Goal: Task Accomplishment & Management: Manage account settings

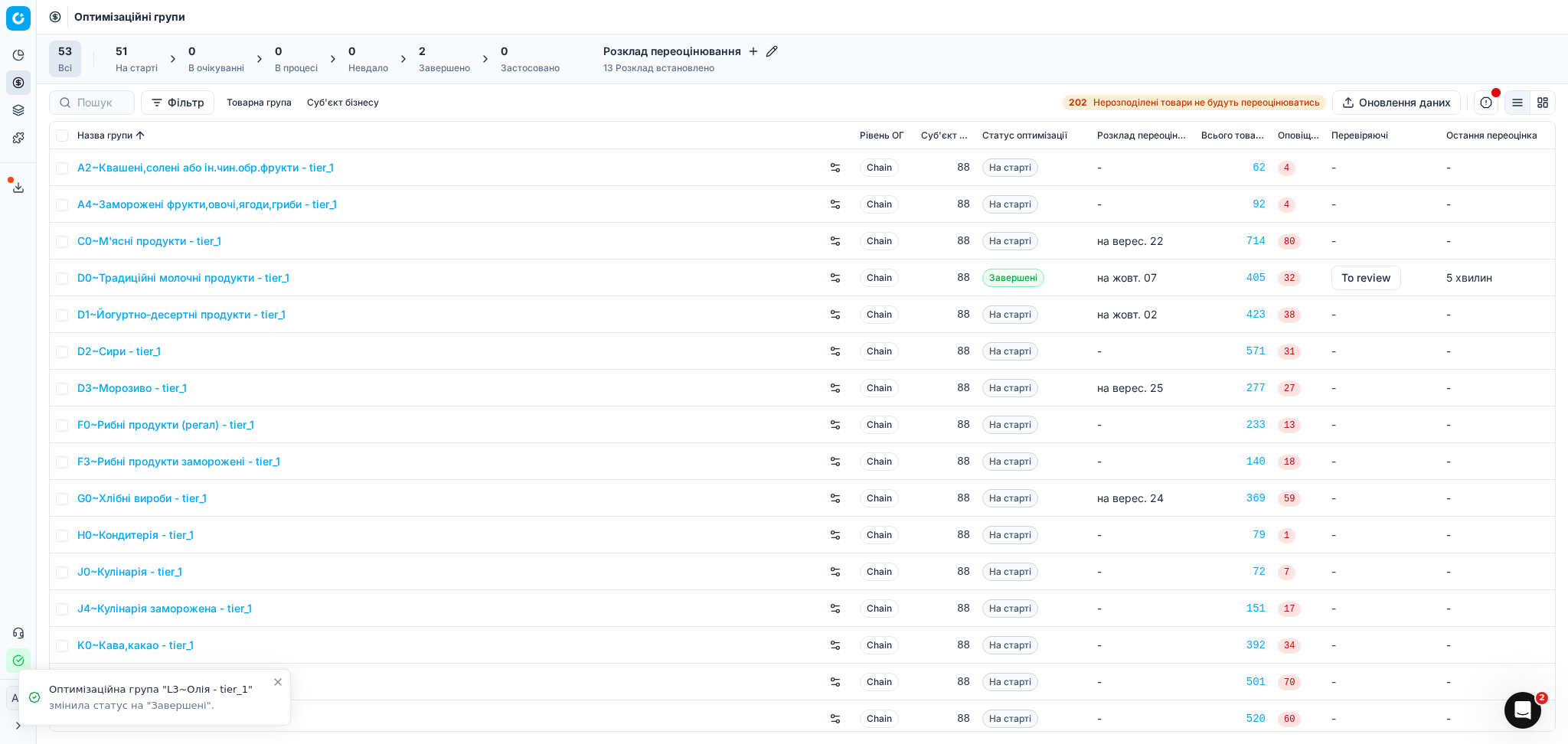
click at [430, 62] on div "Завершено" at bounding box center [445, 68] width 52 height 12
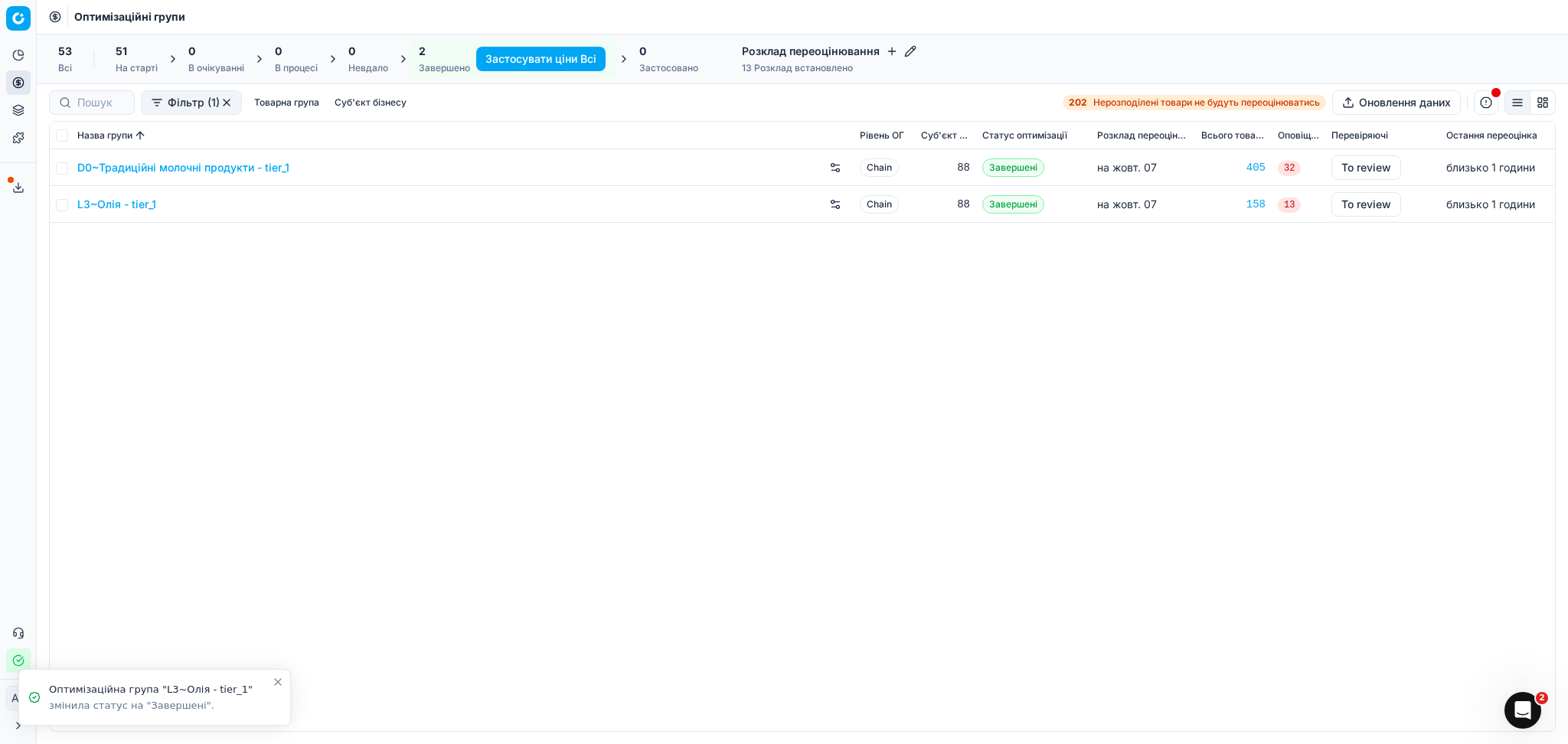
click at [267, 166] on link "D0~Традиційні молочні продукти - tier_1" at bounding box center [183, 168] width 212 height 15
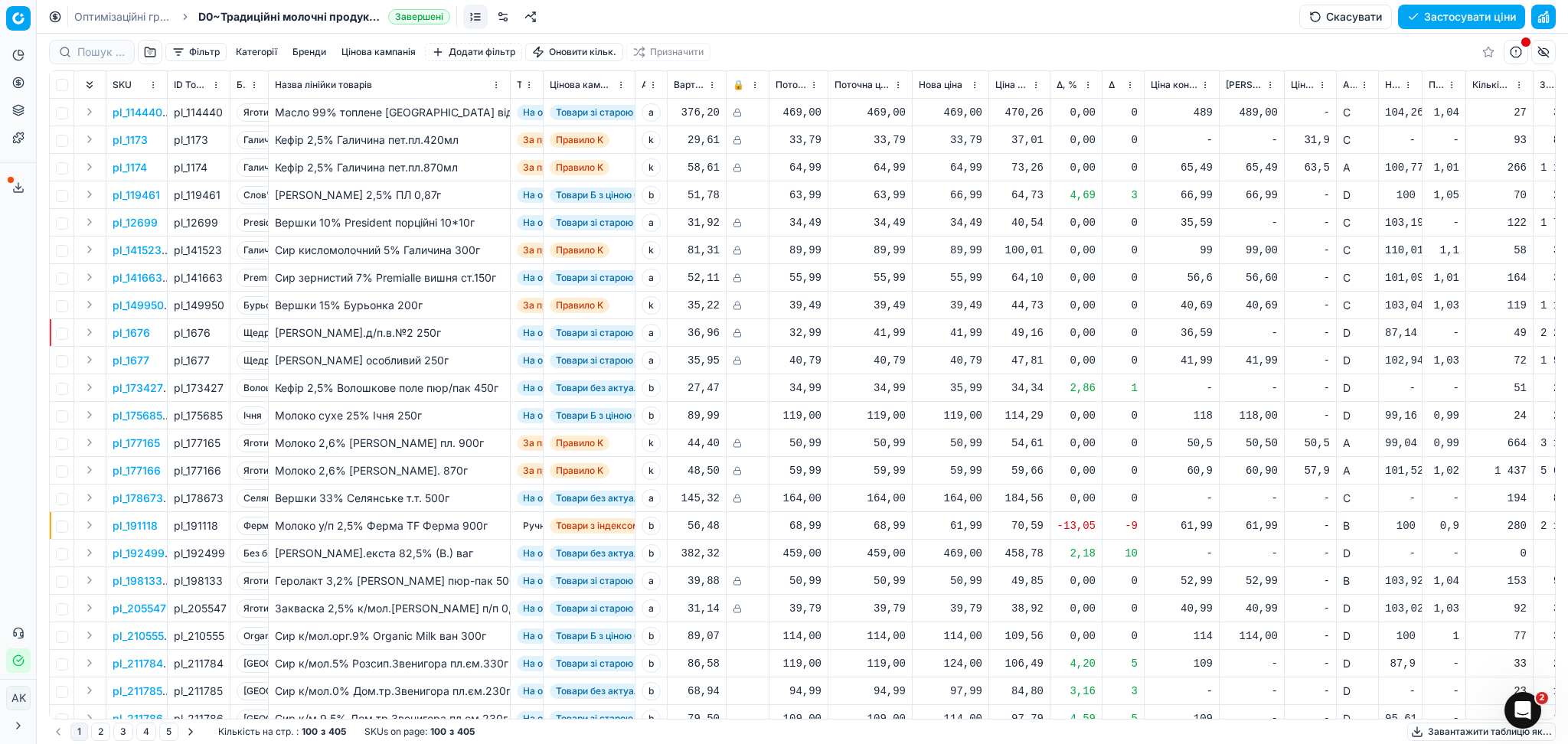
click at [135, 21] on link "Оптимізаційні групи" at bounding box center [123, 17] width 98 height 15
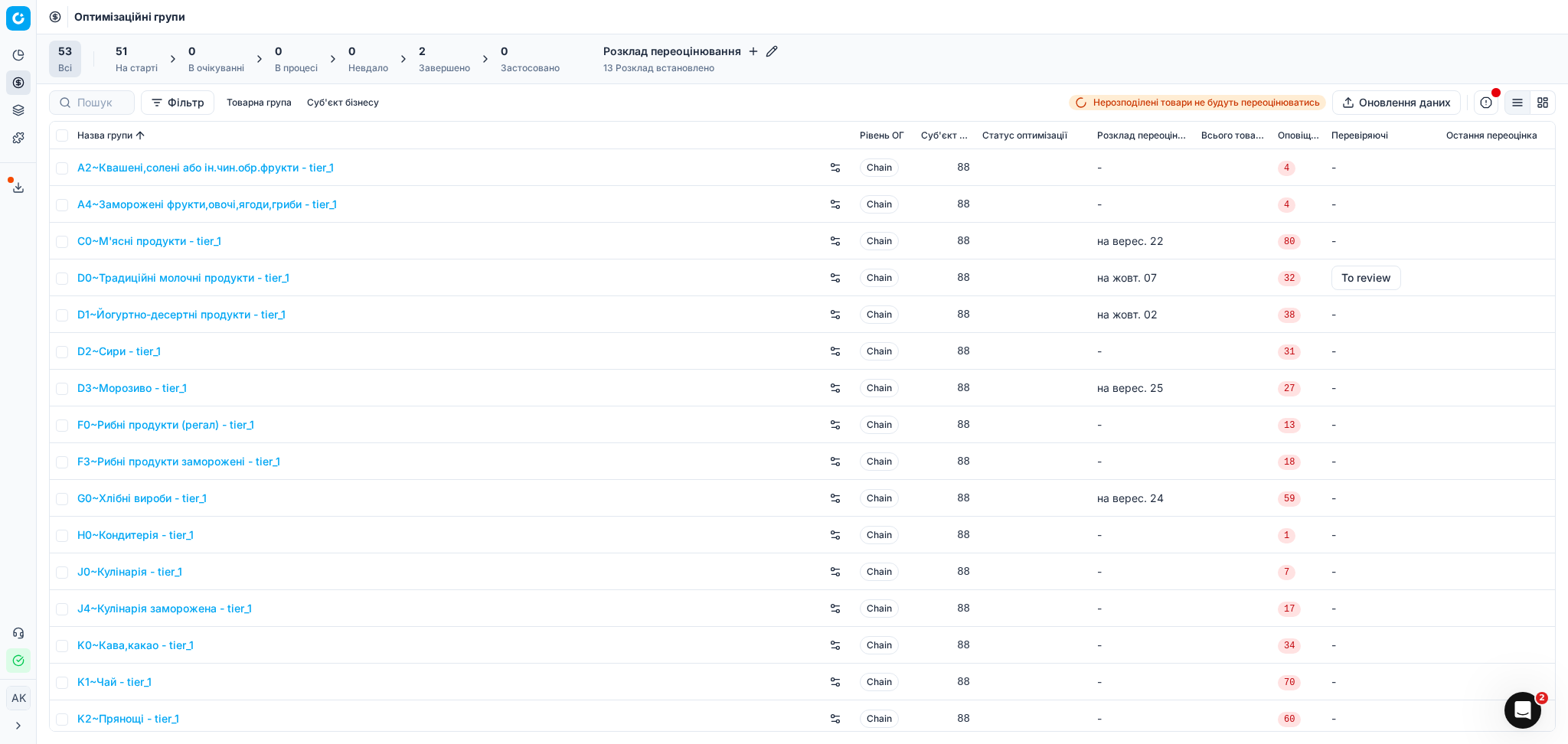
click at [445, 59] on div "2 Завершено" at bounding box center [445, 59] width 52 height 31
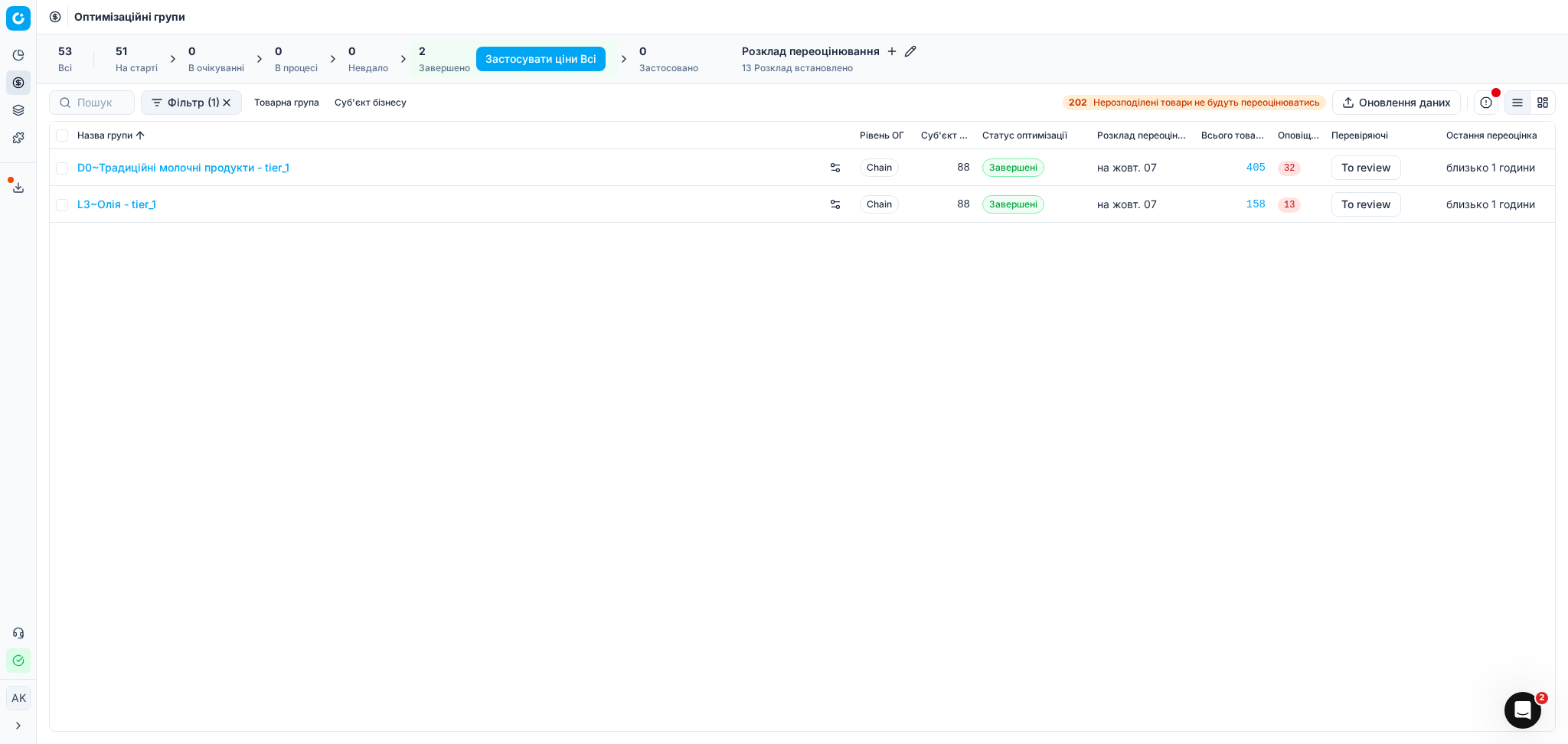
click at [236, 170] on link "D0~Традиційні молочні продукти - tier_1" at bounding box center [183, 168] width 212 height 15
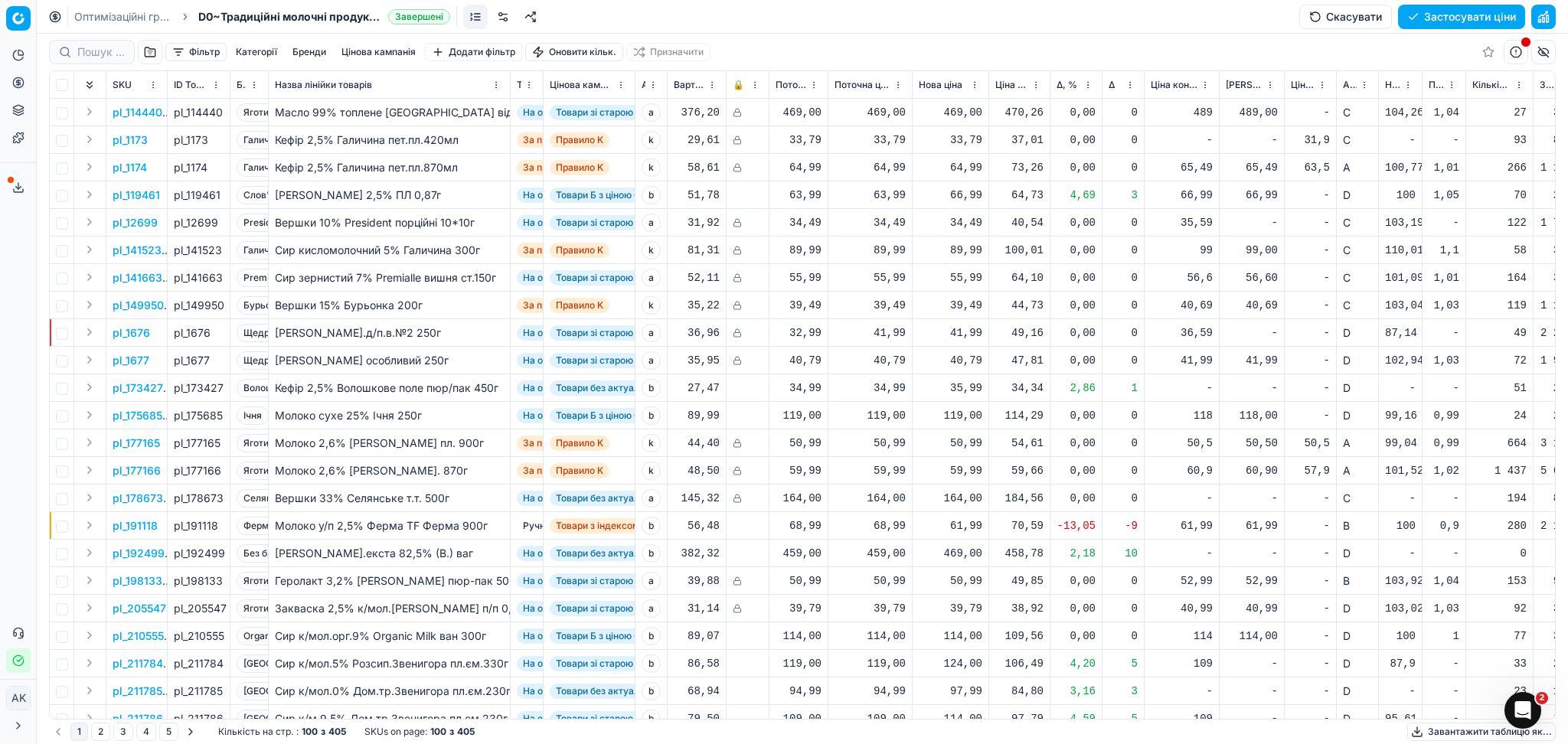
click at [1442, 726] on button "Завантажити таблицю як..." at bounding box center [1481, 732] width 149 height 18
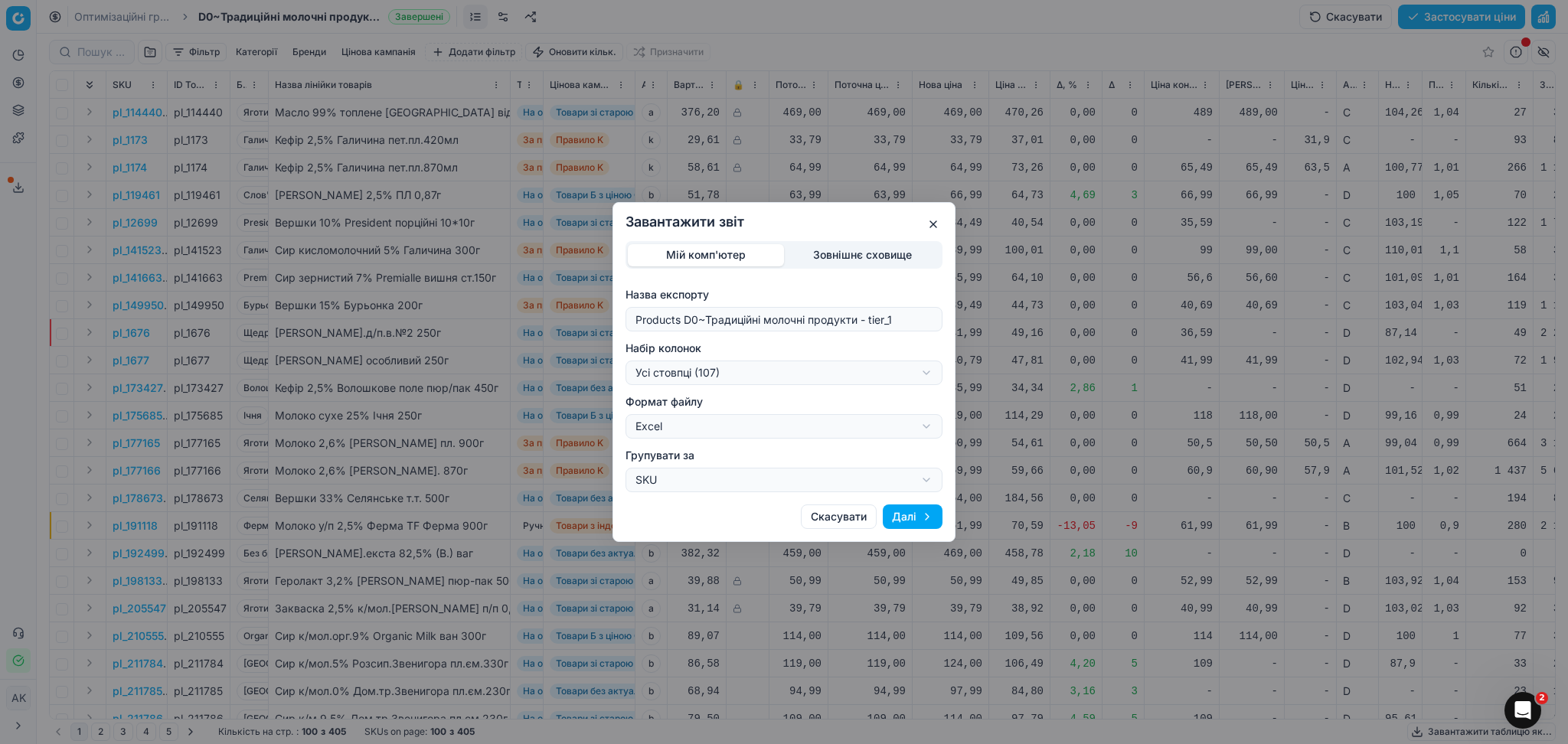
click at [781, 385] on form "Назва експорту Products D0~Традиційні молочні продукти - tier_1 Набір колонок У…" at bounding box center [783, 389] width 317 height 205
click at [777, 375] on div "Завантажити звіт Мій комп'ютер Зовнішнє сховище Назва експорту Products D0~Трад…" at bounding box center [784, 372] width 1568 height 744
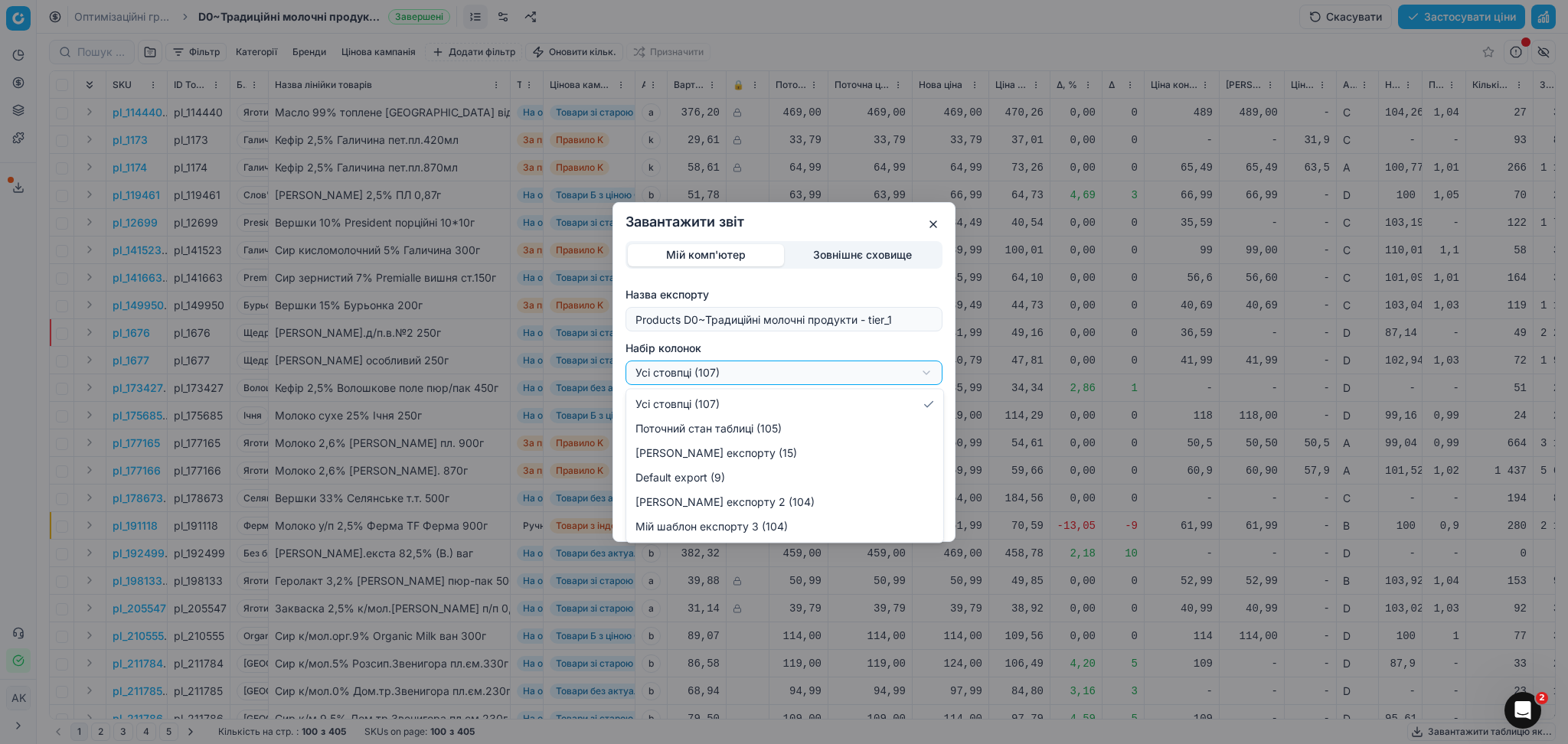
select select "custom"
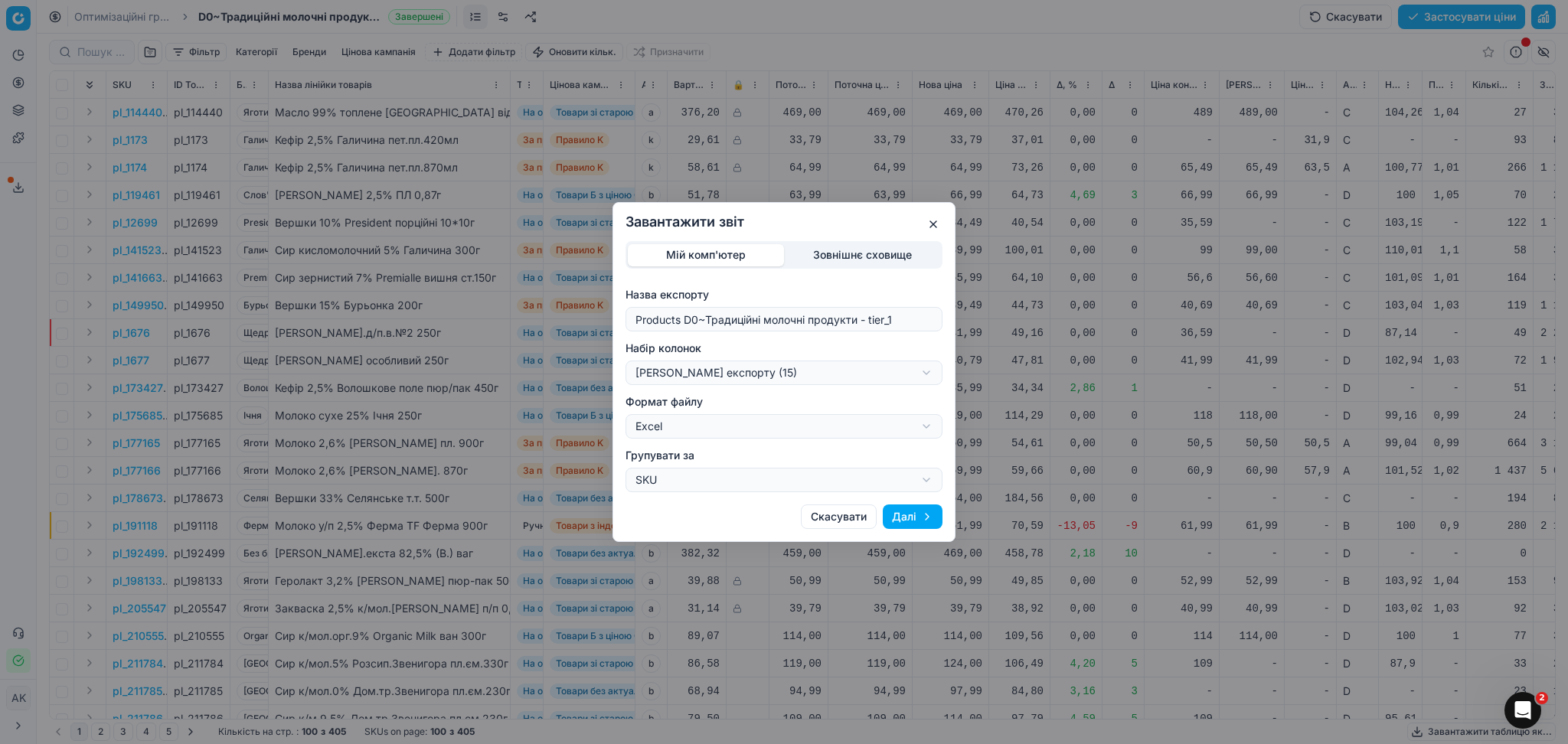
click at [913, 507] on button "Далі" at bounding box center [912, 517] width 59 height 25
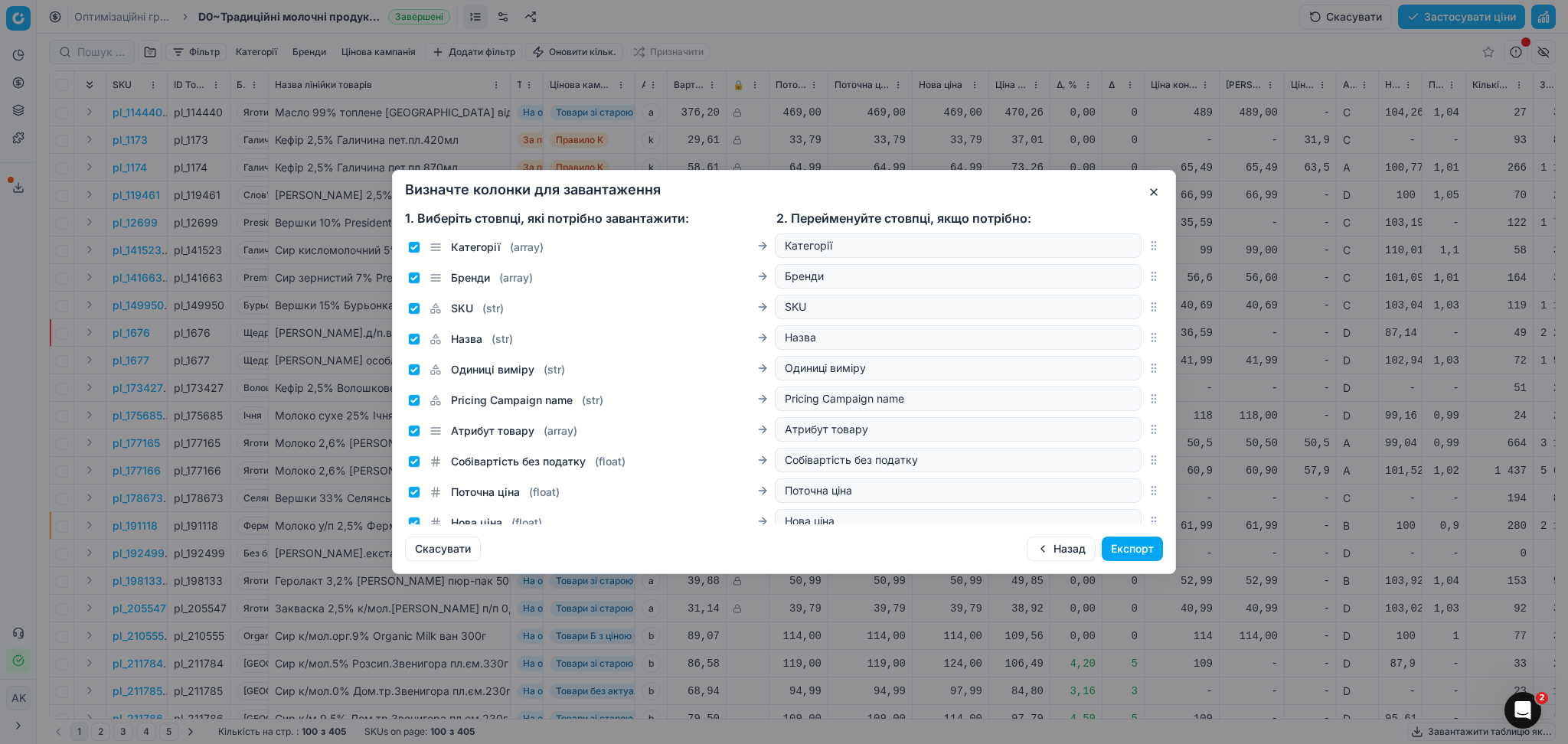
click at [1137, 546] on button "Експорт" at bounding box center [1132, 549] width 61 height 25
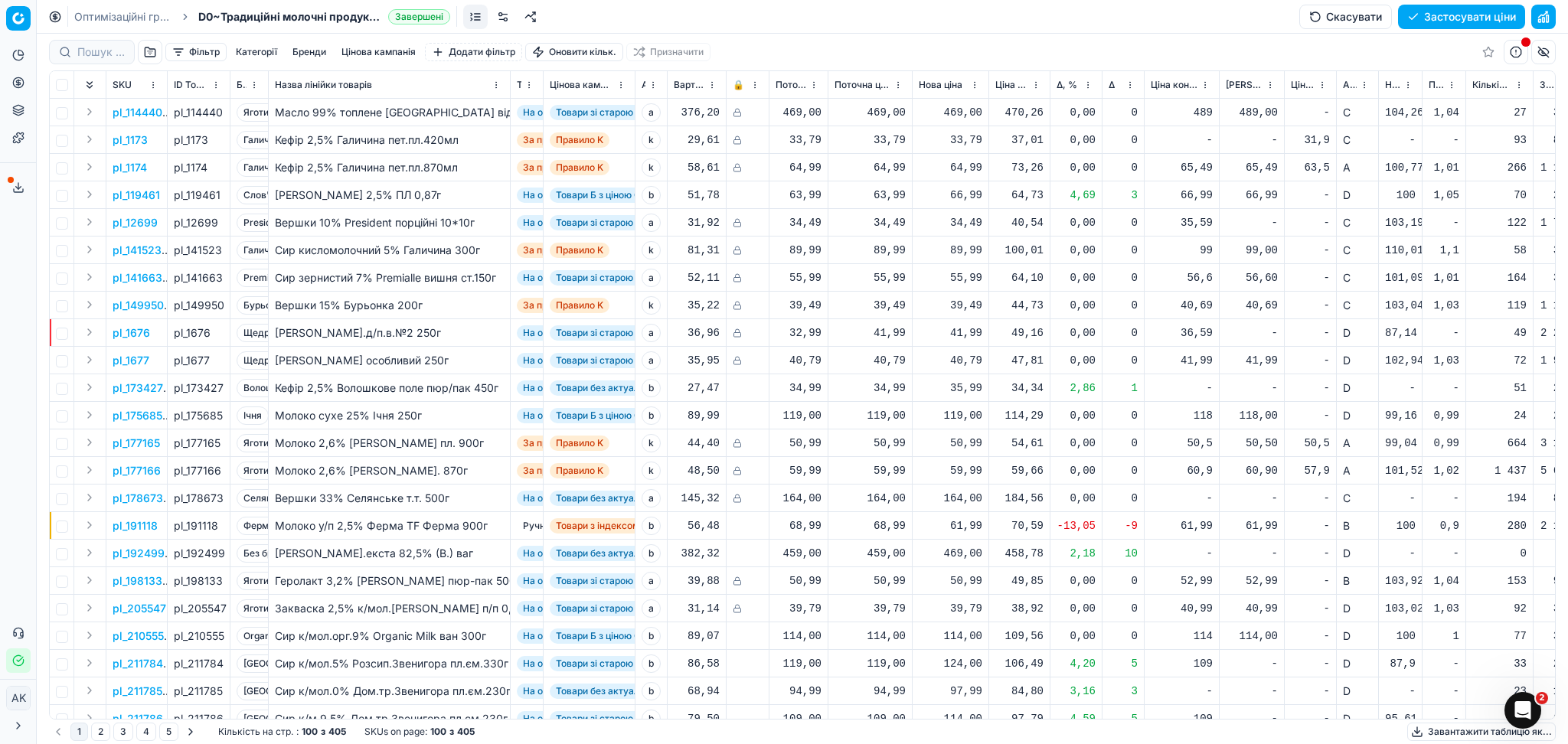
click at [10, 188] on button "Сервіс експорту" at bounding box center [18, 188] width 25 height 25
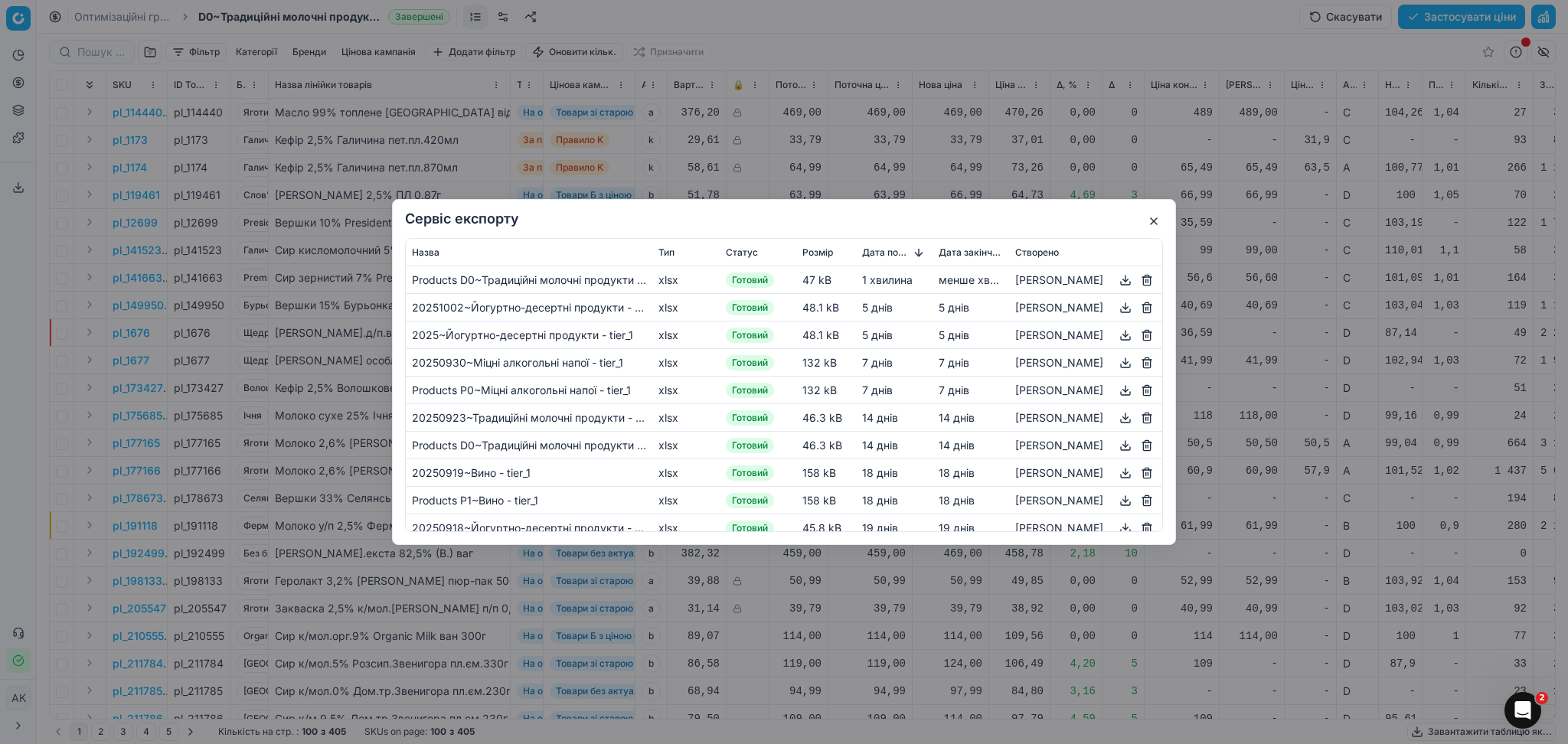
click at [1116, 281] on button "button" at bounding box center [1124, 280] width 18 height 18
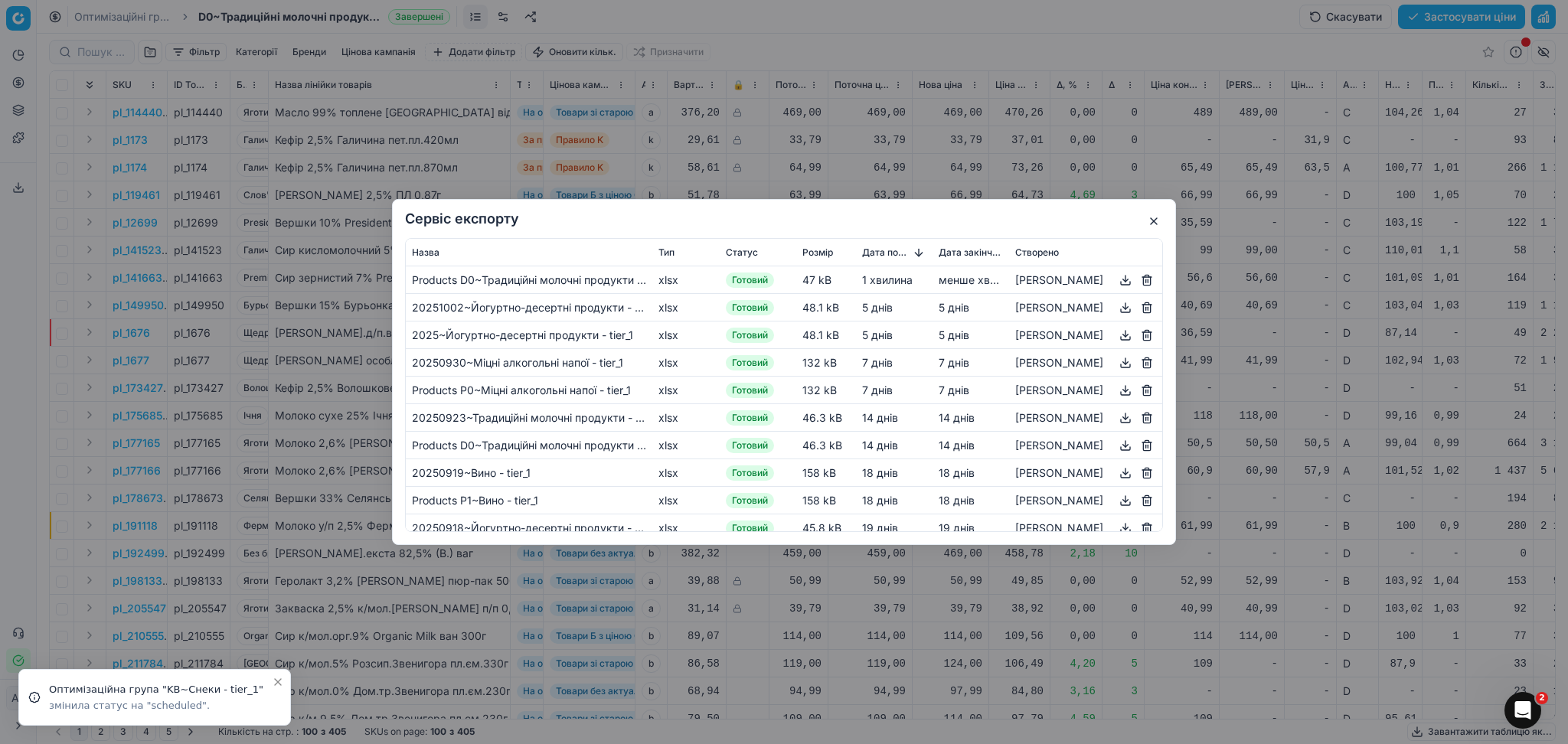
click at [1155, 214] on button "button" at bounding box center [1153, 221] width 18 height 18
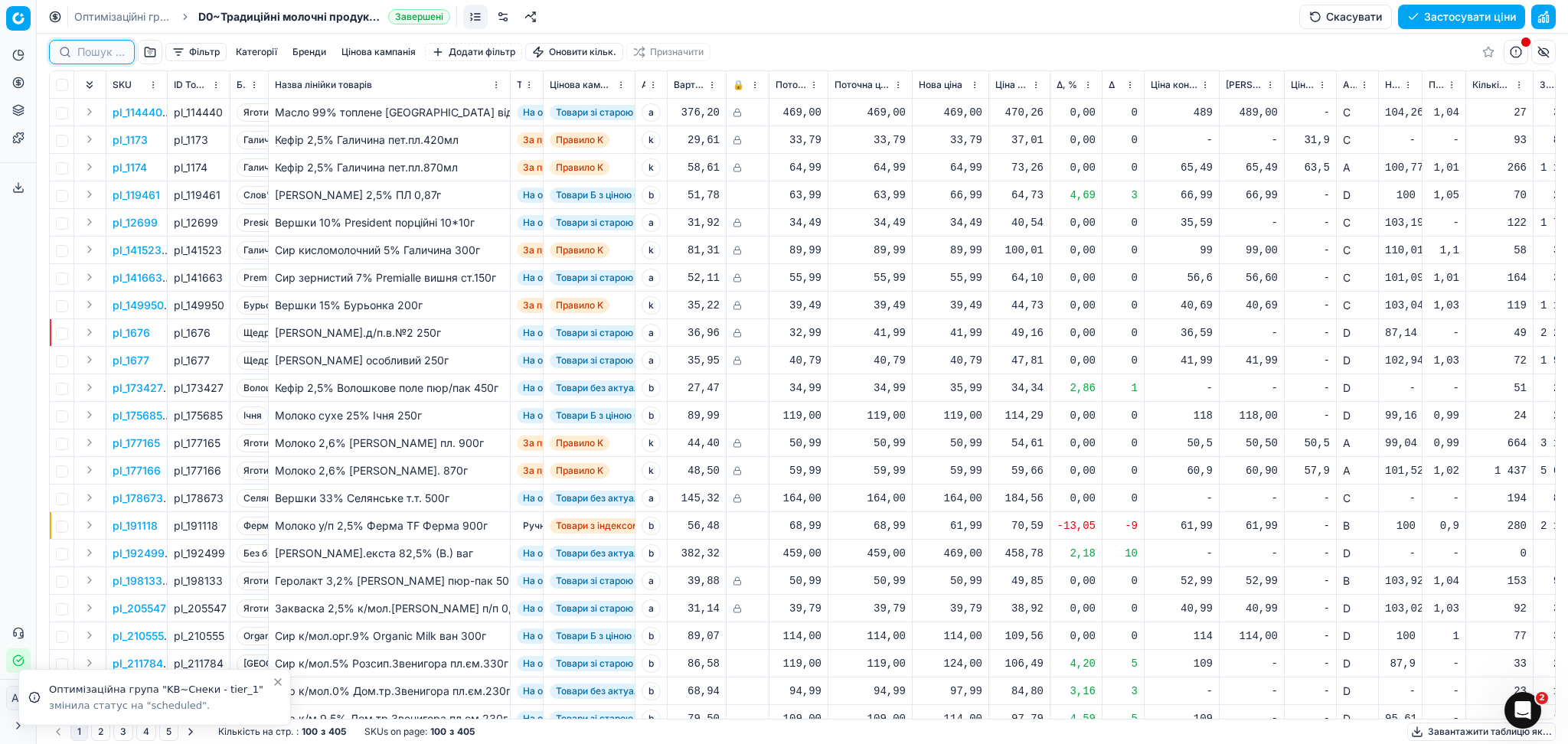
click at [108, 53] on input at bounding box center [102, 52] width 48 height 15
paste input "388576"
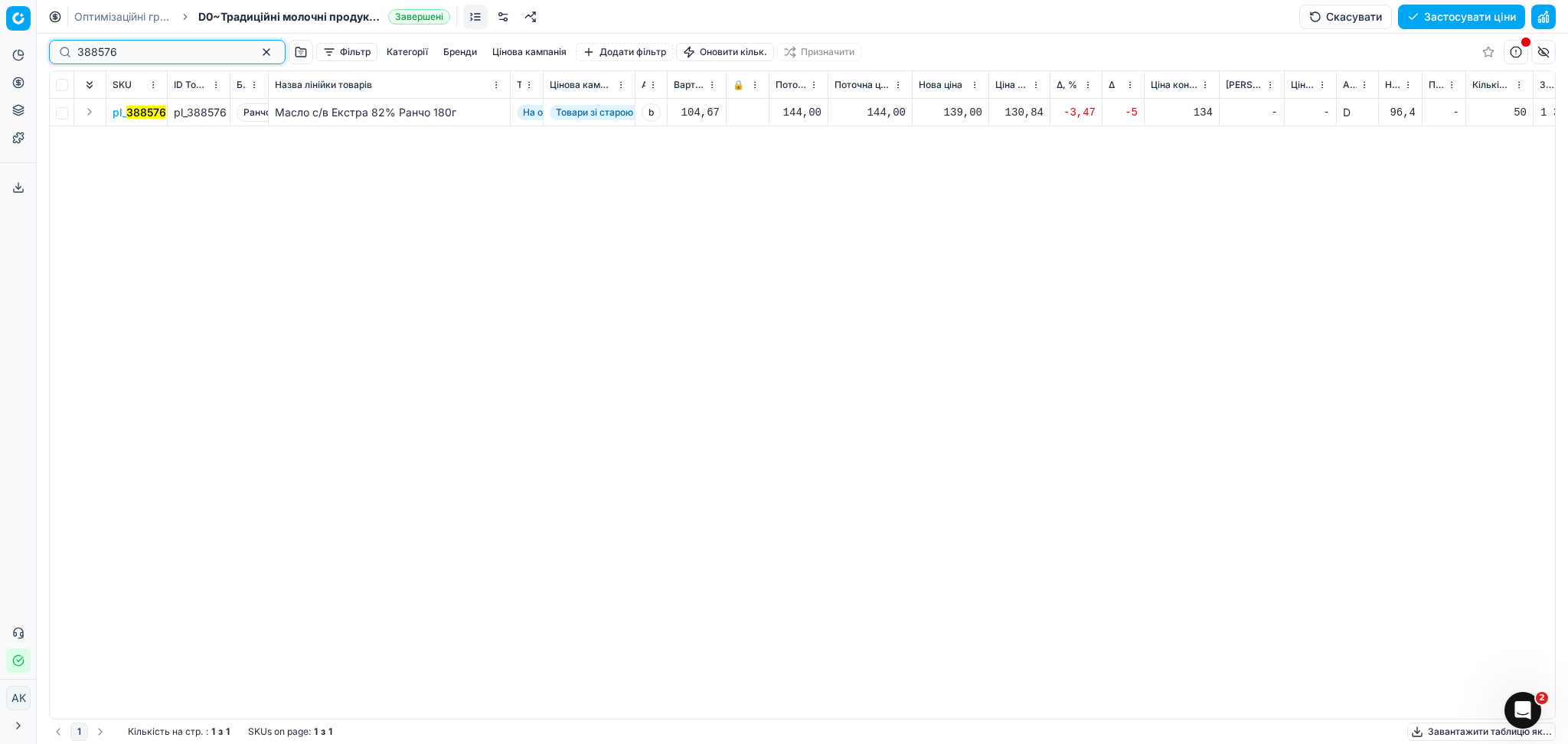
type input "388576"
click at [959, 112] on div "139,00" at bounding box center [950, 112] width 63 height 15
drag, startPoint x: 972, startPoint y: 244, endPoint x: 853, endPoint y: 261, distance: 120.2
click at [861, 259] on dl "Поточна: 144,00 Оптимум: 139,00 Вручну: 139.00" at bounding box center [951, 217] width 220 height 100
type input "144.00"
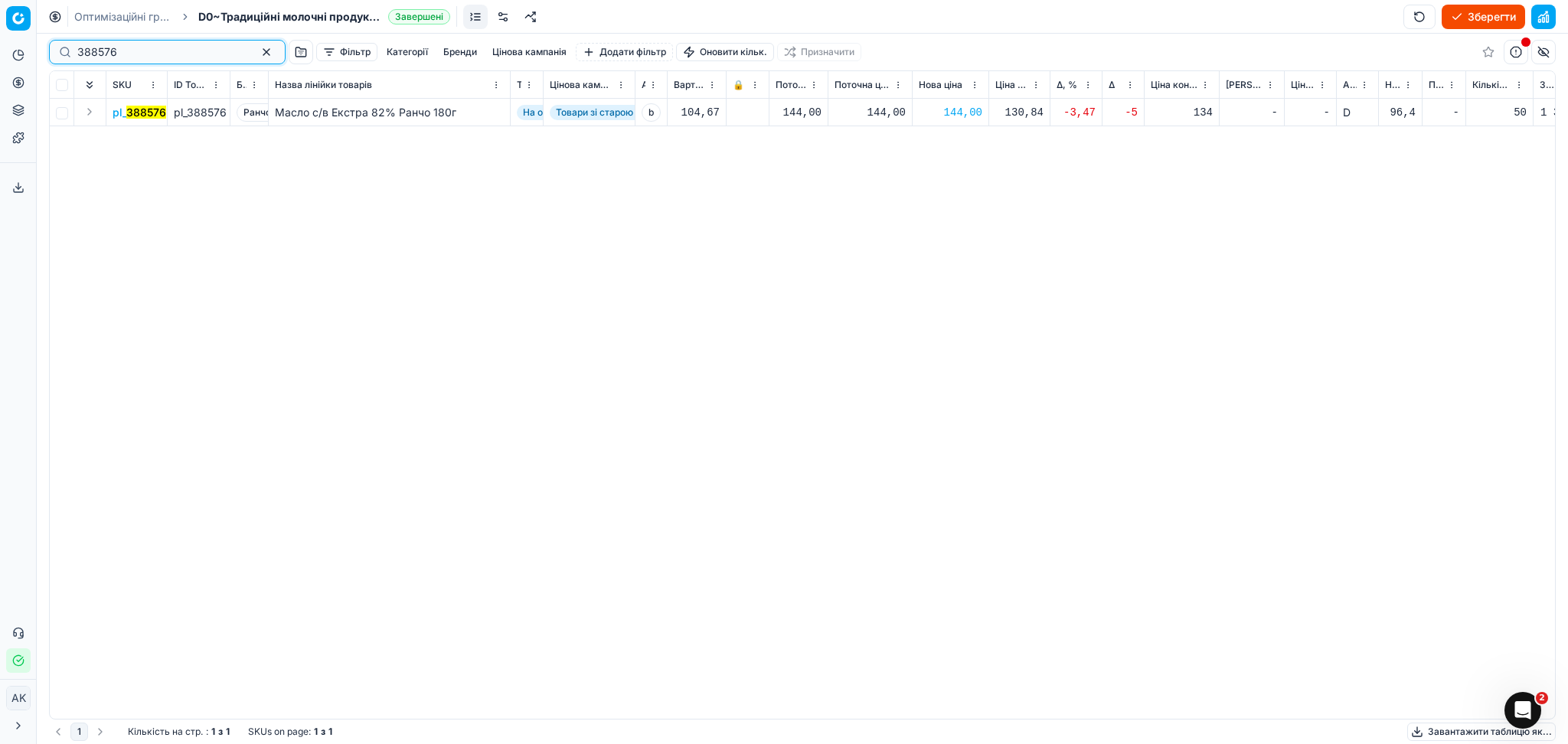
drag, startPoint x: 130, startPoint y: 53, endPoint x: 55, endPoint y: 56, distance: 75.1
click at [16, 58] on div "Pricing platform Аналітика Цінова оптимізація Асортимент продукції Шаблони Серв…" at bounding box center [784, 372] width 1568 height 744
paste input "425083"
type input "425083"
click at [958, 109] on div "18,39" at bounding box center [950, 112] width 63 height 15
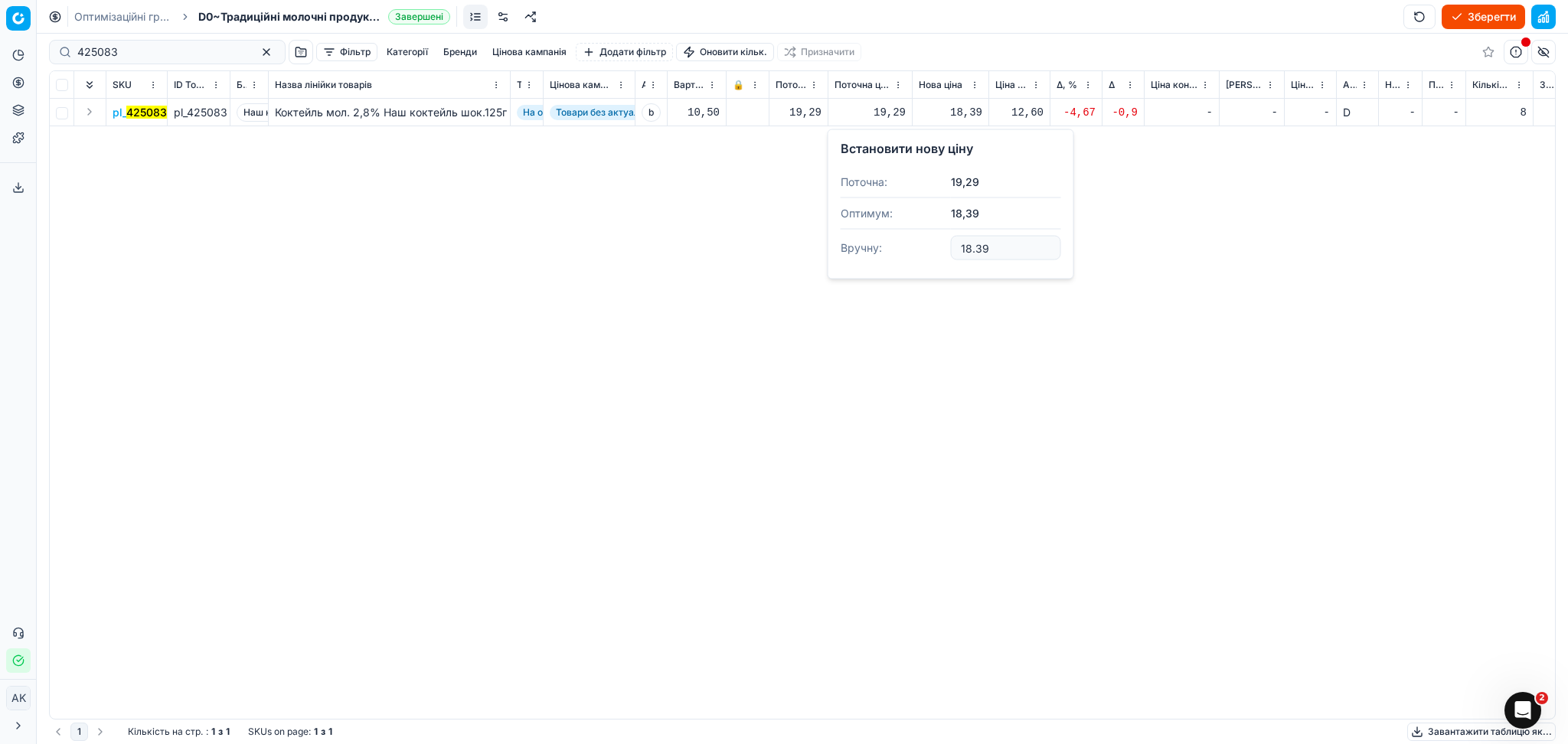
drag, startPoint x: 994, startPoint y: 253, endPoint x: 916, endPoint y: 257, distance: 78.1
click at [920, 256] on dl "Поточна: 19,29 Оптимум: 18,39 Вручну: 18.39" at bounding box center [951, 217] width 220 height 100
type input "19.29"
click at [170, 44] on input "425083" at bounding box center [161, 52] width 168 height 15
type input "425082"
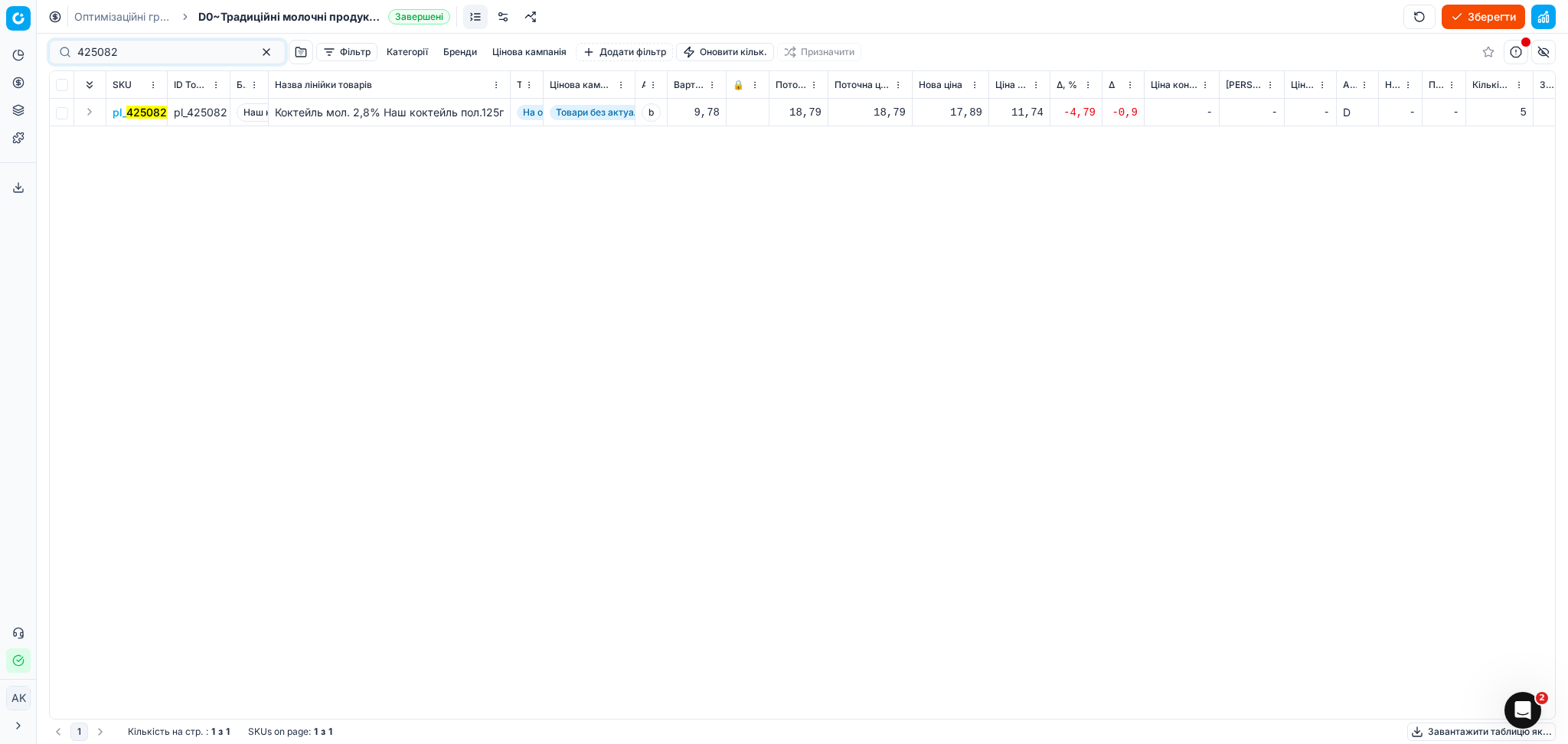
click at [958, 107] on div "17,89" at bounding box center [950, 112] width 63 height 15
drag, startPoint x: 926, startPoint y: 252, endPoint x: 873, endPoint y: 259, distance: 53.5
click at [874, 257] on dl "Поточна: 18,79 Оптимум: 17,89 Вручну: 17.89" at bounding box center [951, 217] width 220 height 100
type input "18.79"
drag, startPoint x: 137, startPoint y: 57, endPoint x: 39, endPoint y: 58, distance: 98.0
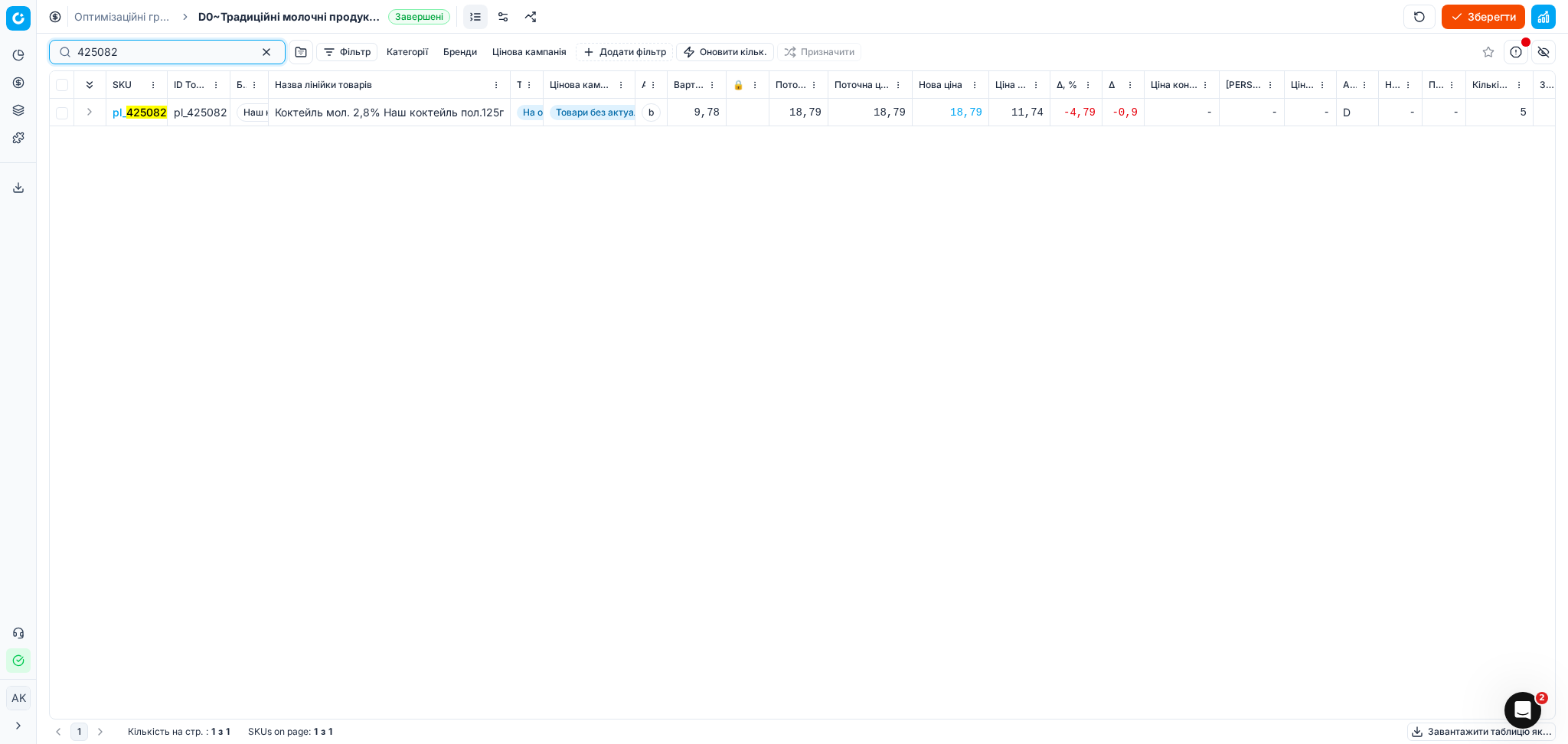
click at [0, 60] on div "Pricing platform Аналітика Цінова оптимізація Асортимент продукції Шаблони Серв…" at bounding box center [784, 372] width 1568 height 744
paste input "396477"
type input "396477"
click at [962, 117] on div "149,00" at bounding box center [950, 112] width 63 height 15
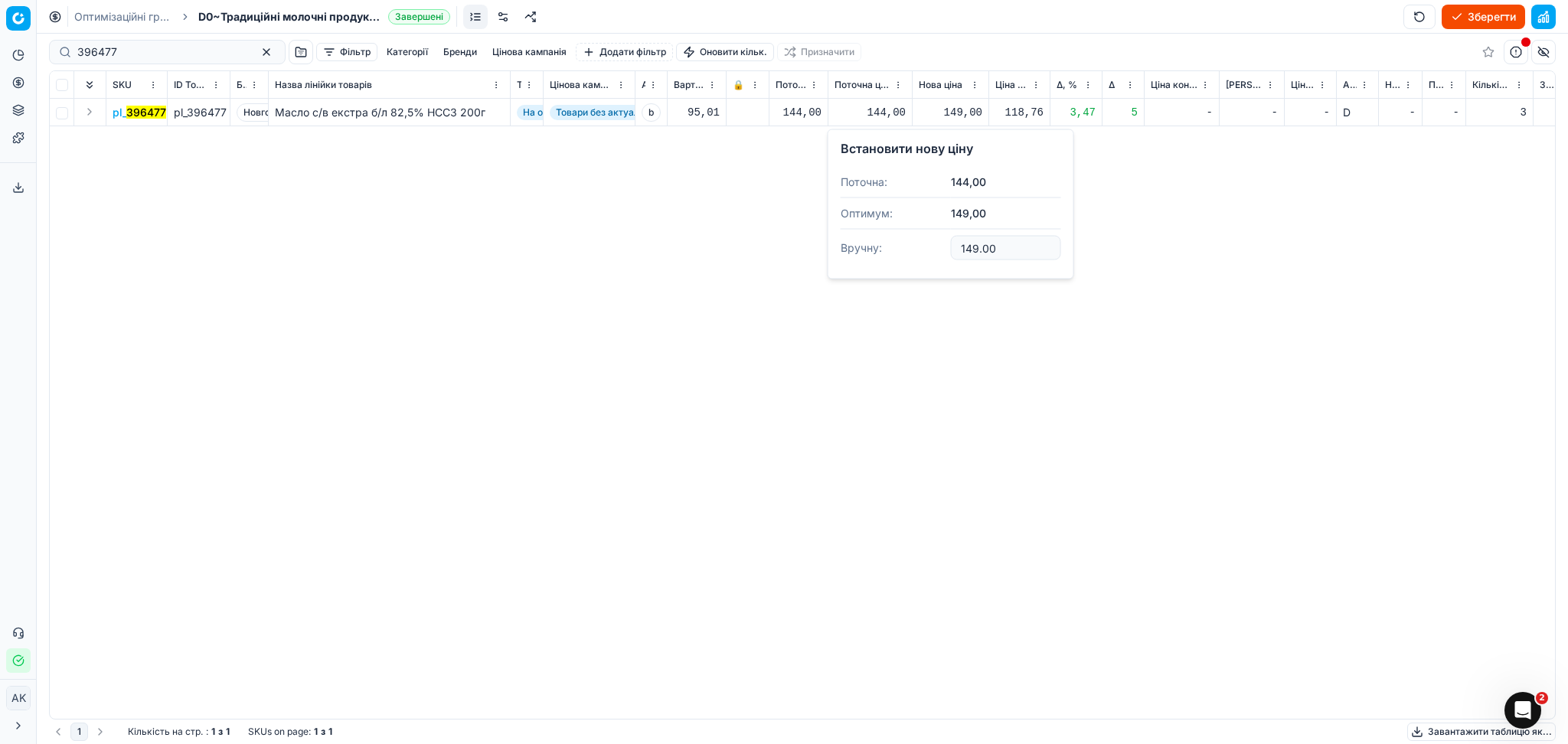
drag, startPoint x: 978, startPoint y: 246, endPoint x: 888, endPoint y: 258, distance: 90.8
click at [909, 257] on dl "Поточна: 144,00 Оптимум: 149,00 Вручну: 149.00" at bounding box center [951, 217] width 220 height 100
type input "144.00"
drag, startPoint x: 154, startPoint y: 50, endPoint x: 49, endPoint y: 62, distance: 105.7
click at [20, 62] on div "Pricing platform Аналітика Цінова оптимізація Асортимент продукції Шаблони Серв…" at bounding box center [784, 372] width 1568 height 744
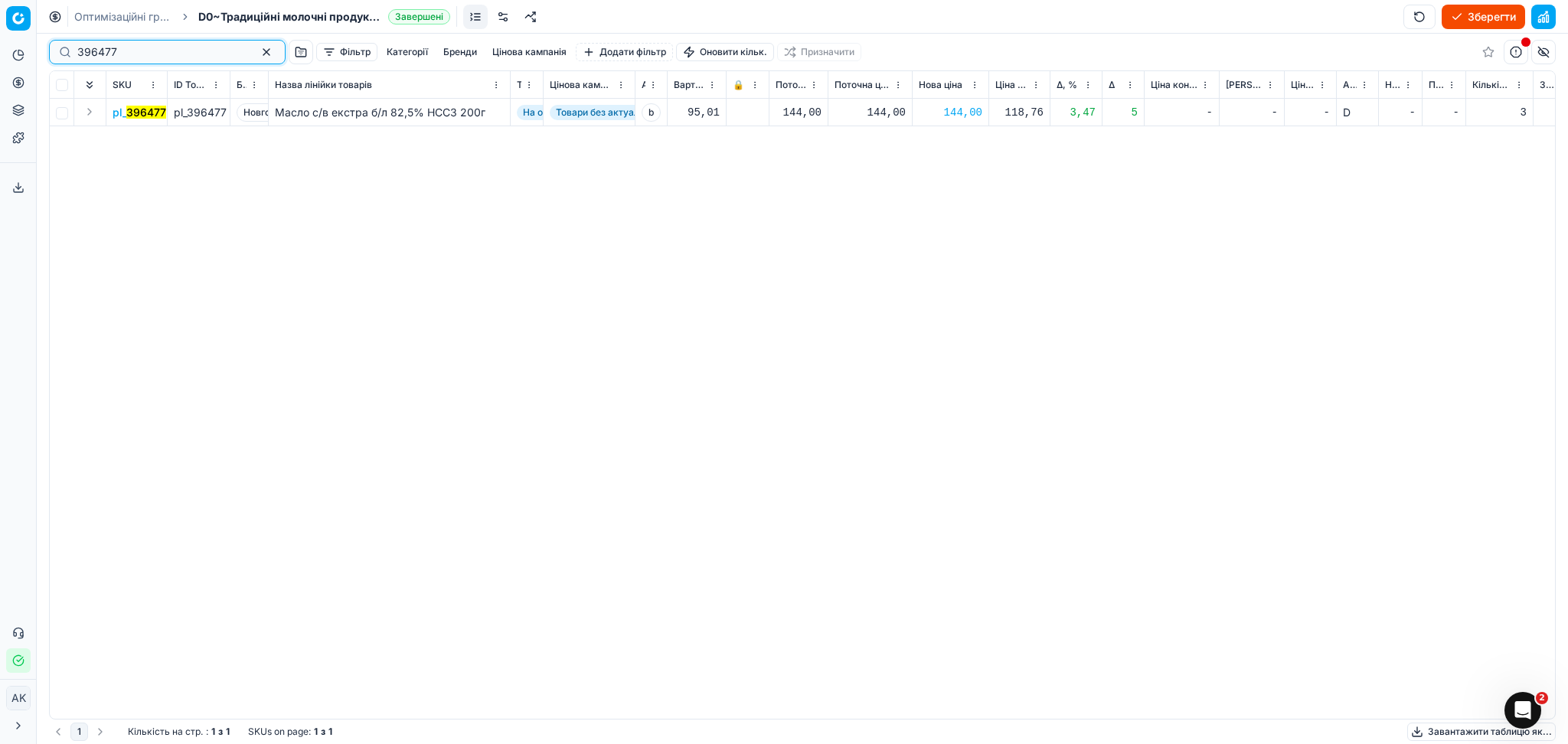
paste input "885"
type input "388577"
click at [941, 116] on div "124,00" at bounding box center [950, 112] width 63 height 15
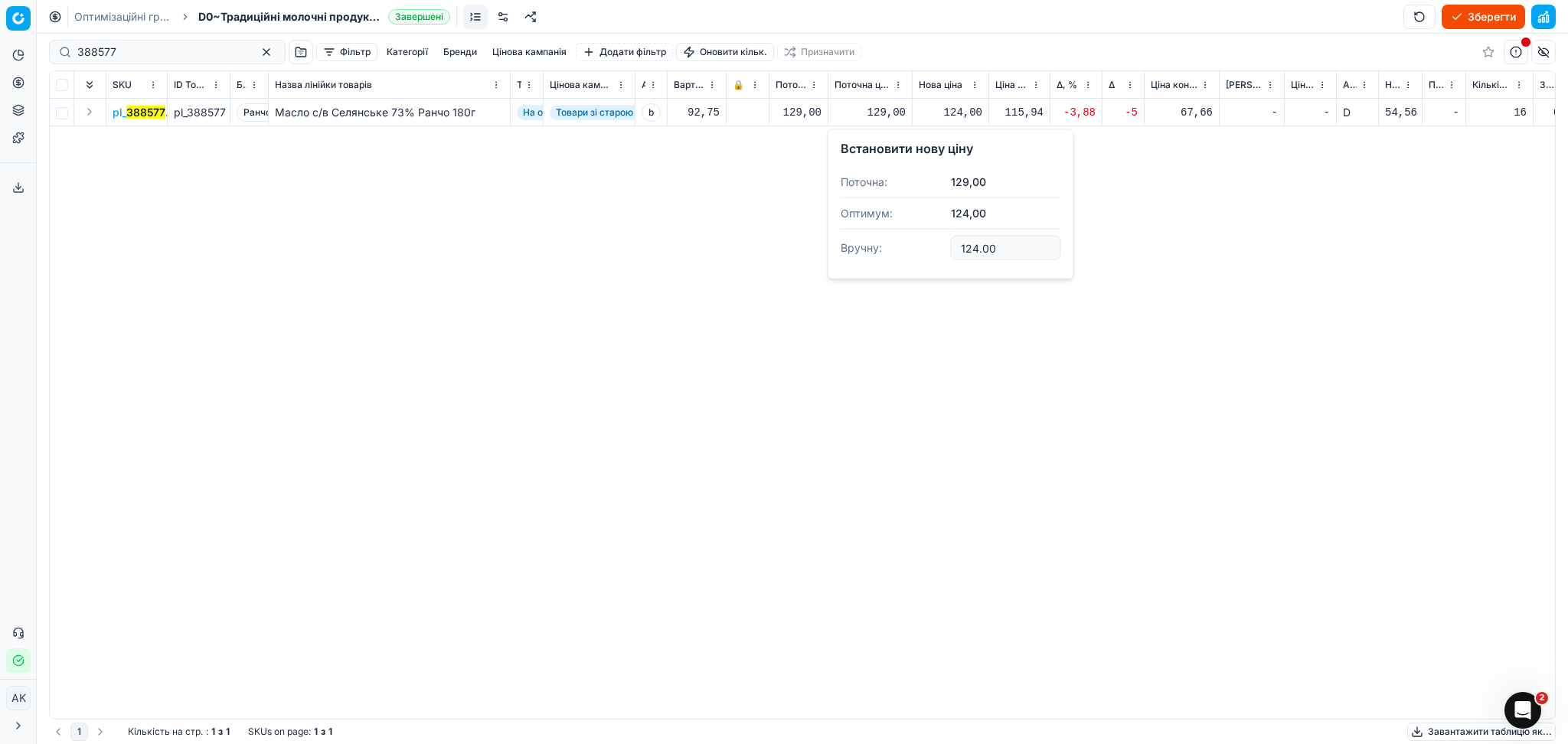
drag, startPoint x: 972, startPoint y: 255, endPoint x: 878, endPoint y: 243, distance: 94.8
click at [886, 259] on dl "Поточна: 129,00 Оптимум: 124,00 Вручну: 124.00" at bounding box center [951, 217] width 220 height 100
type input "129.00"
drag, startPoint x: 139, startPoint y: 54, endPoint x: 7, endPoint y: 53, distance: 132.0
click at [3, 54] on div "Pricing platform Аналітика Цінова оптимізація Асортимент продукції Шаблони Серв…" at bounding box center [784, 372] width 1568 height 744
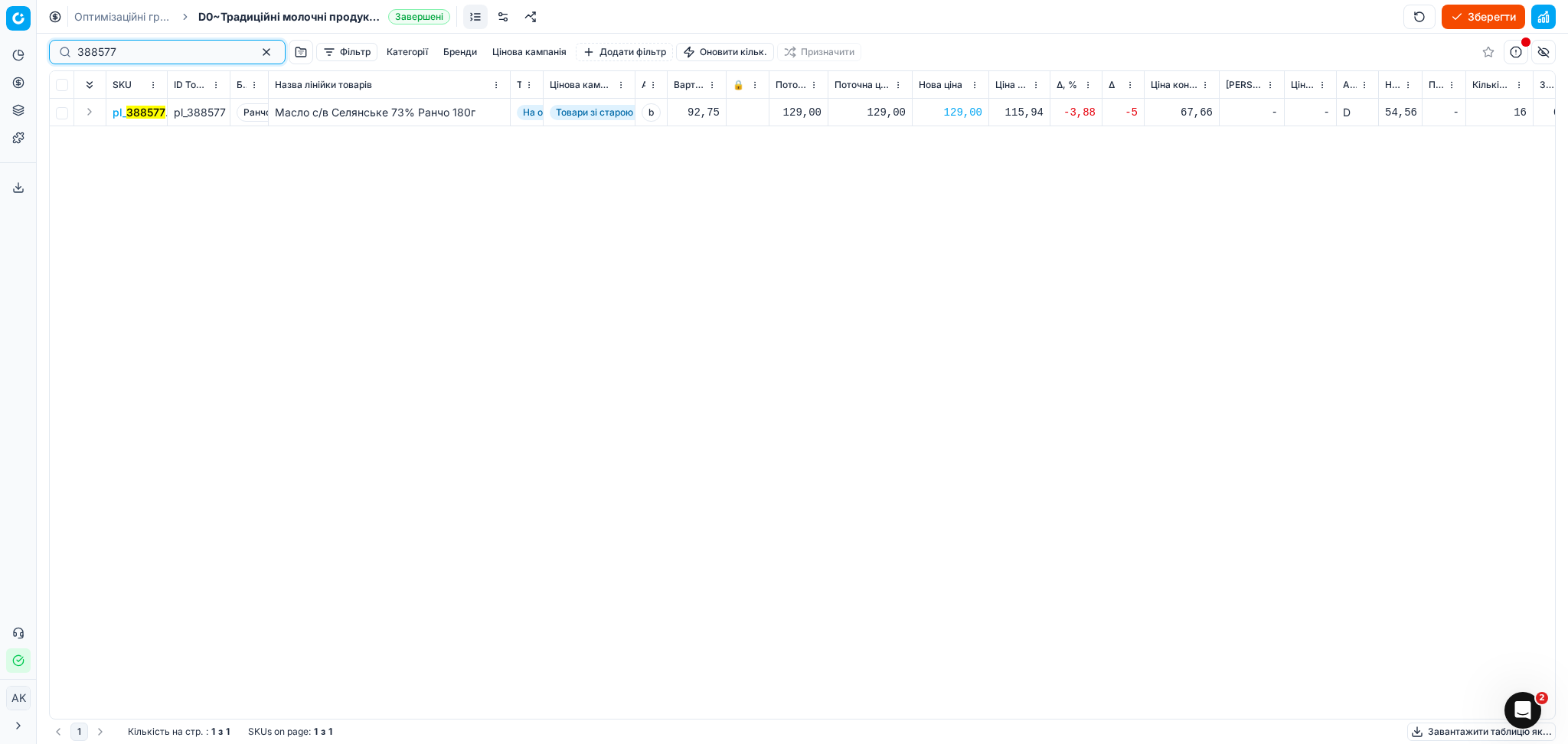
paste input "415014"
type input "415014"
click at [960, 111] on div "23,99" at bounding box center [950, 112] width 63 height 15
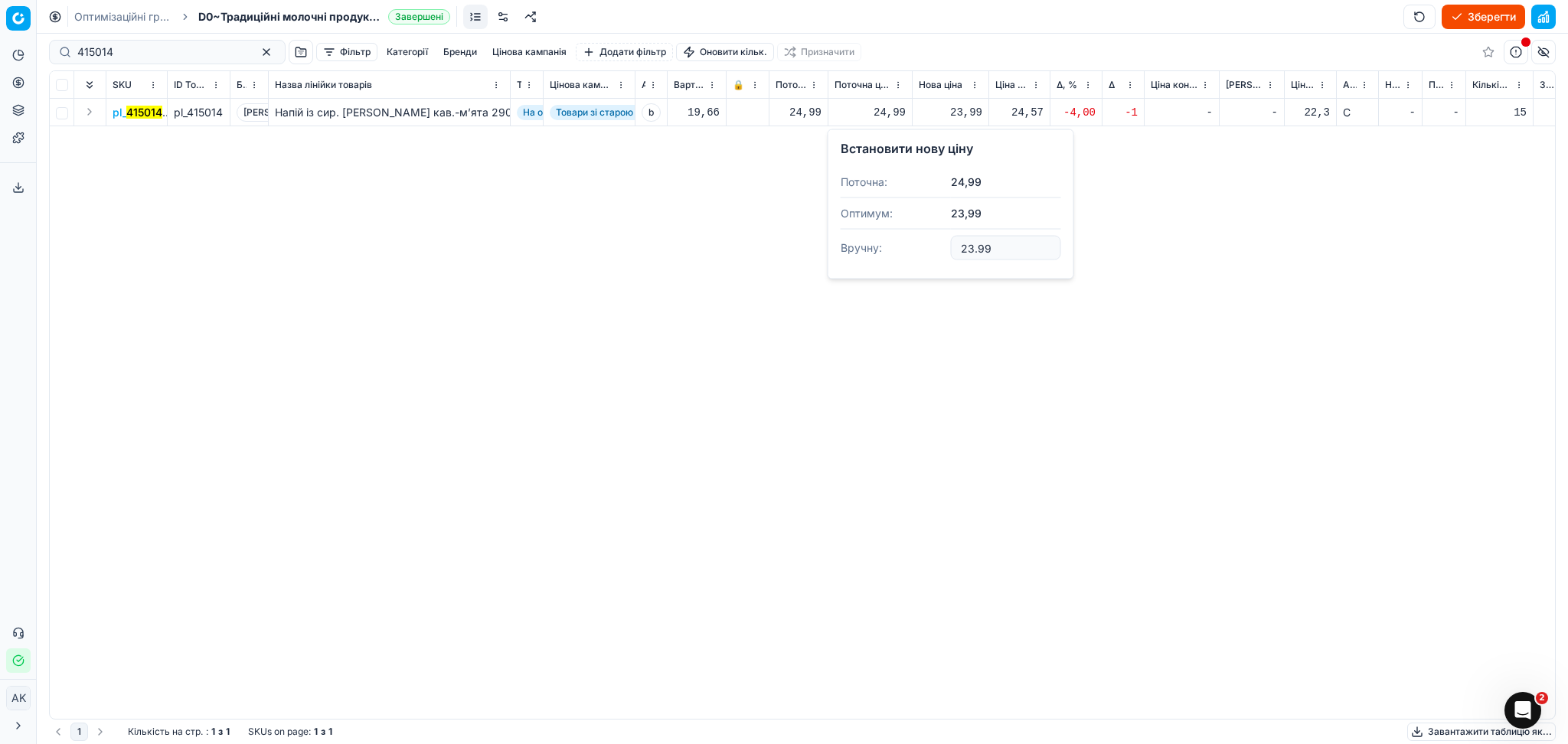
click at [971, 248] on input "23.99" at bounding box center [1005, 248] width 110 height 25
type input "24.99"
drag, startPoint x: 97, startPoint y: 47, endPoint x: 30, endPoint y: 42, distance: 67.2
click at [3, 52] on div "Pricing platform Аналітика Цінова оптимізація Асортимент продукції Шаблони Серв…" at bounding box center [784, 372] width 1568 height 744
paste input "3"
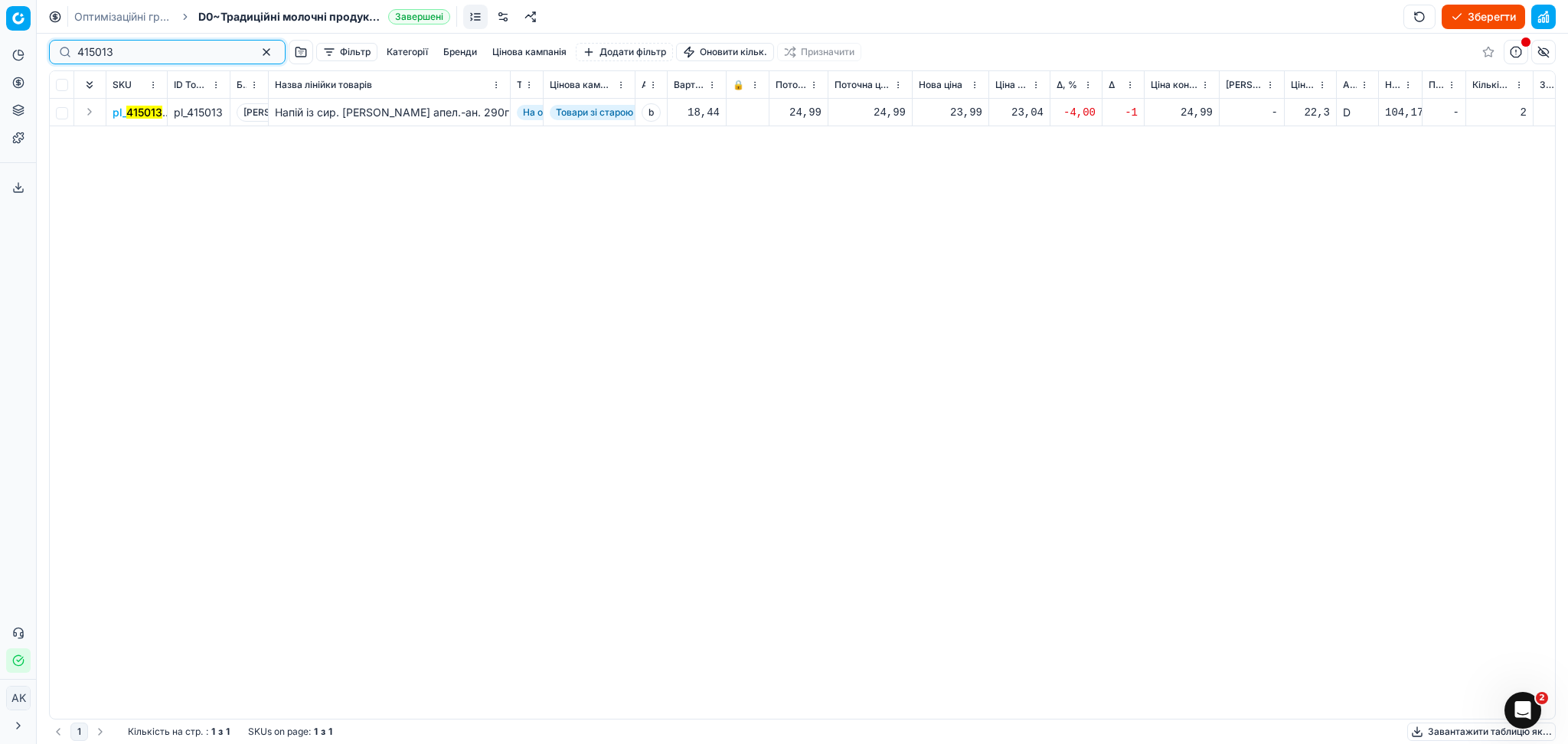
type input "415013"
click at [964, 111] on div "23,99" at bounding box center [950, 112] width 63 height 15
click at [970, 245] on input "23.99" at bounding box center [1005, 248] width 110 height 25
type input "24.99"
drag, startPoint x: 135, startPoint y: 56, endPoint x: 33, endPoint y: 62, distance: 102.2
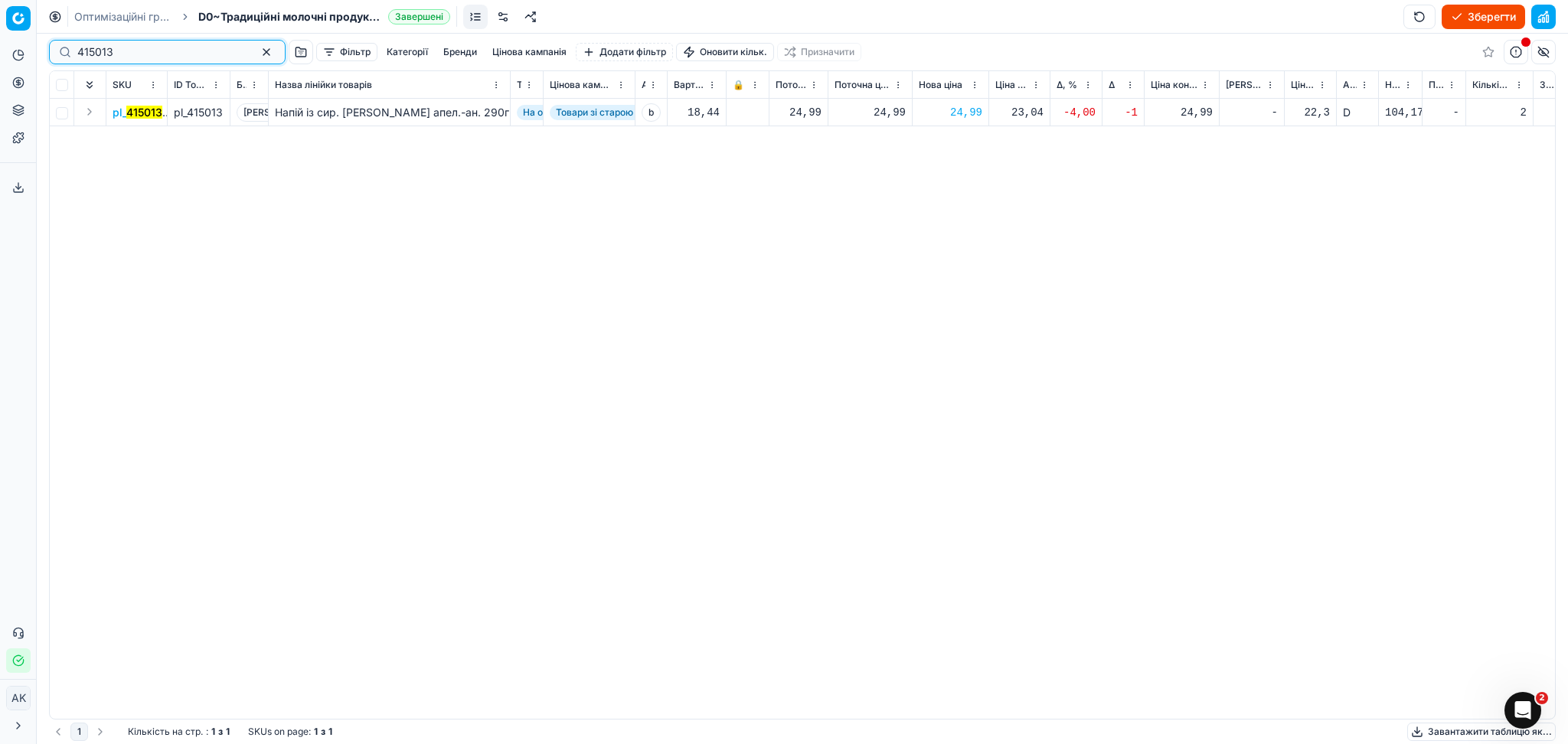
click at [33, 62] on div "Pricing platform Аналітика Цінова оптимізація Асортимент продукції Шаблони Серв…" at bounding box center [784, 372] width 1568 height 744
paste input "377760"
type input "377760"
click at [964, 112] on div "85,99" at bounding box center [950, 112] width 63 height 15
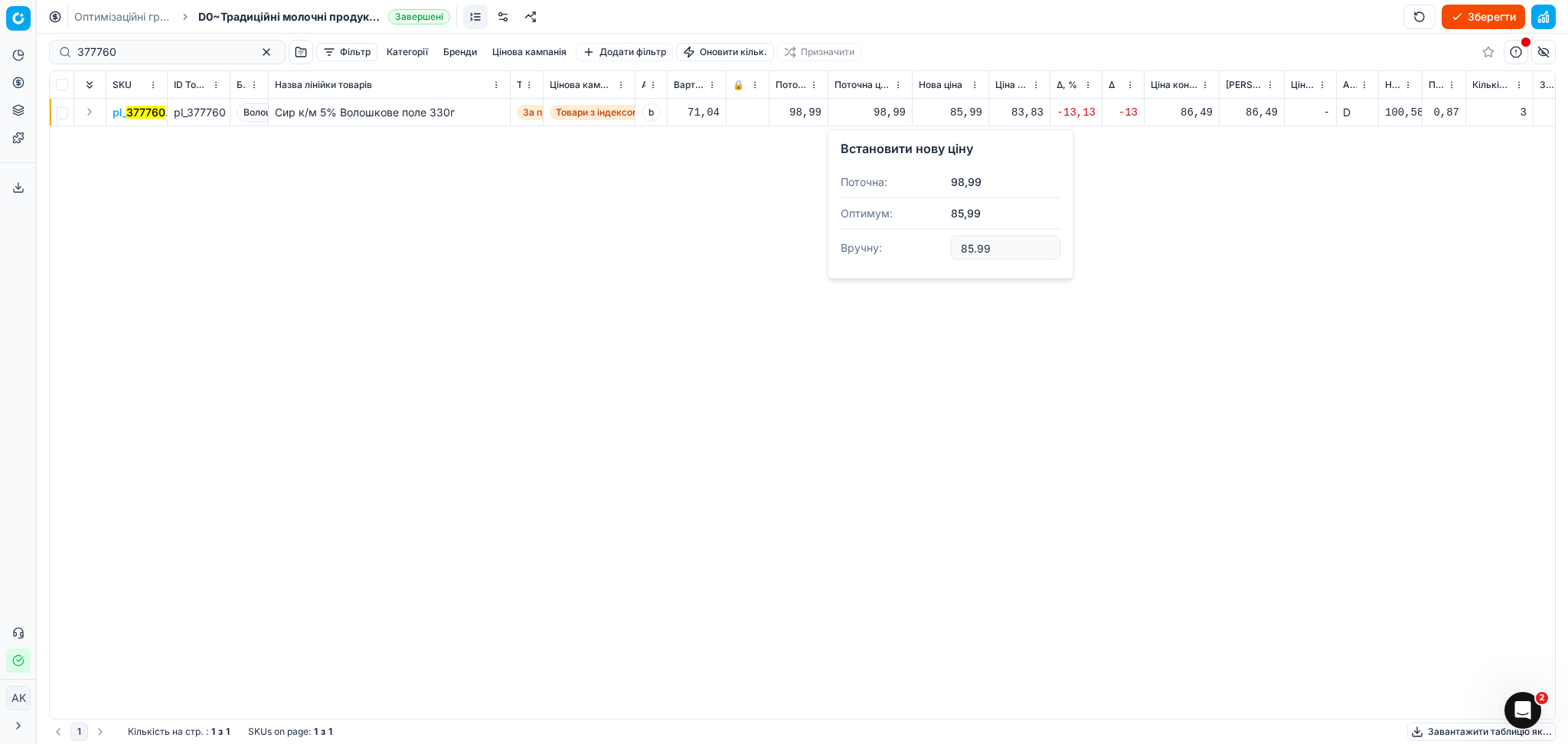
drag, startPoint x: 992, startPoint y: 246, endPoint x: 864, endPoint y: 257, distance: 128.5
click at [867, 257] on dl "Поточна: 98,99 Оптимум: 85,99 Вручну: 85.99" at bounding box center [951, 217] width 220 height 100
type input "98.99"
drag, startPoint x: 116, startPoint y: 40, endPoint x: 35, endPoint y: 56, distance: 82.6
click at [36, 56] on div "Pricing platform Аналітика Цінова оптимізація Асортимент продукції Шаблони Серв…" at bounding box center [784, 372] width 1568 height 744
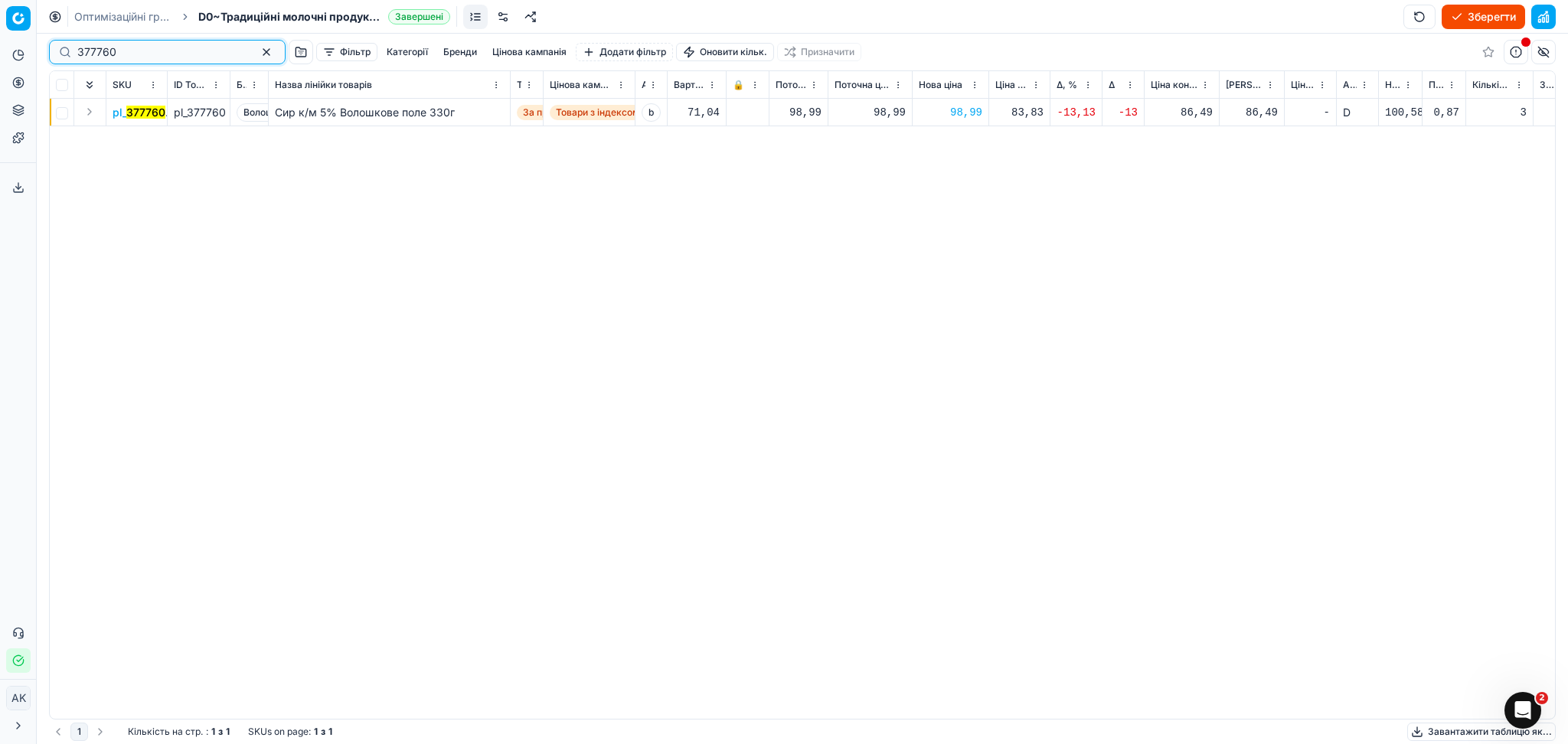
drag, startPoint x: 144, startPoint y: 49, endPoint x: 33, endPoint y: 52, distance: 111.0
click at [33, 52] on div "Pricing platform Аналітика Цінова оптимізація Асортимент продукції Шаблони Серв…" at bounding box center [784, 372] width 1568 height 744
paste input "95804"
type input "395804"
click at [961, 115] on div "47,99" at bounding box center [950, 112] width 63 height 15
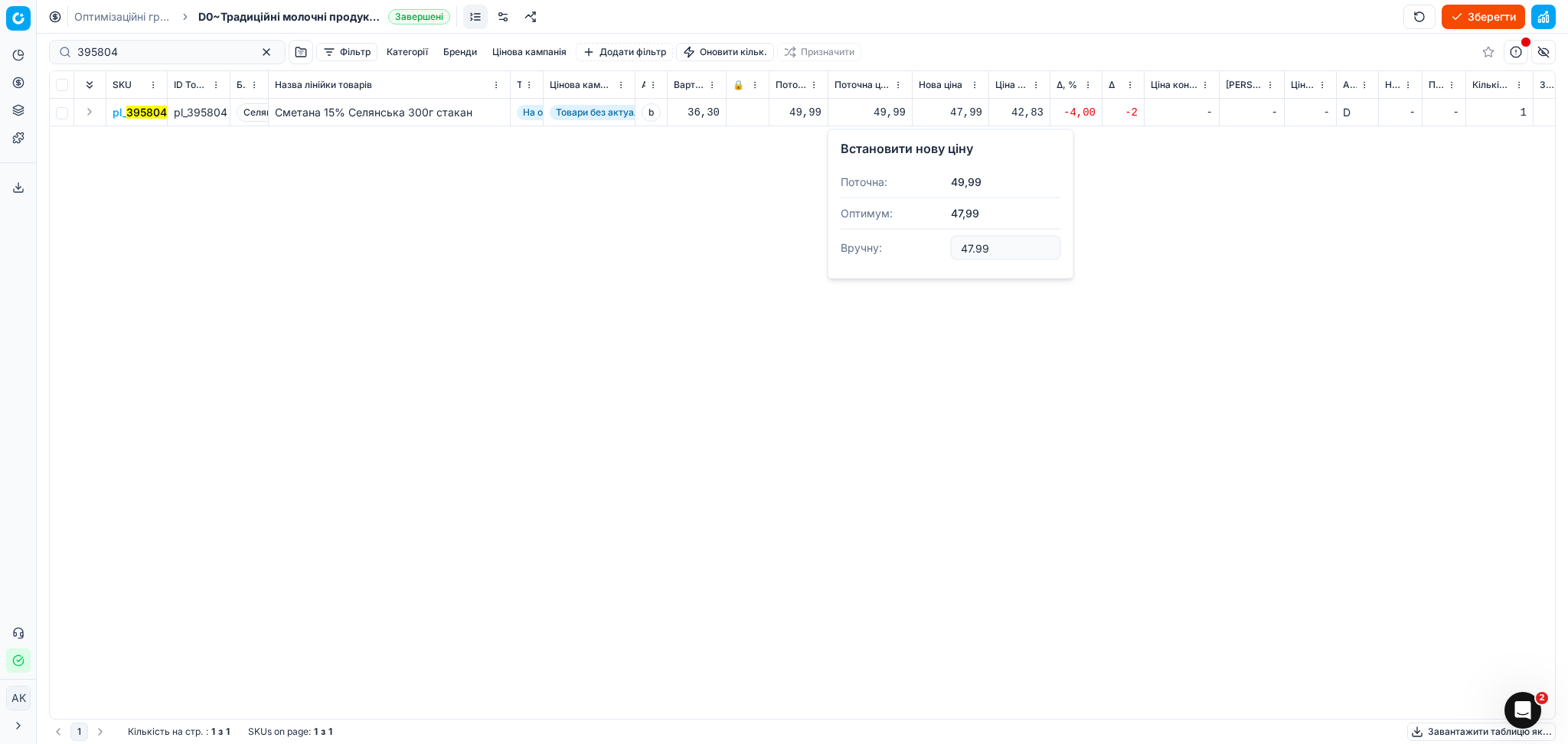
click at [971, 244] on input "47.99" at bounding box center [1005, 248] width 110 height 25
type input "49.99"
drag, startPoint x: 151, startPoint y: 48, endPoint x: 28, endPoint y: 52, distance: 123.1
click at [28, 52] on div "Pricing platform Аналітика Цінова оптимізація Асортимент продукції Шаблони Серв…" at bounding box center [784, 372] width 1568 height 744
paste input "428380"
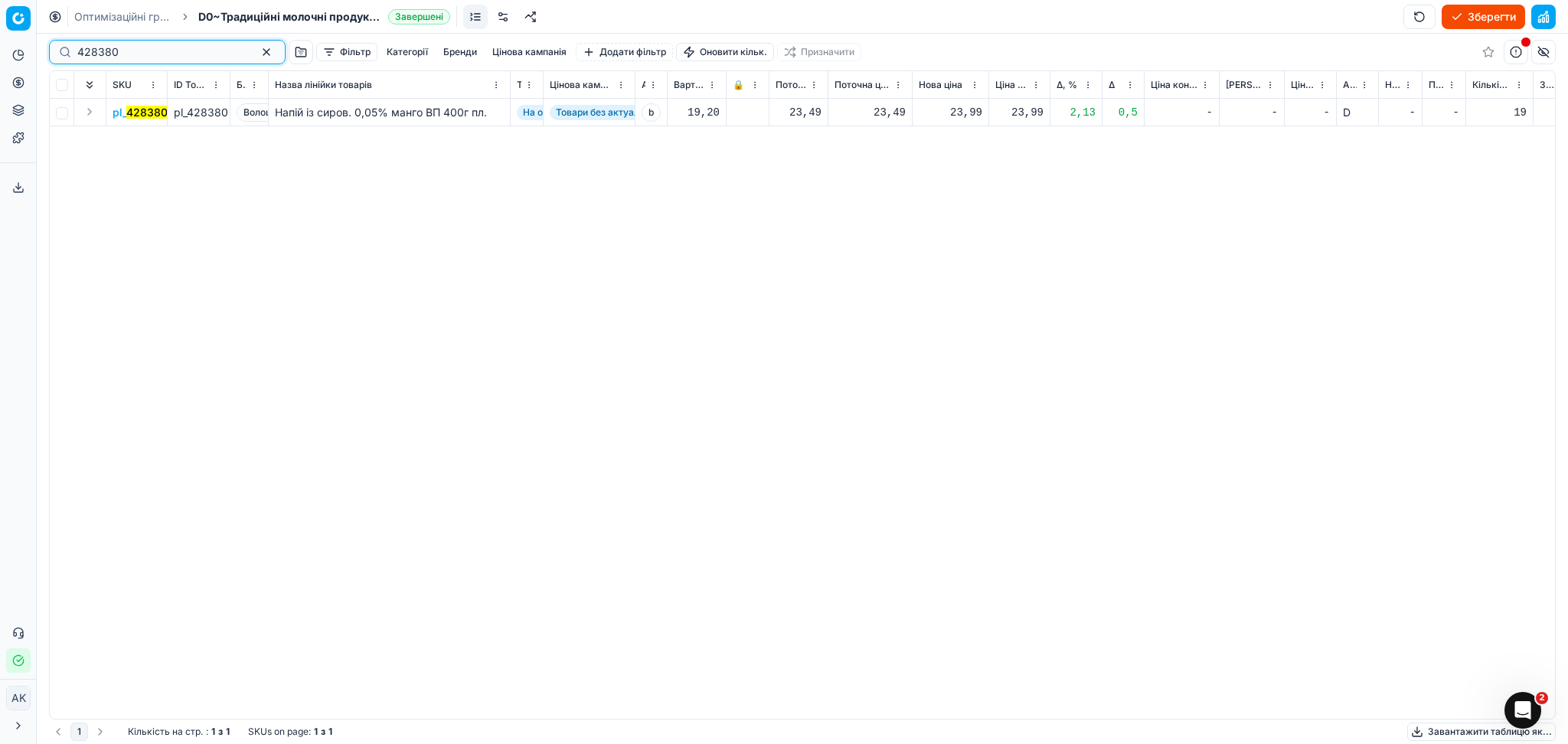
type input "428380"
click at [956, 117] on div "23,99" at bounding box center [950, 112] width 63 height 15
drag, startPoint x: 999, startPoint y: 248, endPoint x: 897, endPoint y: 253, distance: 102.1
click at [897, 253] on dl "Поточна: 23,49 Оптимум: 23,99 Вручну: 23.99" at bounding box center [951, 217] width 220 height 100
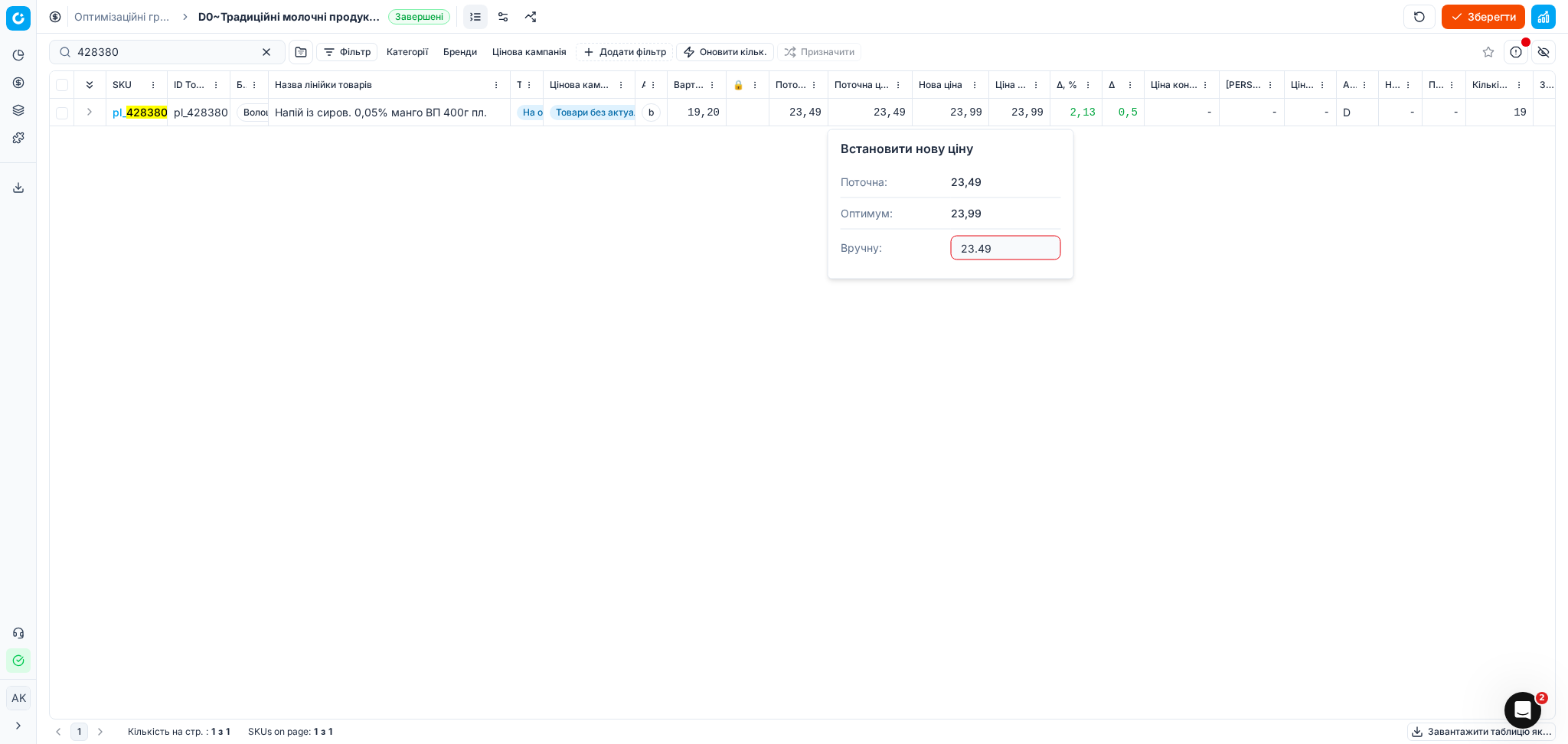
type input "23.49"
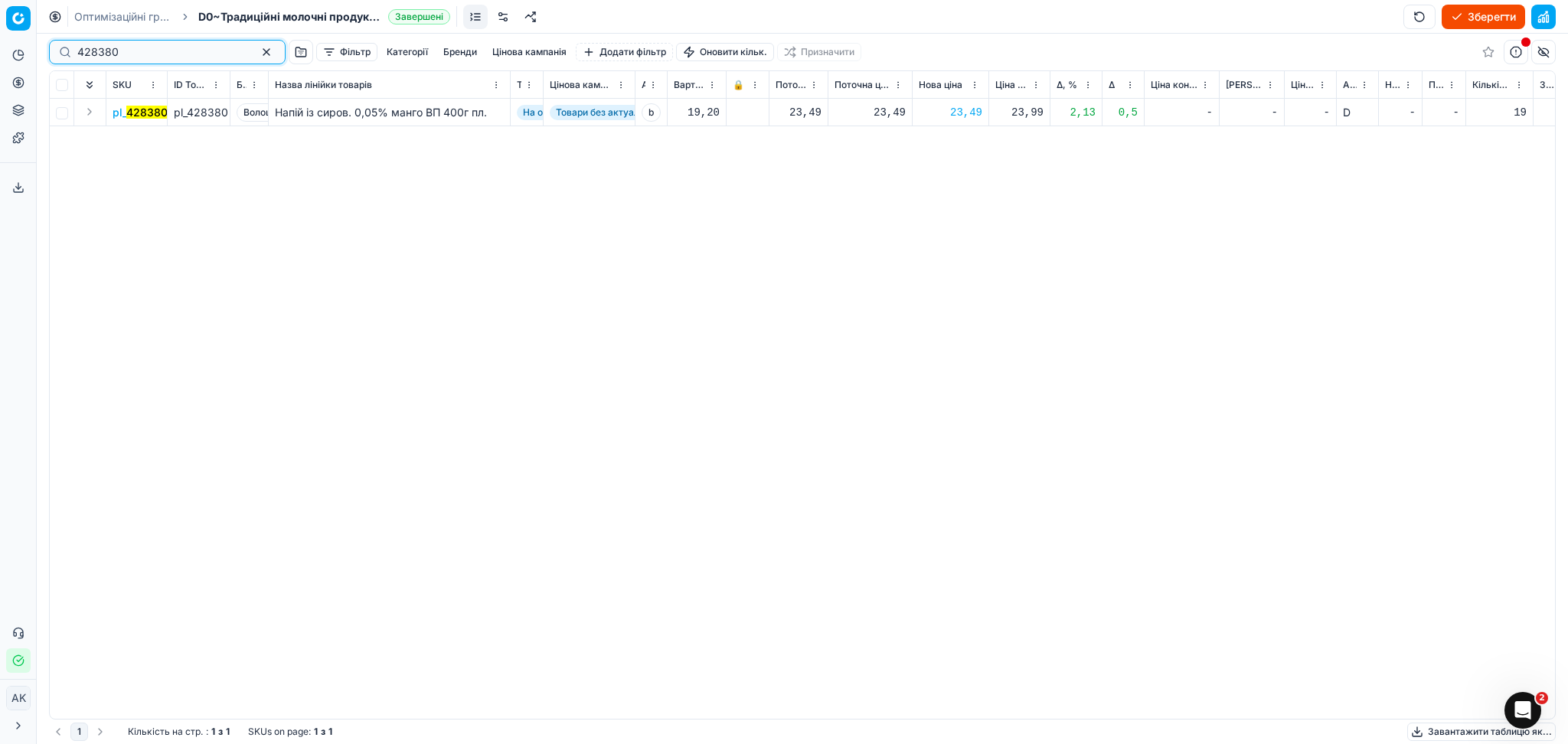
drag, startPoint x: 139, startPoint y: 51, endPoint x: 103, endPoint y: 64, distance: 38.3
click at [20, 68] on div "Pricing platform Аналітика Цінова оптимізація Асортимент продукції Шаблони Серв…" at bounding box center [784, 372] width 1568 height 744
paste input "5346"
type input "5346"
click at [976, 111] on div "22,99" at bounding box center [950, 112] width 63 height 15
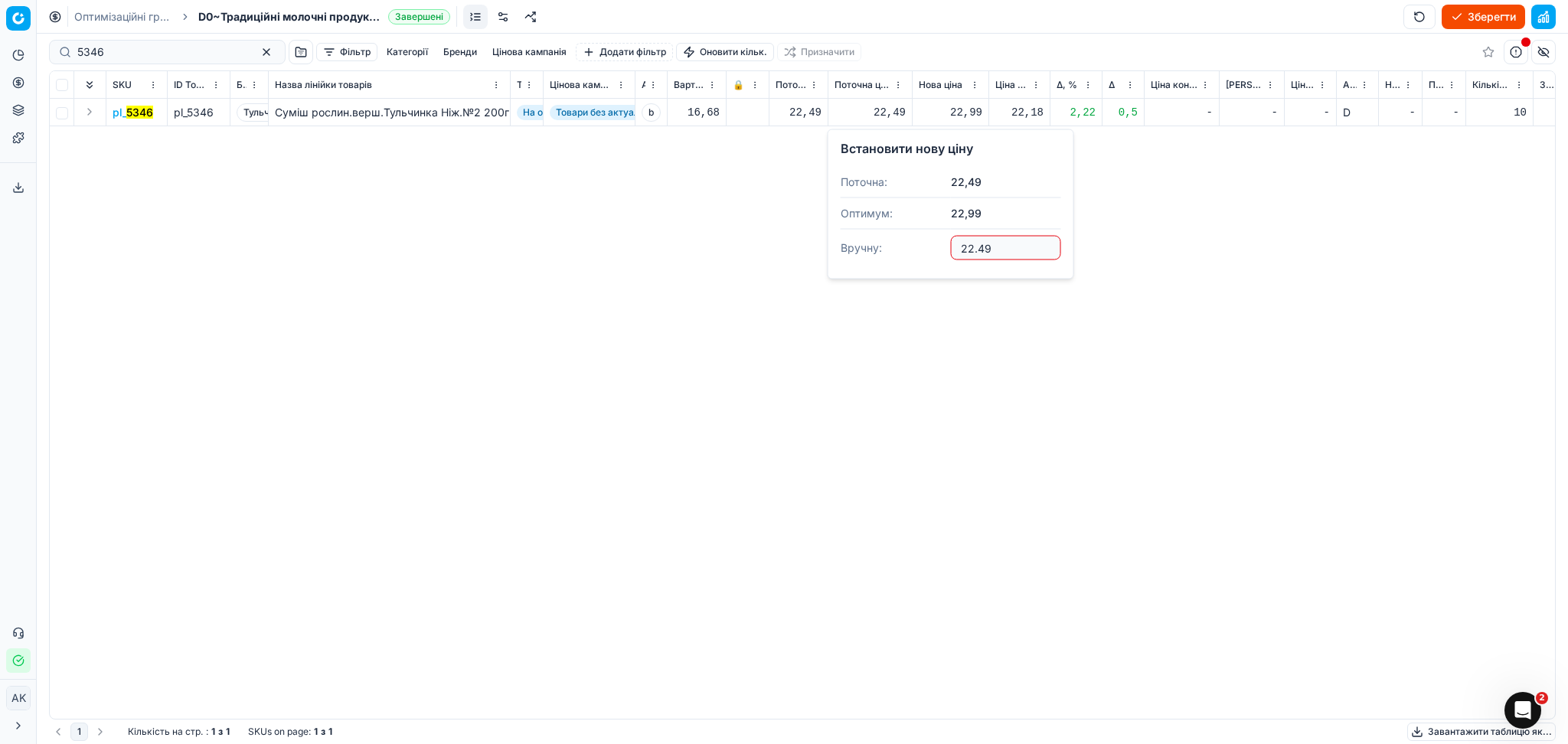
type input "22.49"
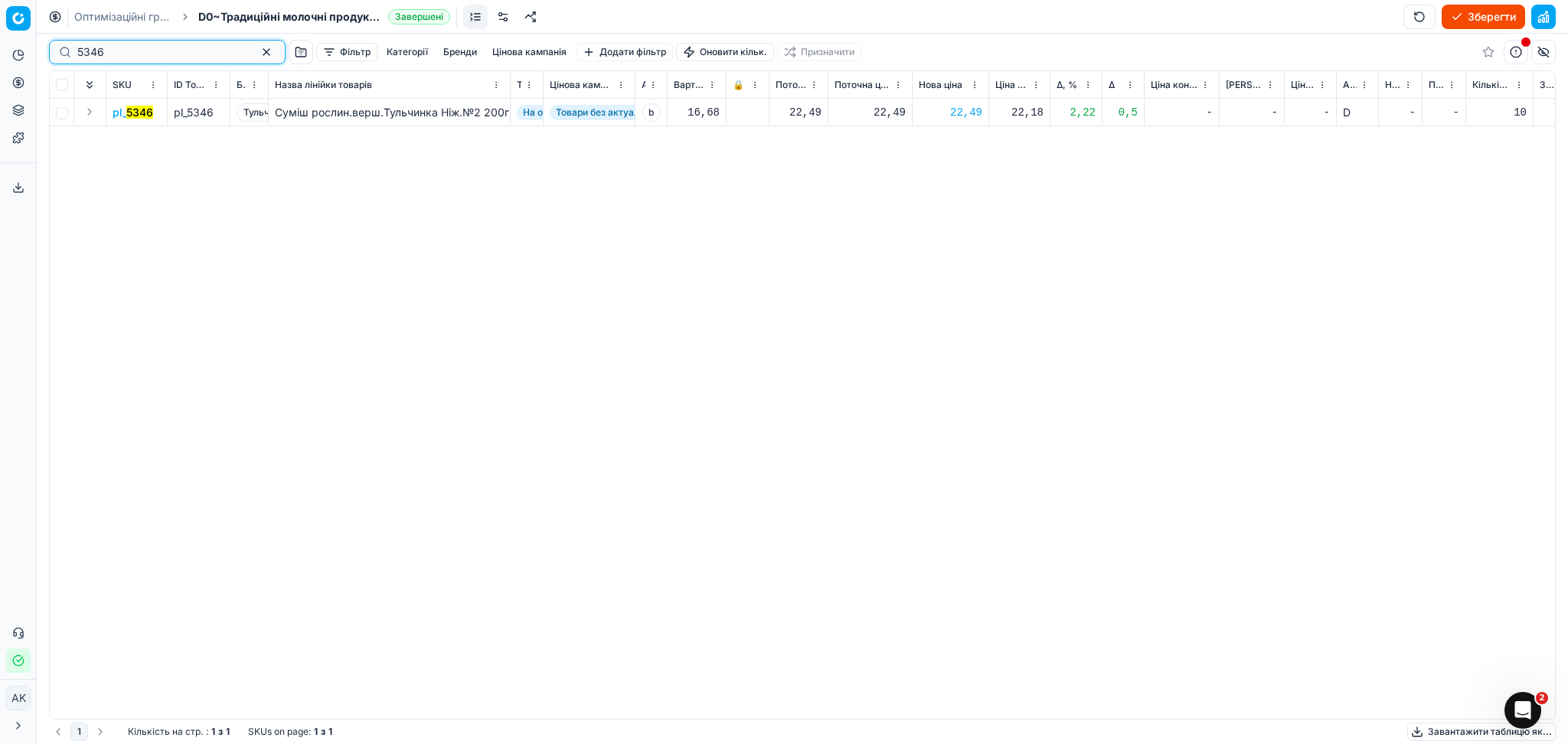
click at [257, 55] on button "button" at bounding box center [265, 52] width 18 height 18
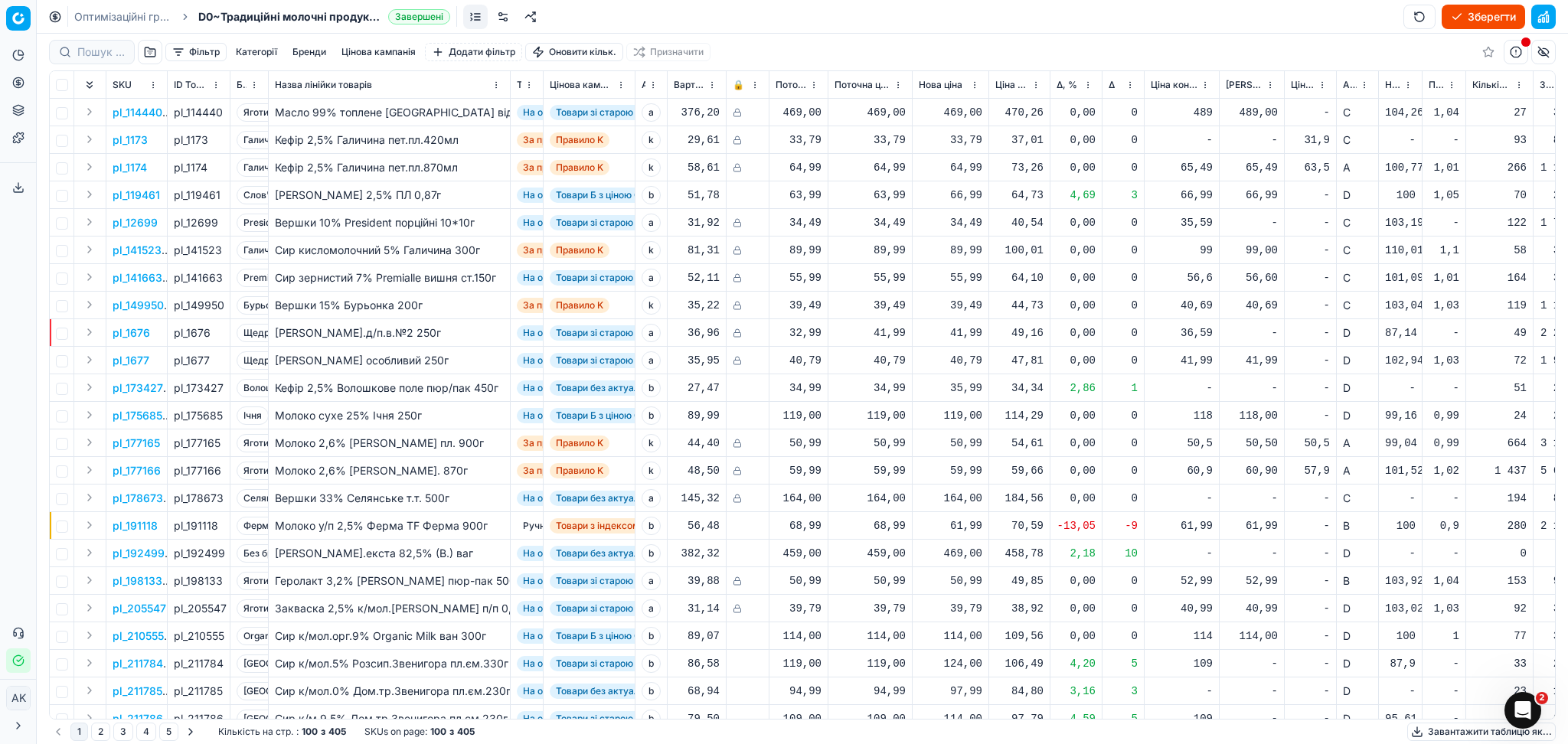
click at [1482, 13] on button "Зберегти" at bounding box center [1483, 17] width 83 height 25
click at [133, 17] on link "Оптимізаційні групи" at bounding box center [123, 17] width 98 height 15
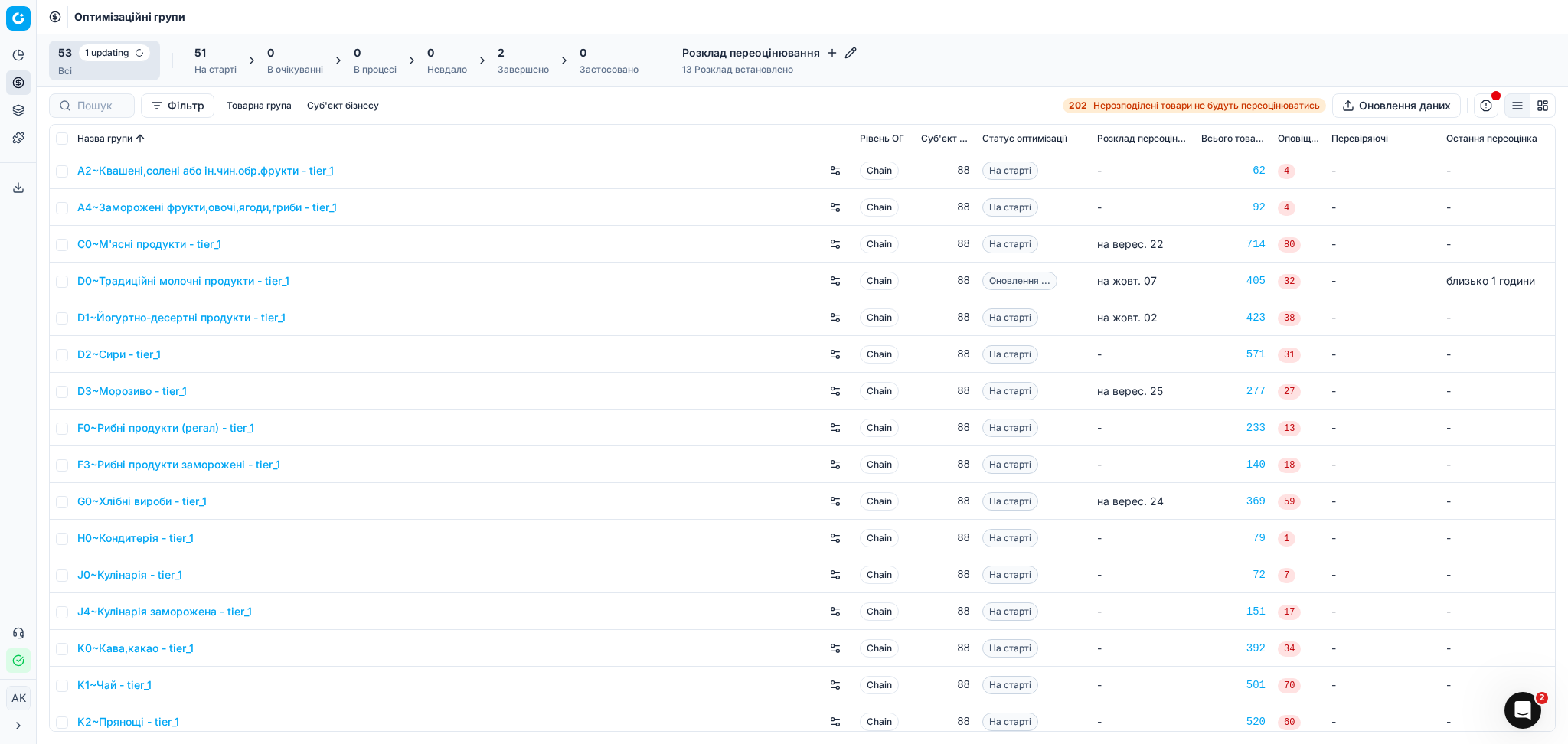
click at [508, 61] on div "2 Завершено" at bounding box center [523, 60] width 52 height 31
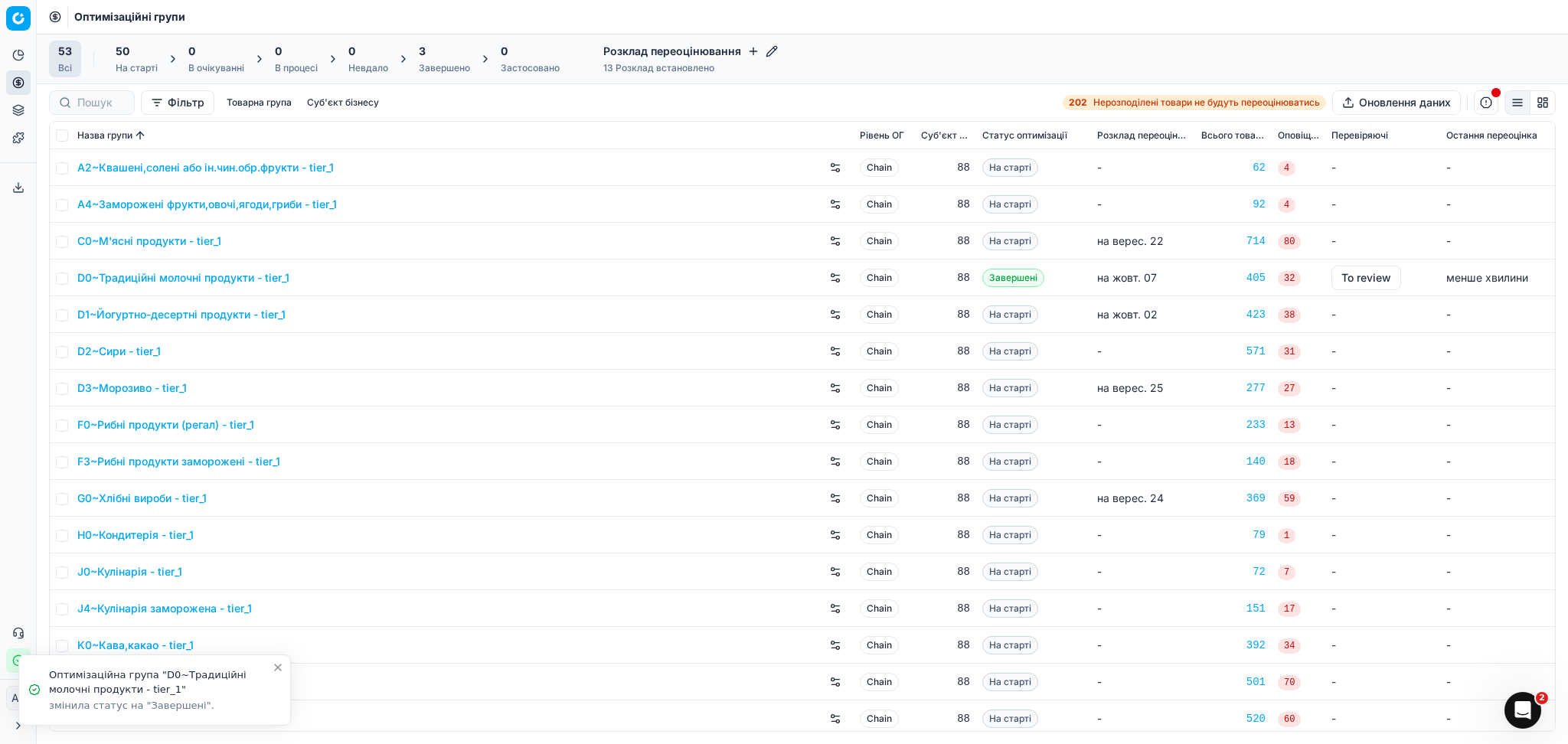
click at [427, 62] on div "Завершено" at bounding box center [445, 68] width 52 height 12
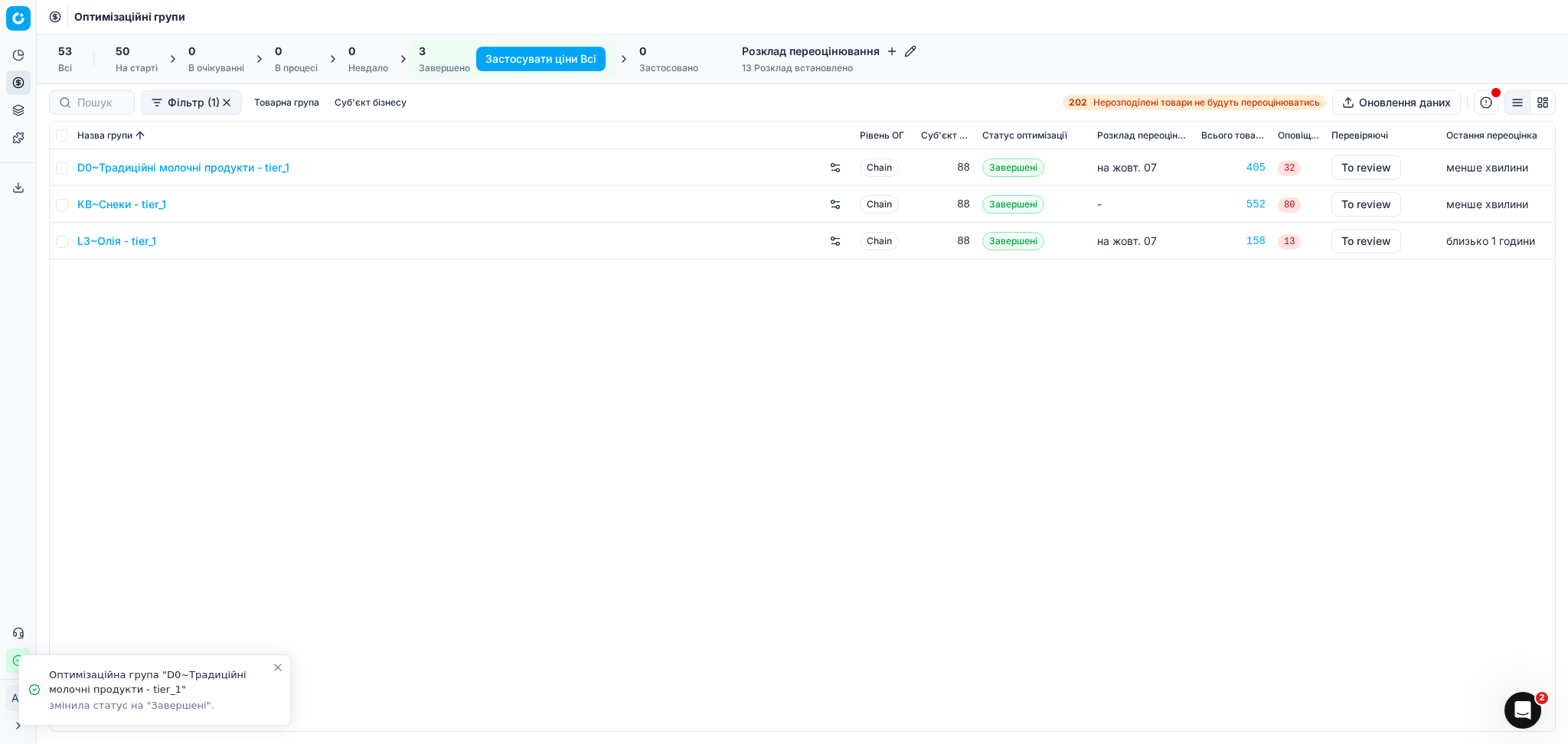
click at [186, 171] on link "D0~Традиційні молочні продукти - tier_1" at bounding box center [183, 168] width 212 height 15
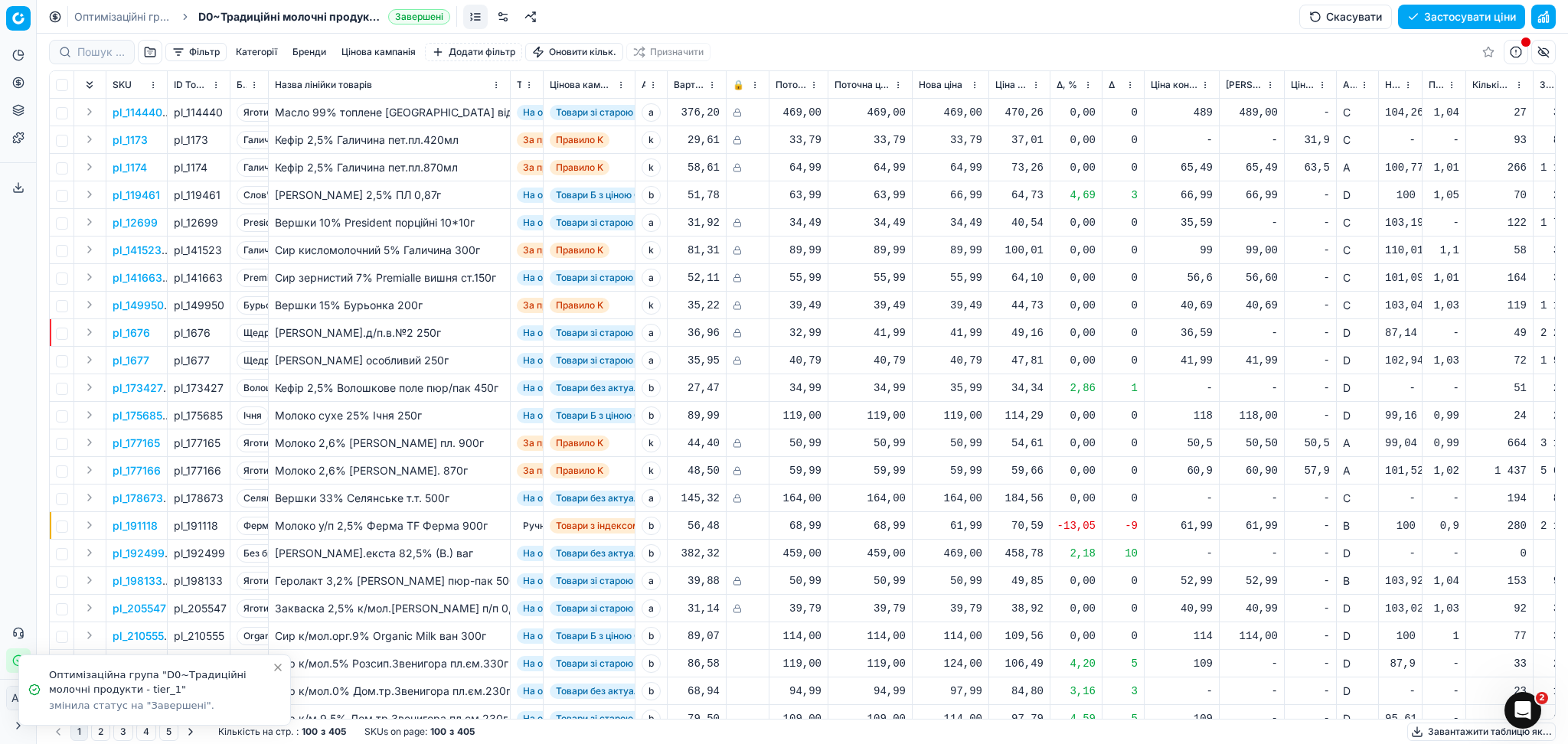
click at [1480, 14] on button "Застосувати ціни" at bounding box center [1461, 17] width 127 height 25
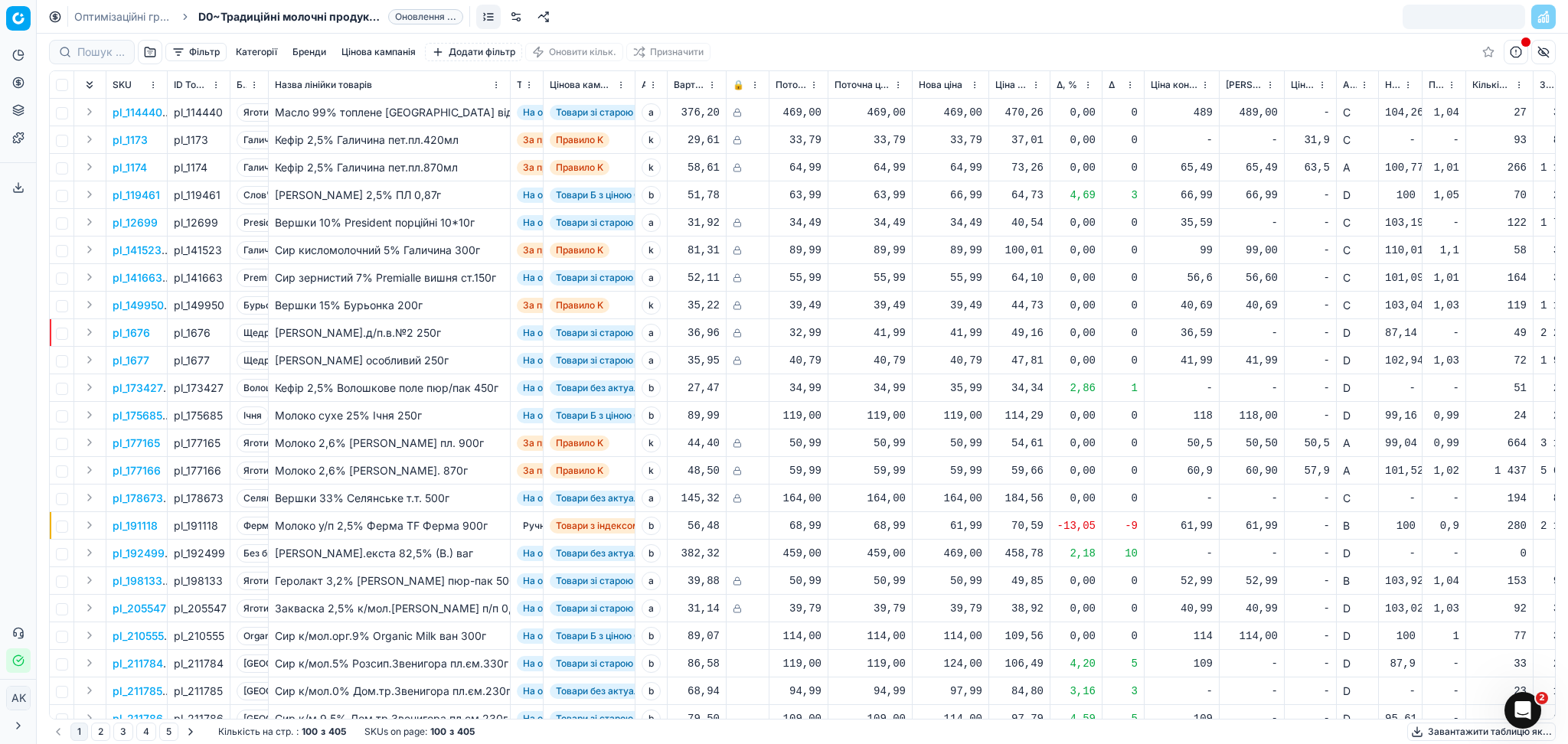
click at [145, 16] on link "Оптимізаційні групи" at bounding box center [123, 17] width 98 height 15
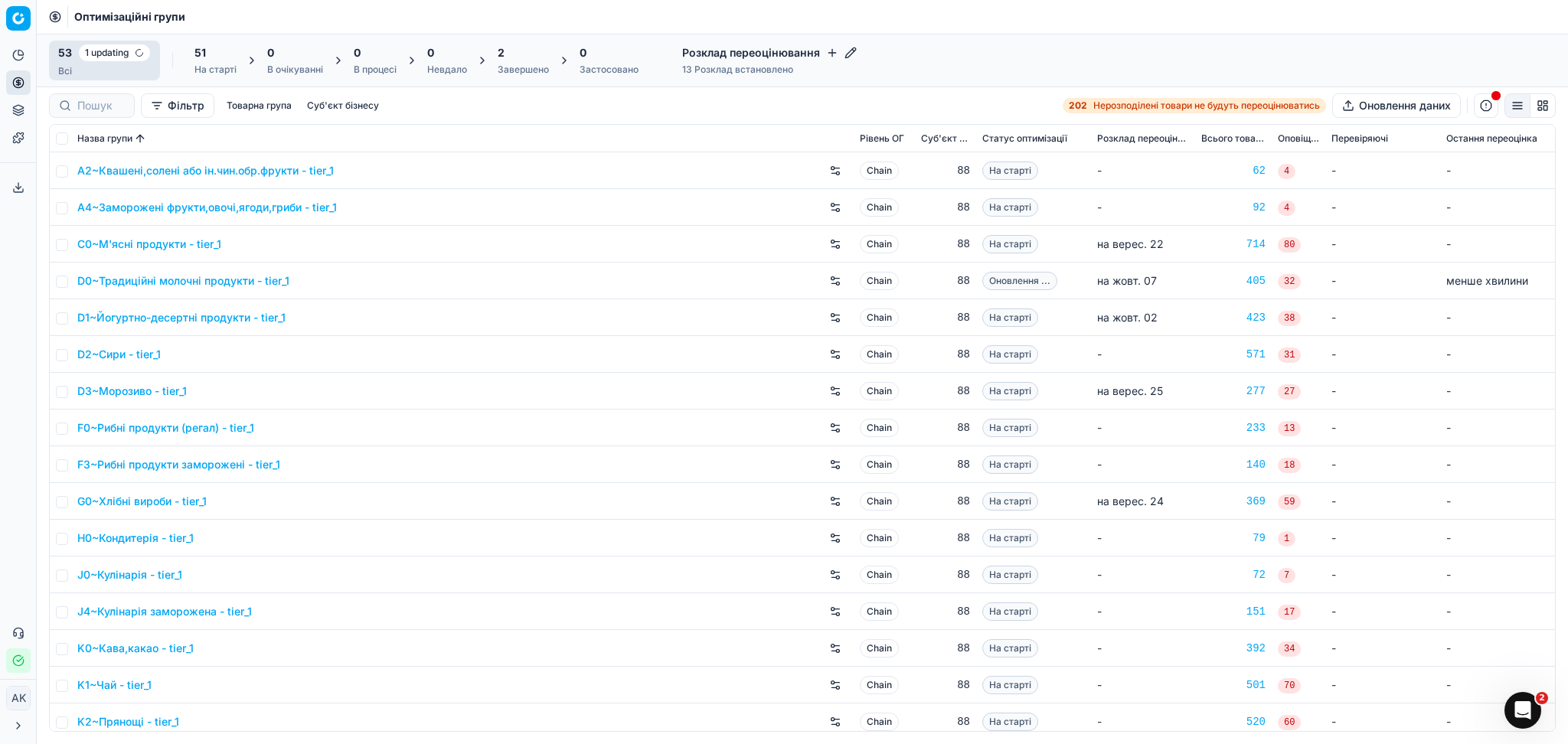
click at [519, 59] on div "2" at bounding box center [523, 53] width 52 height 15
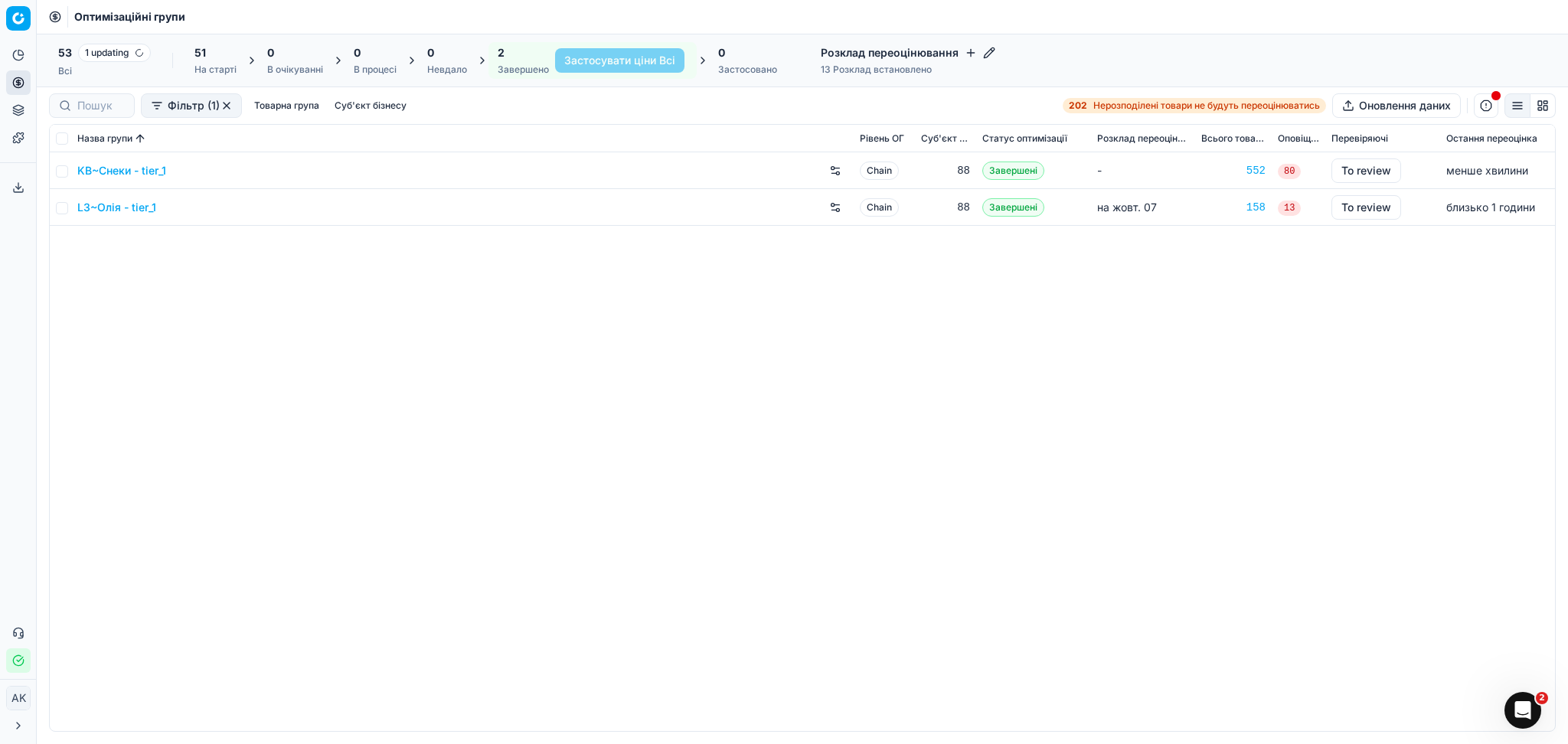
click at [110, 205] on link "L3~Олія - tier_1" at bounding box center [117, 207] width 79 height 15
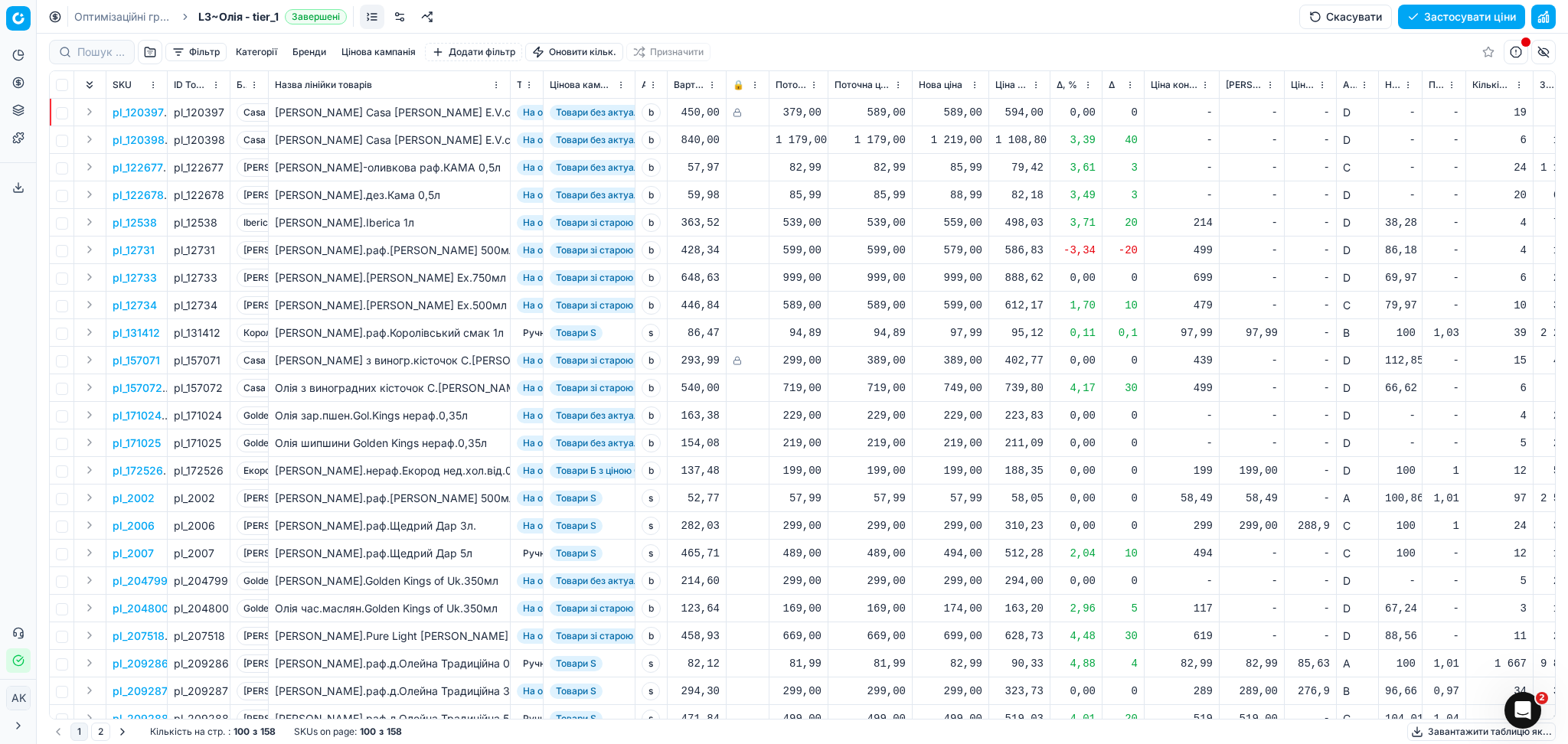
click at [1455, 734] on button "Завантажити таблицю як..." at bounding box center [1481, 732] width 149 height 18
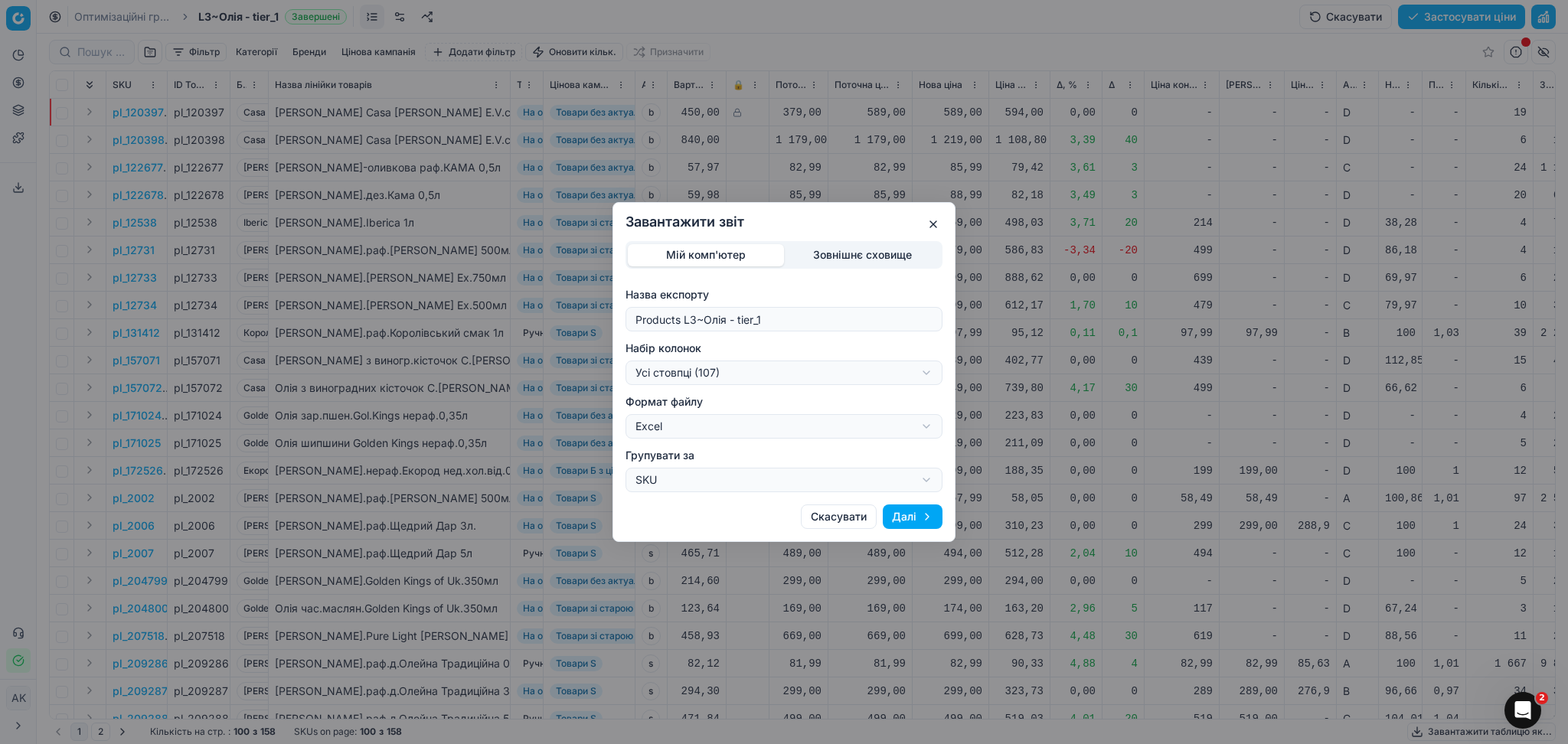
click at [713, 370] on div "Завантажити звіт Мій комп'ютер Зовнішнє сховище Назва експорту Products L3~Олія…" at bounding box center [784, 372] width 1568 height 744
click at [738, 375] on div "Завантажити звіт Мій комп'ютер Зовнішнє сховище Назва експорту Products L3~Олія…" at bounding box center [784, 372] width 1568 height 744
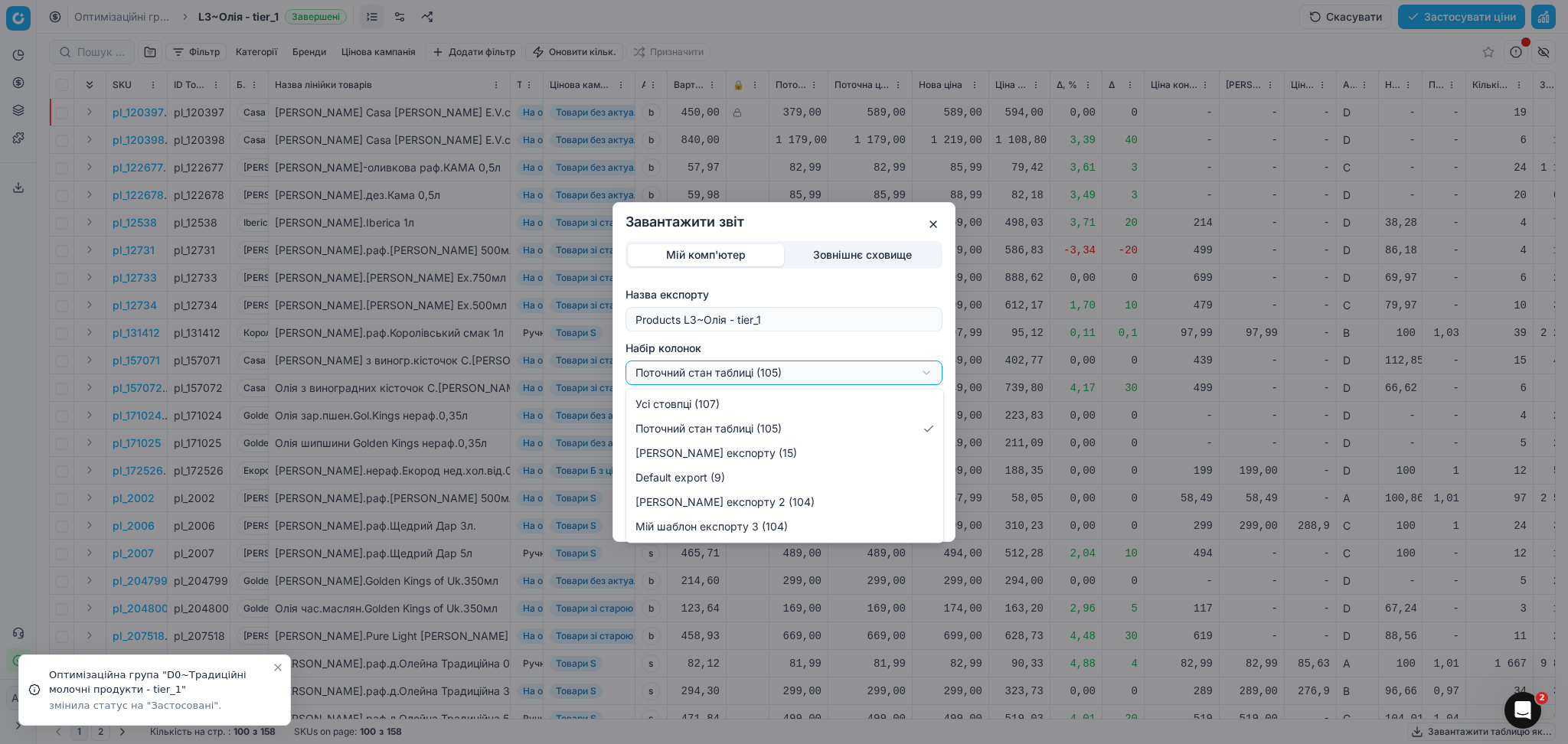
select select "custom"
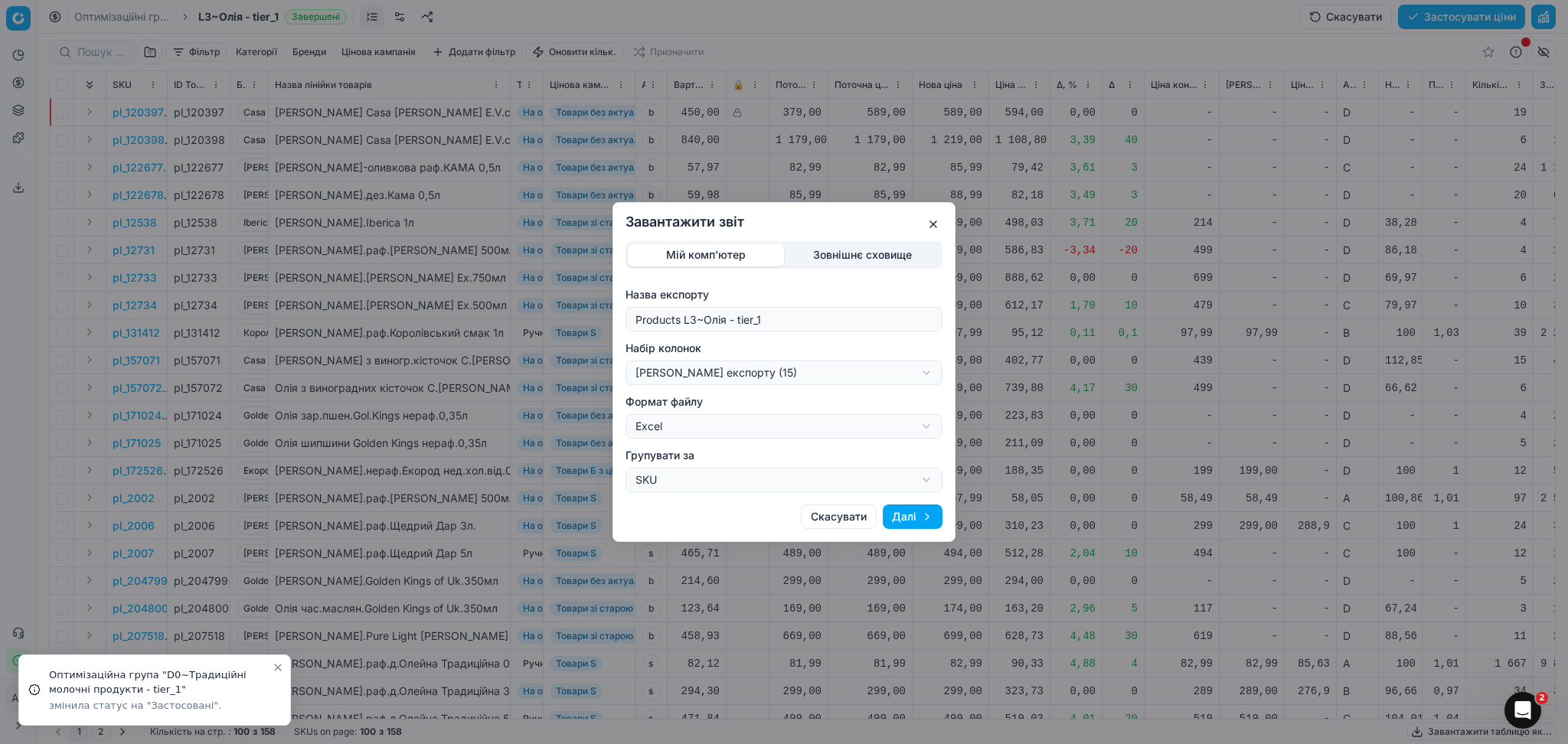
click at [899, 519] on button "Далі" at bounding box center [912, 517] width 59 height 25
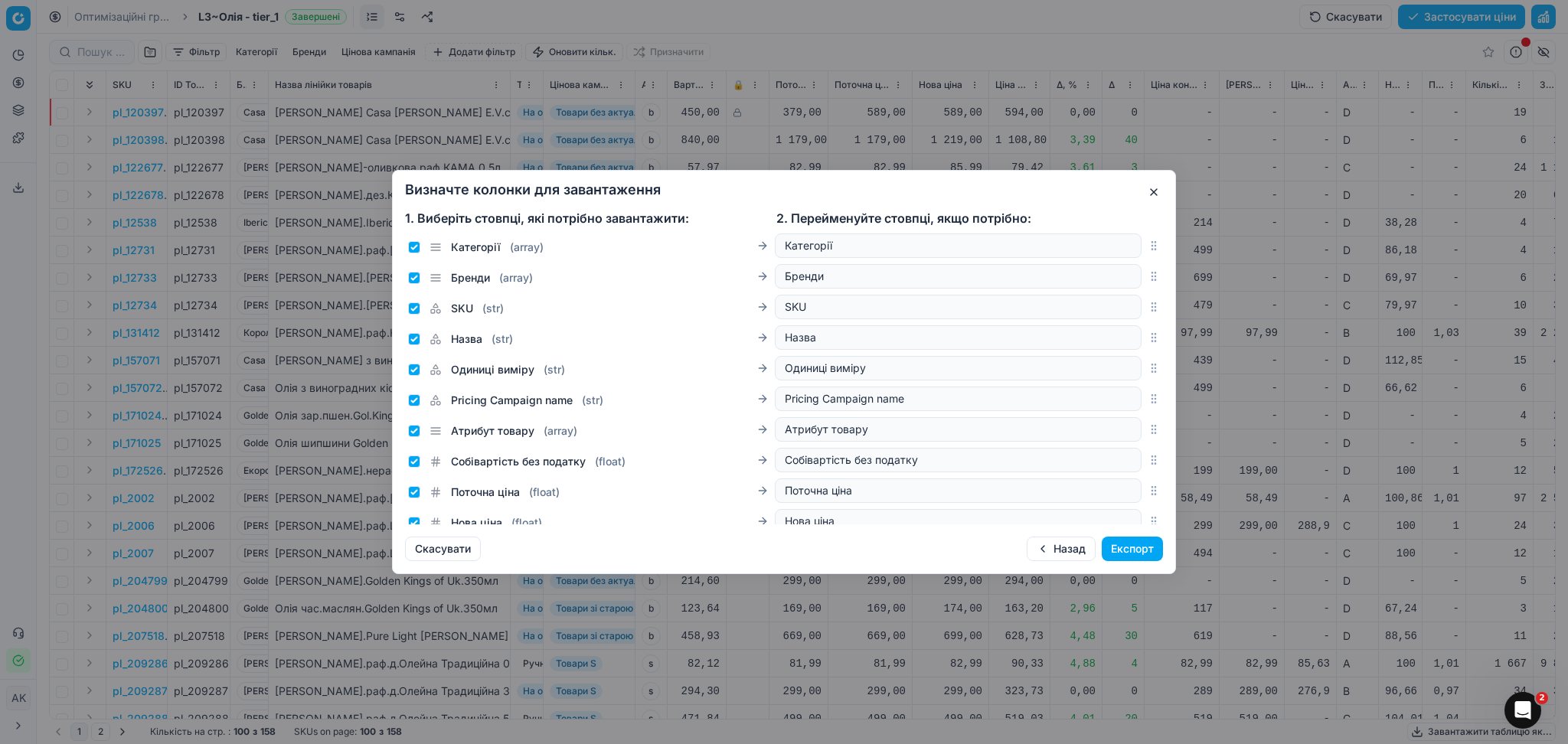
click at [1153, 546] on button "Експорт" at bounding box center [1132, 549] width 61 height 25
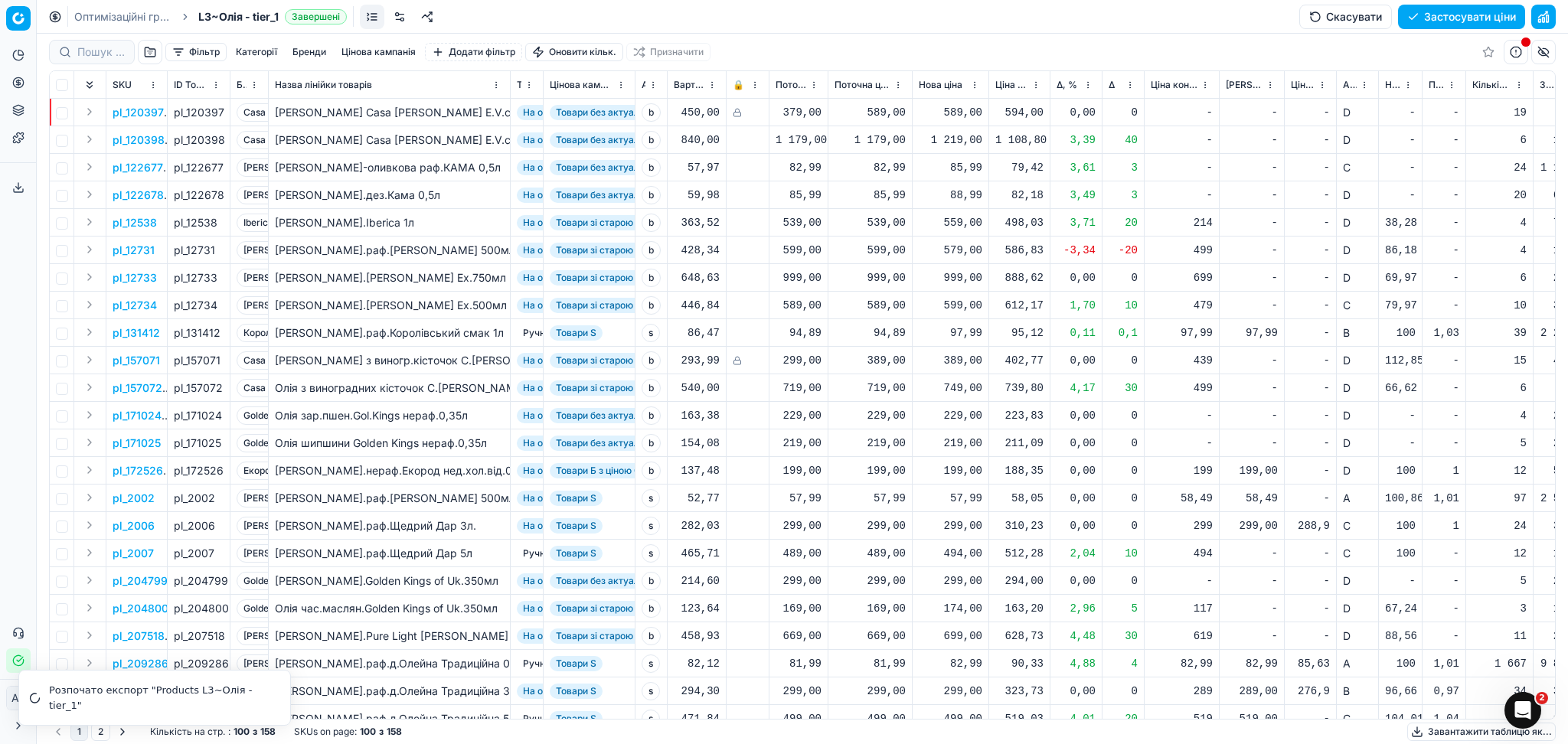
click at [120, 16] on link "Оптимізаційні групи" at bounding box center [123, 17] width 98 height 15
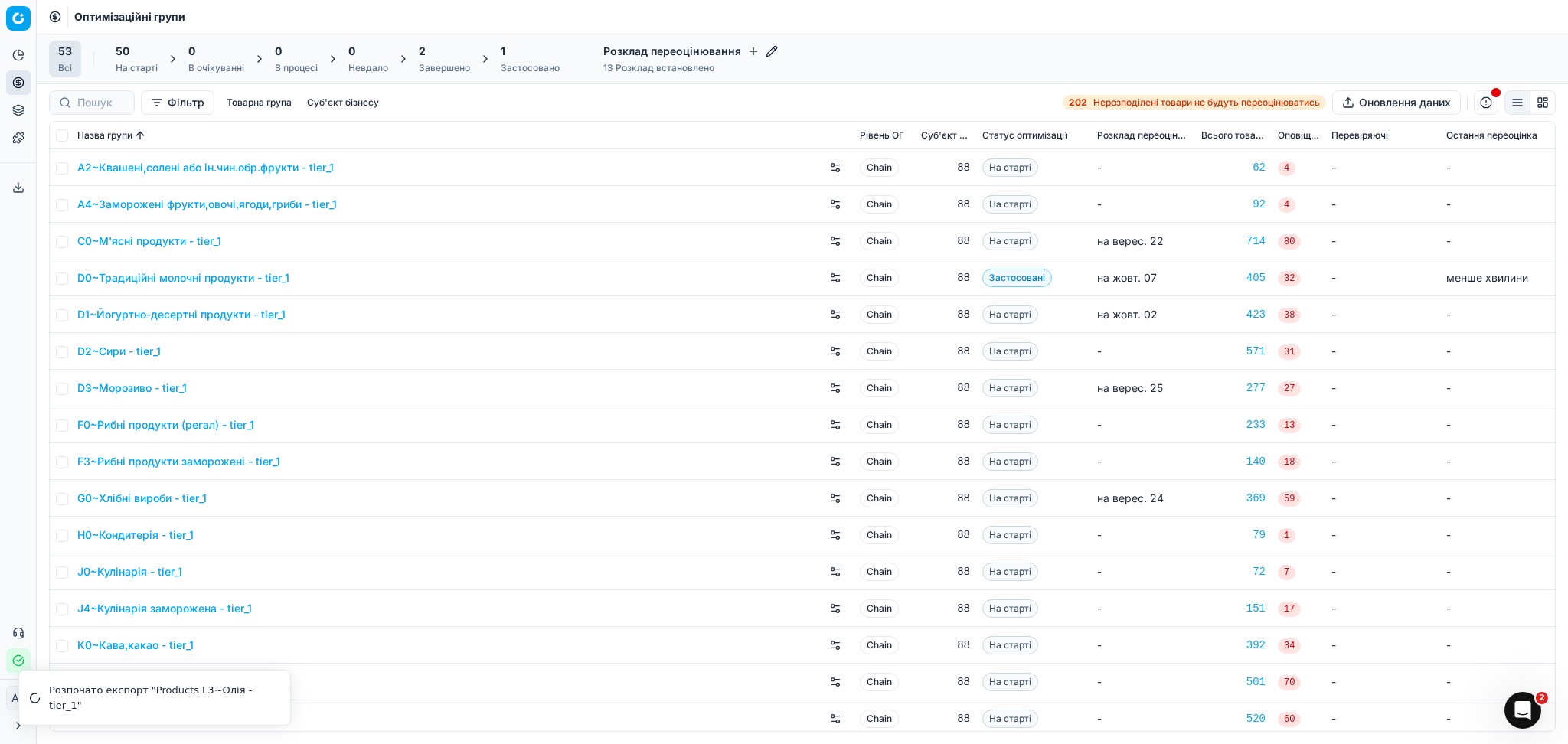
click at [515, 55] on div "1" at bounding box center [529, 52] width 58 height 15
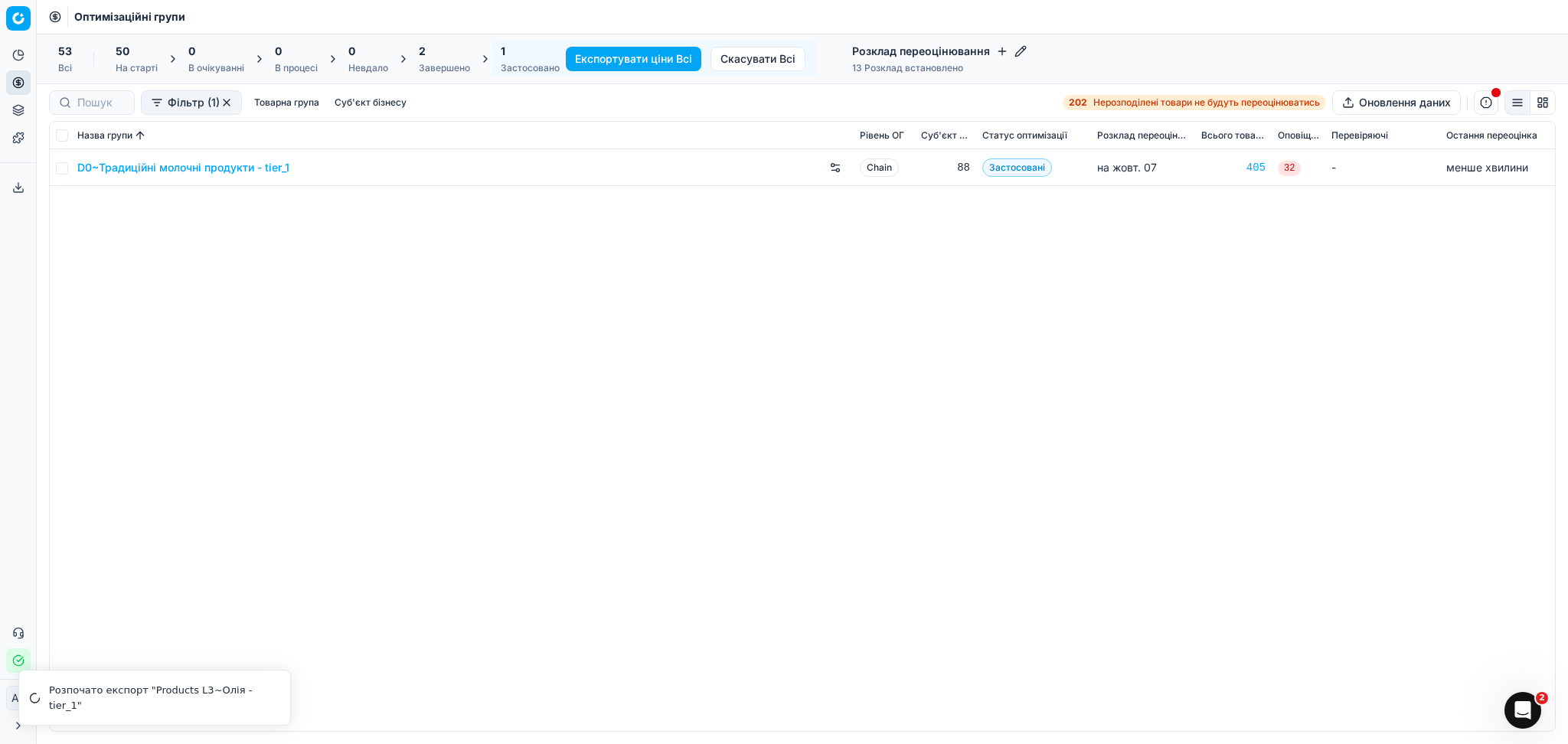
click at [245, 170] on link "D0~Традиційні молочні продукти - tier_1" at bounding box center [183, 168] width 212 height 15
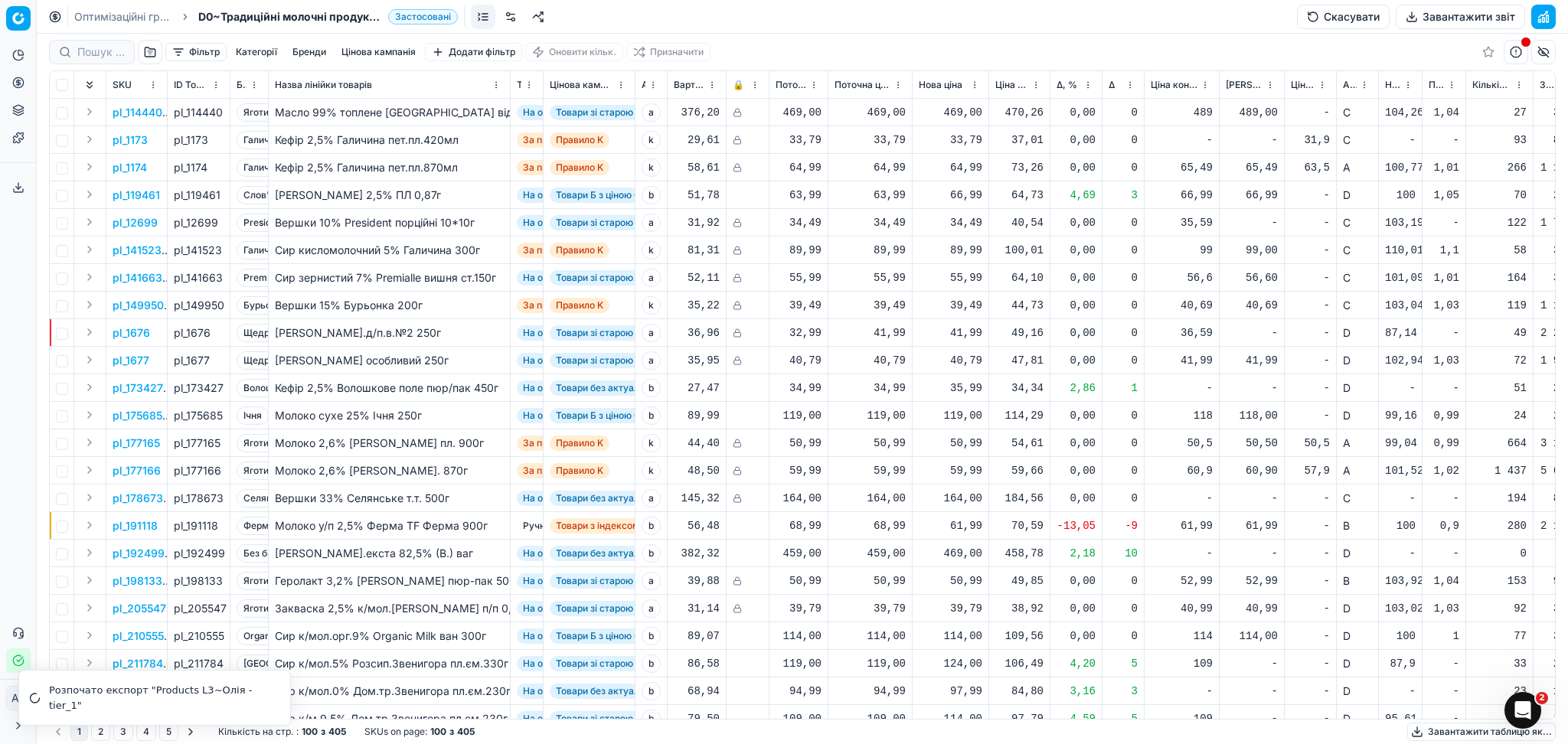
click at [1515, 16] on button "Завантажити звіт" at bounding box center [1460, 17] width 129 height 25
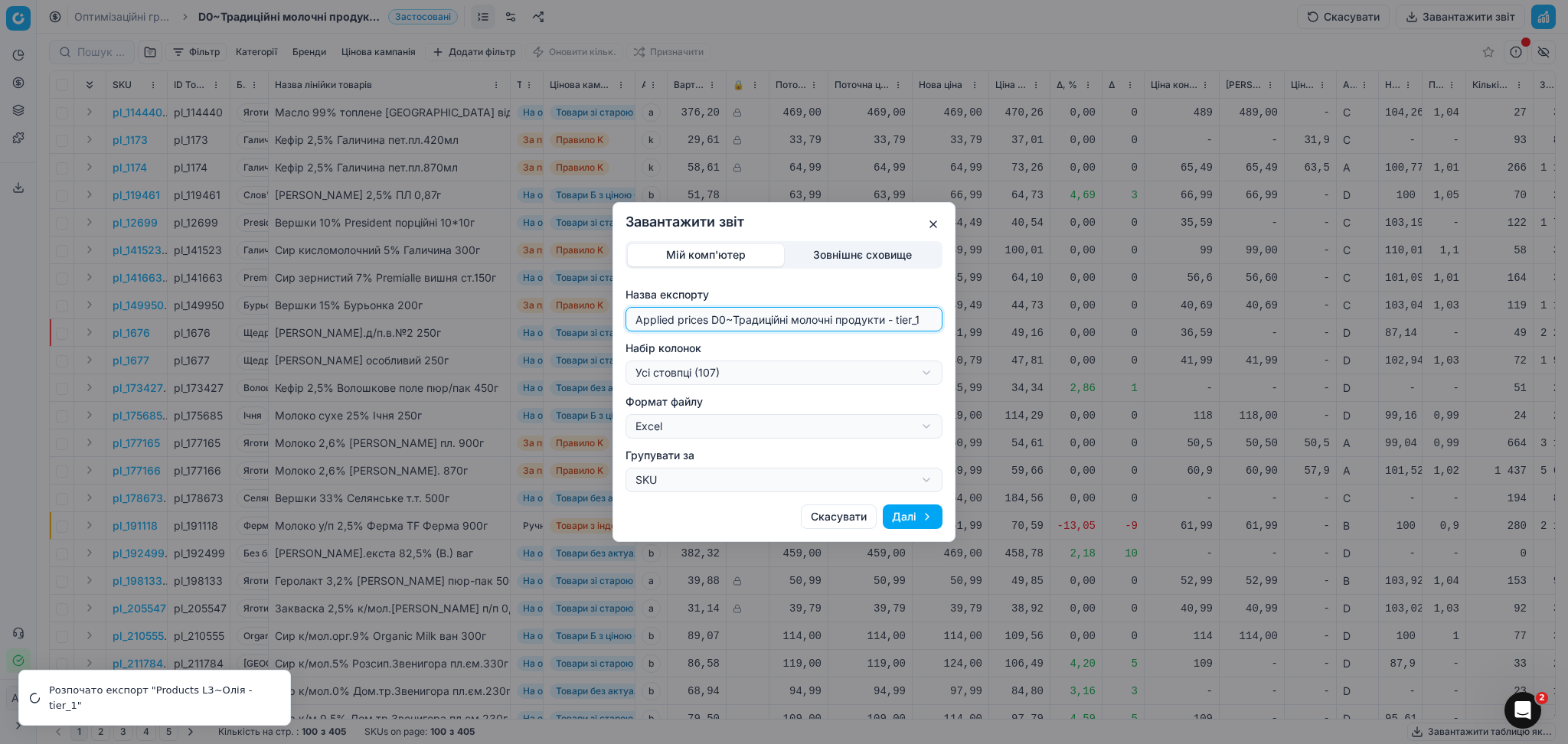
drag, startPoint x: 725, startPoint y: 318, endPoint x: 515, endPoint y: 319, distance: 210.0
click at [516, 319] on div "Завантажити звіт Мій комп'ютер Зовнішнє сховище Назва експорту Applied prices D…" at bounding box center [784, 372] width 1568 height 744
type input "[DEMOGRAPHIC_DATA]~Традиційні молочні продукти - tier_1"
click at [695, 371] on div "Завантажити звіт Мій комп'ютер Зовнішнє сховище Назва експорту 20251007~Традиці…" at bounding box center [784, 372] width 1568 height 744
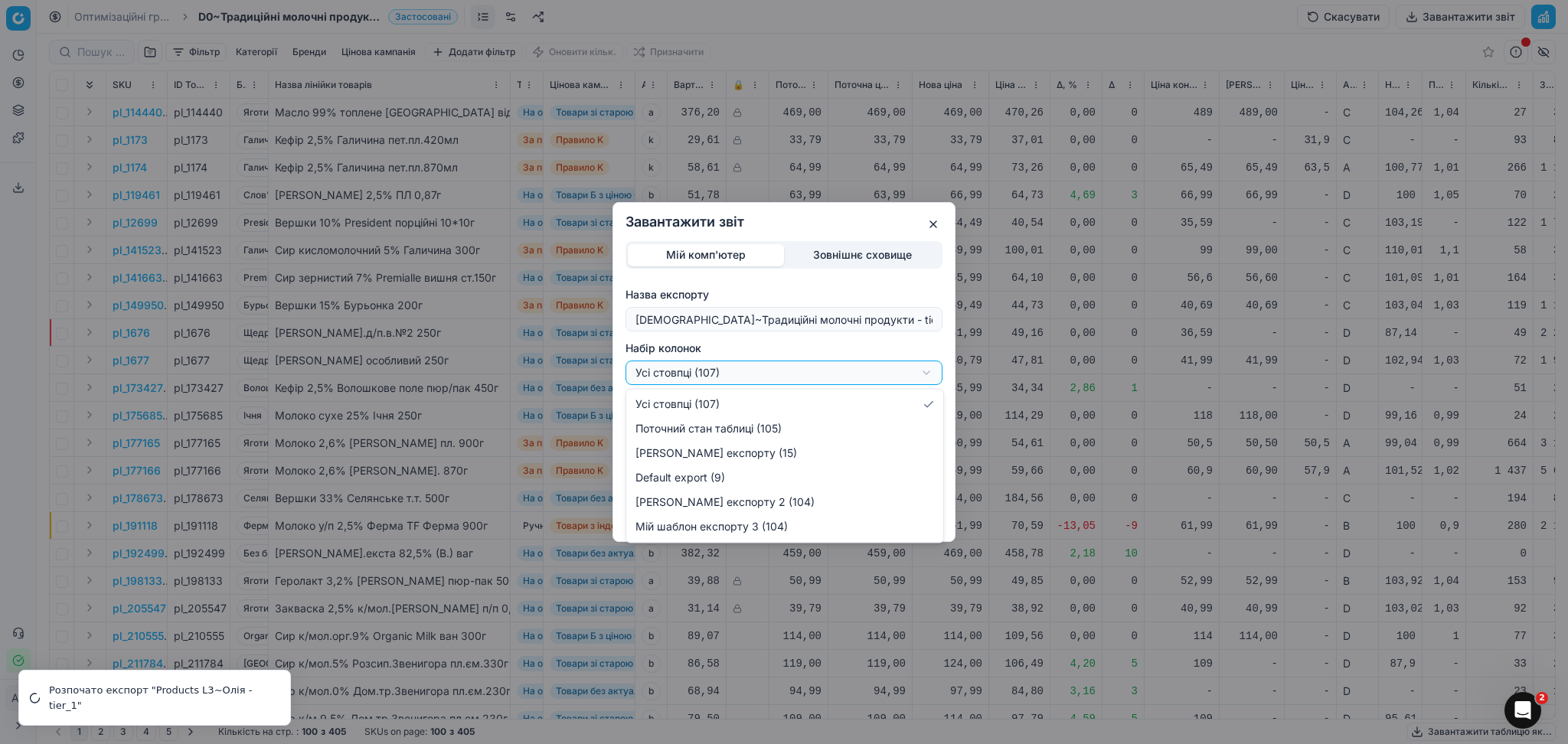
select select "custom"
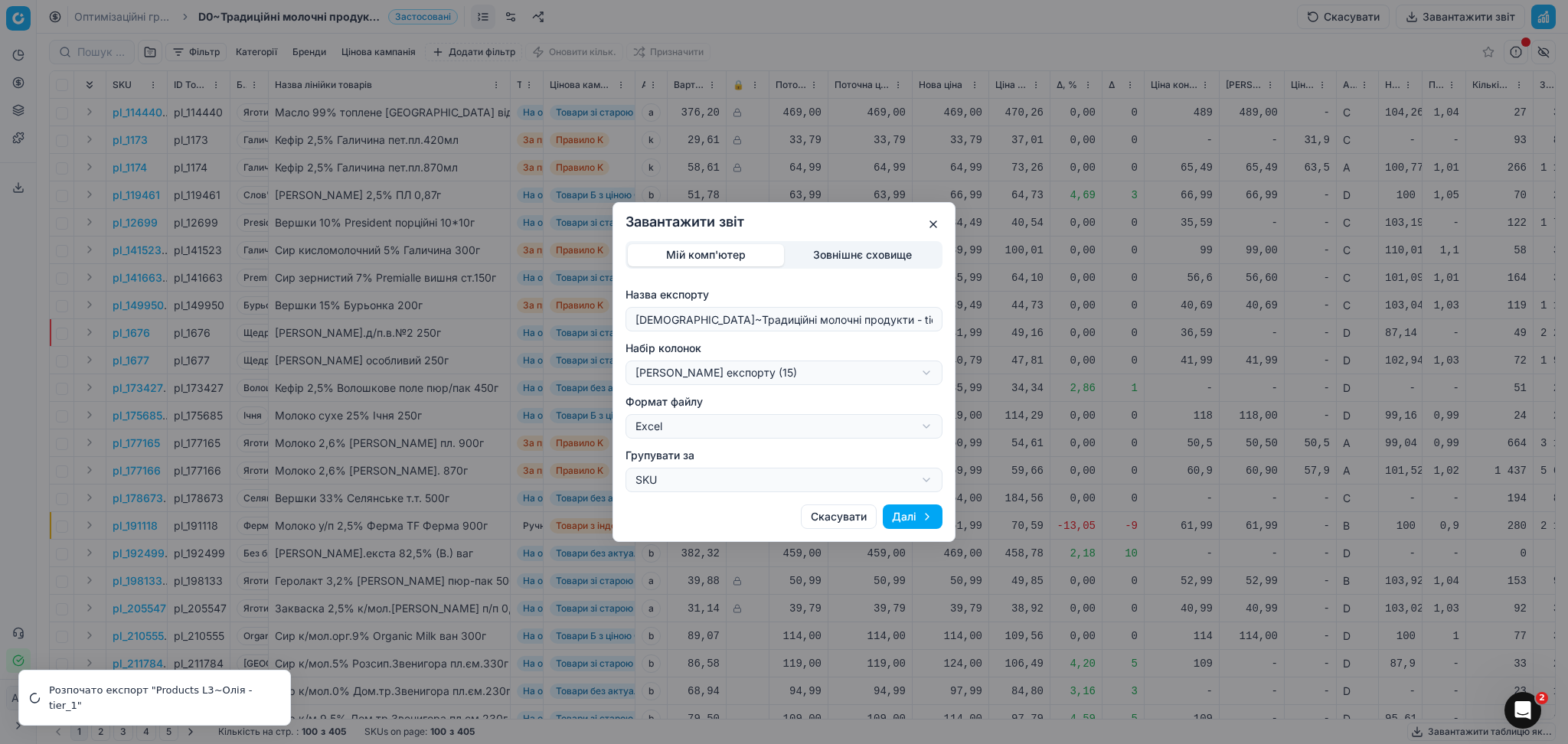
click at [923, 512] on button "Далі" at bounding box center [912, 517] width 59 height 25
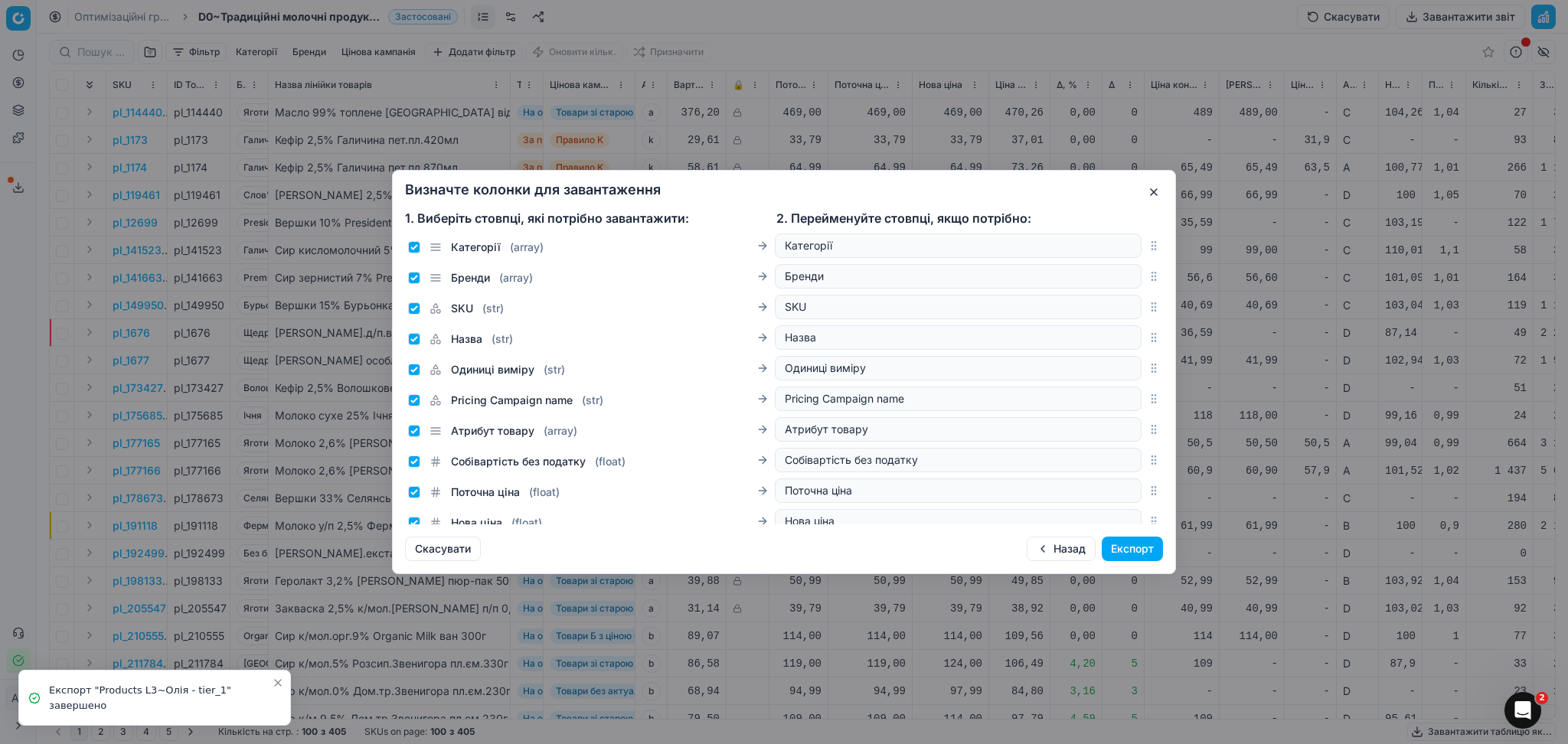
click at [1127, 544] on button "Експорт" at bounding box center [1132, 549] width 61 height 25
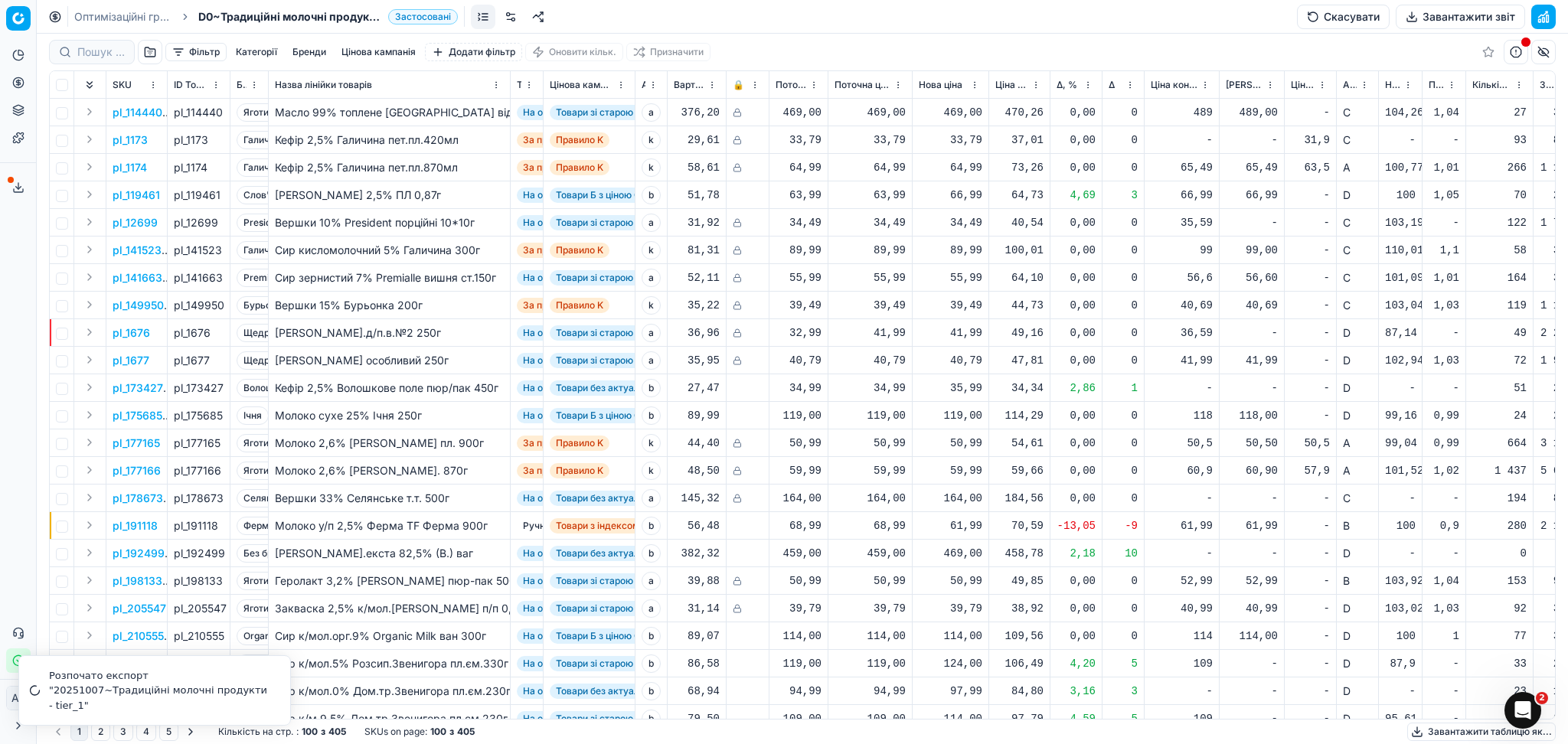
click at [21, 188] on icon at bounding box center [18, 187] width 12 height 12
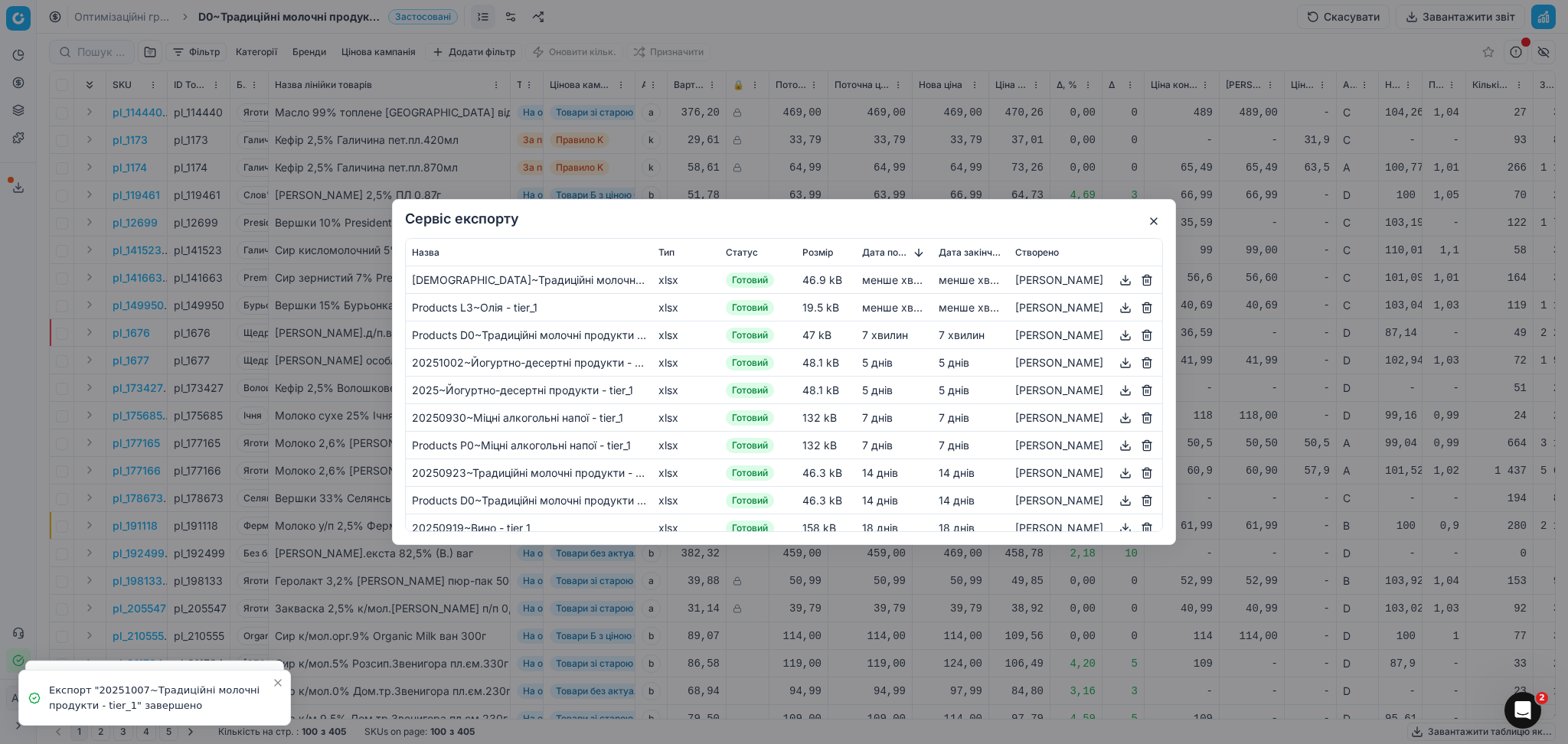
click at [1116, 304] on button "button" at bounding box center [1124, 307] width 18 height 18
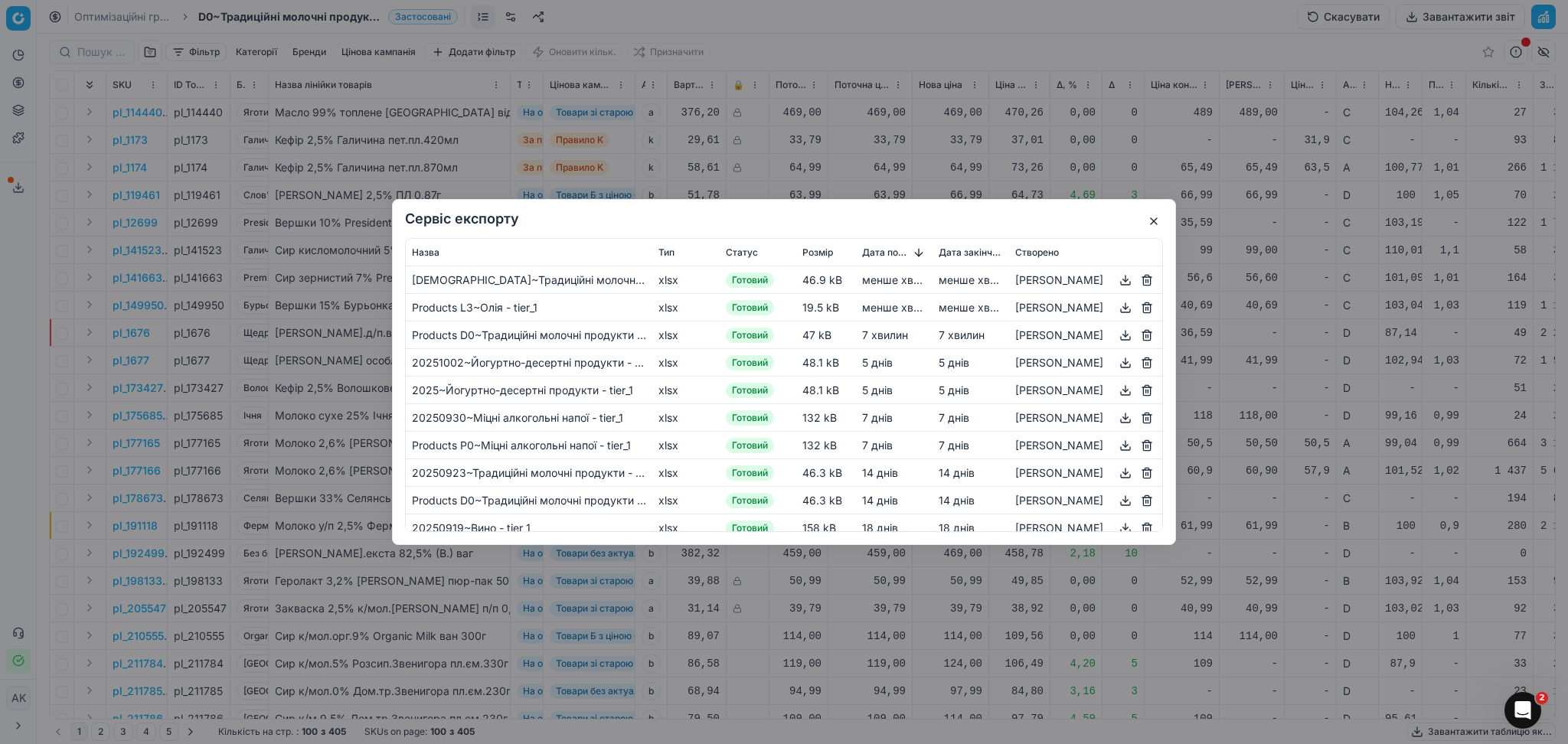
click at [1152, 221] on button "button" at bounding box center [1153, 221] width 18 height 18
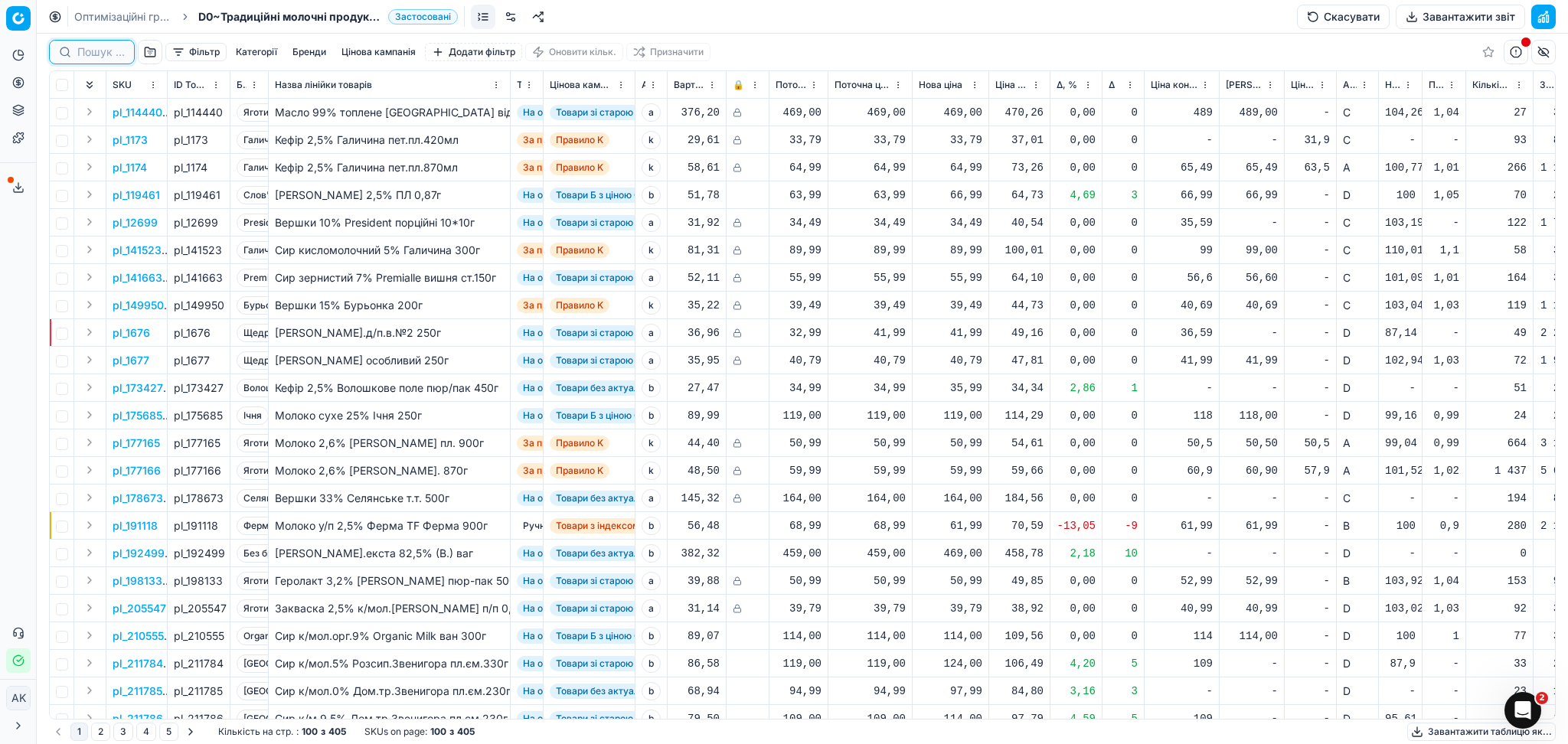
click at [111, 58] on input at bounding box center [102, 52] width 48 height 15
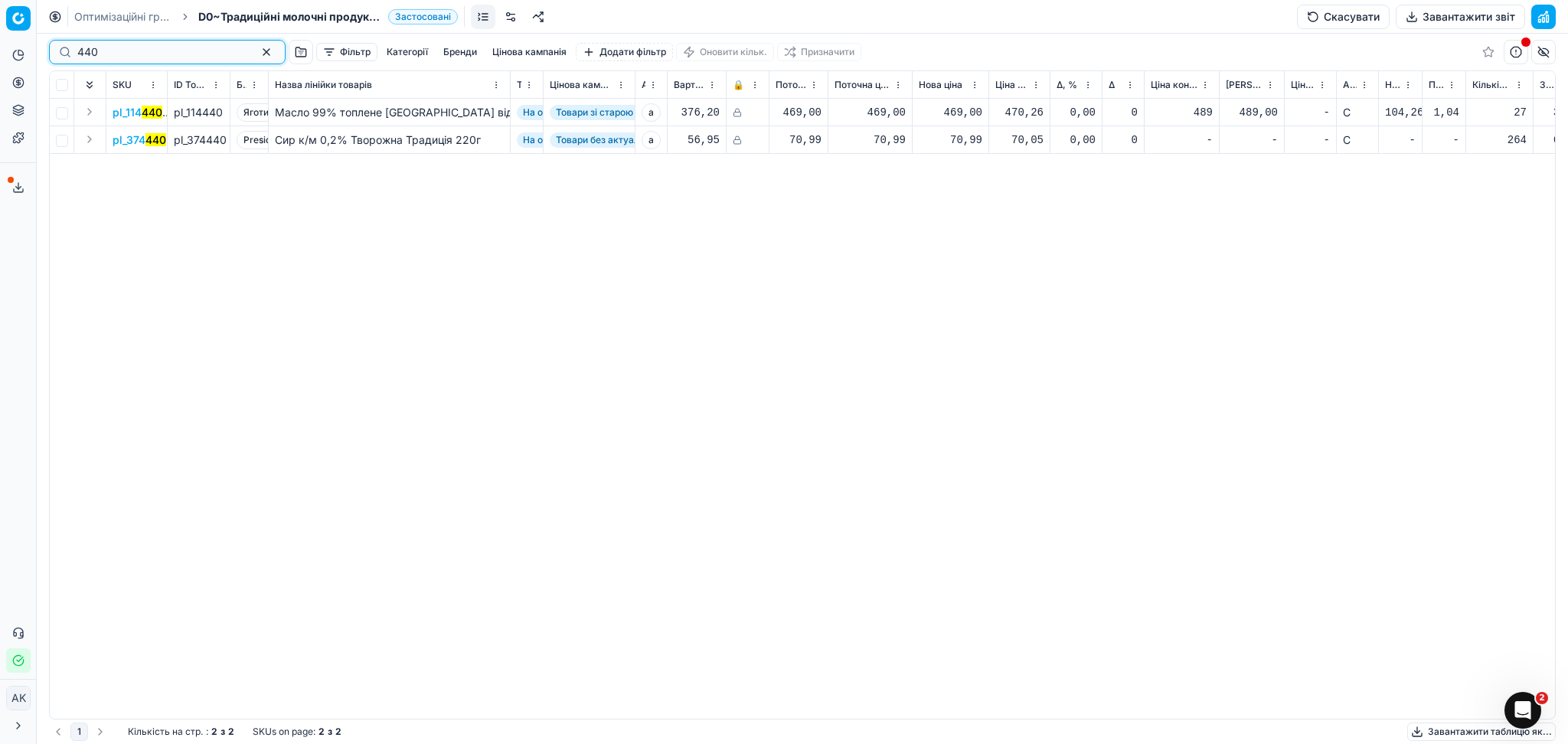
drag, startPoint x: 113, startPoint y: 56, endPoint x: 31, endPoint y: 56, distance: 82.0
click at [33, 56] on div "Pricing platform Аналітика Цінова оптимізація Асортимент продукції Шаблони Серв…" at bounding box center [784, 372] width 1568 height 744
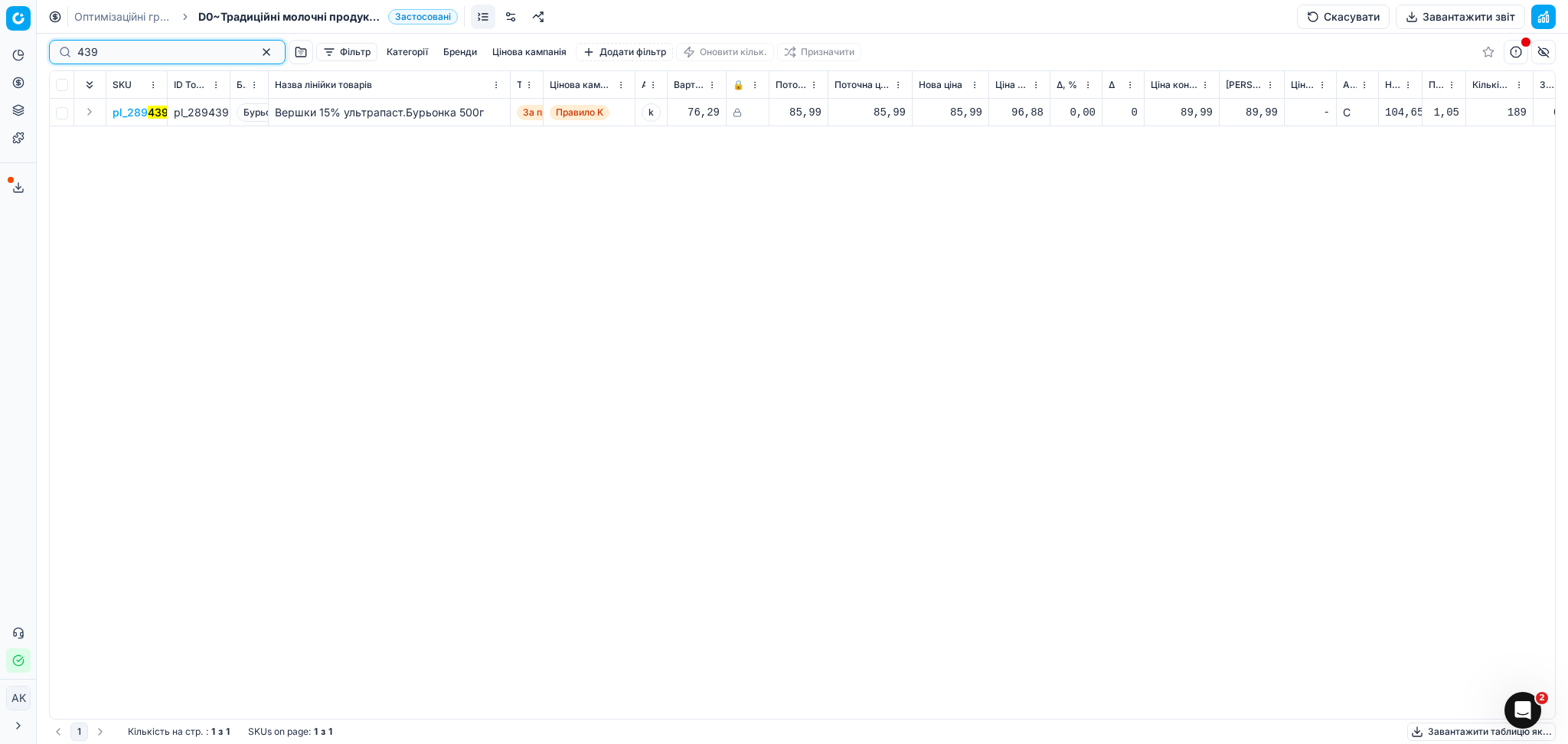
type input "439"
click at [131, 17] on link "Оптимізаційні групи" at bounding box center [123, 17] width 98 height 15
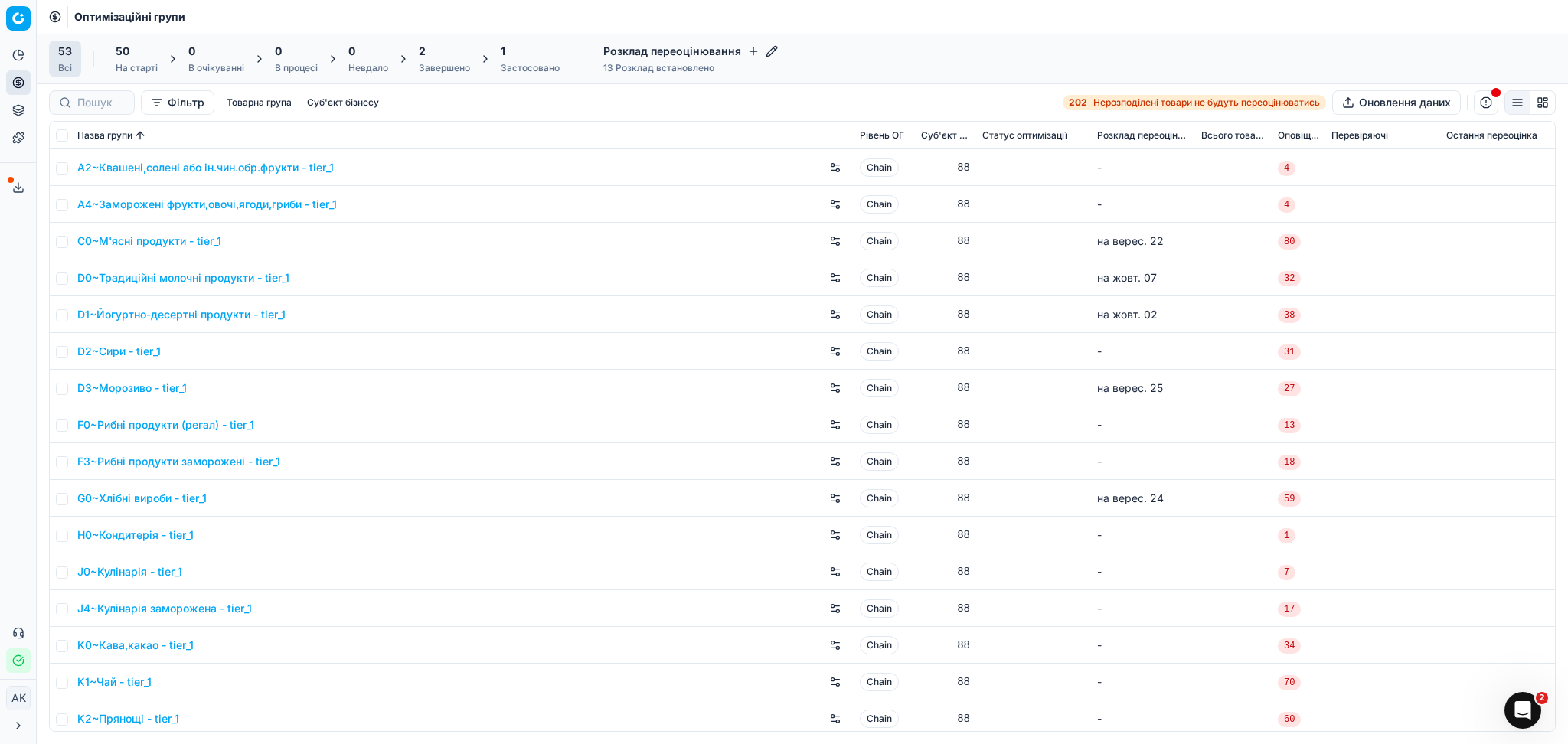
click at [453, 61] on div "2 Завершено" at bounding box center [445, 59] width 52 height 31
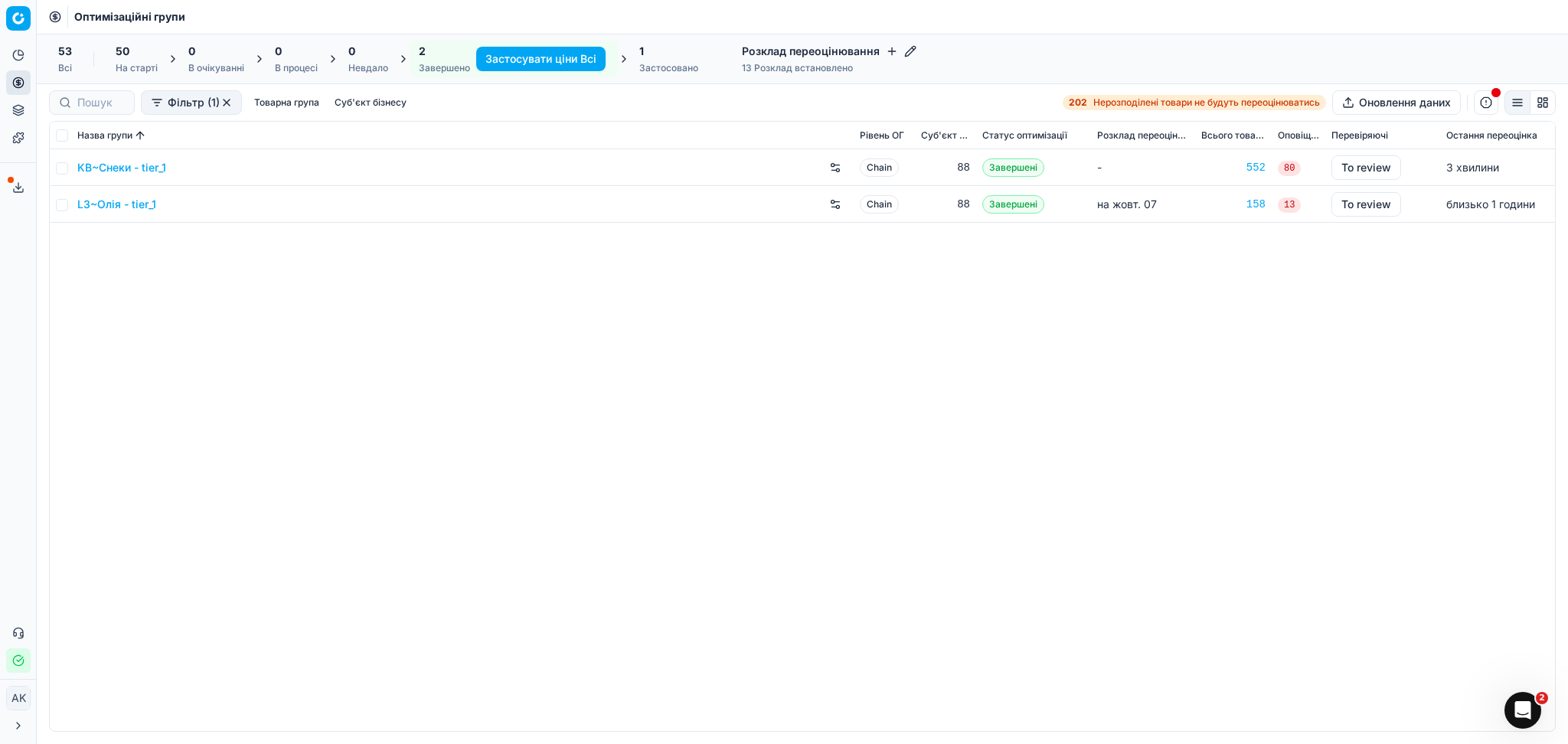
click at [103, 203] on link "L3~Олія - tier_1" at bounding box center [117, 204] width 79 height 15
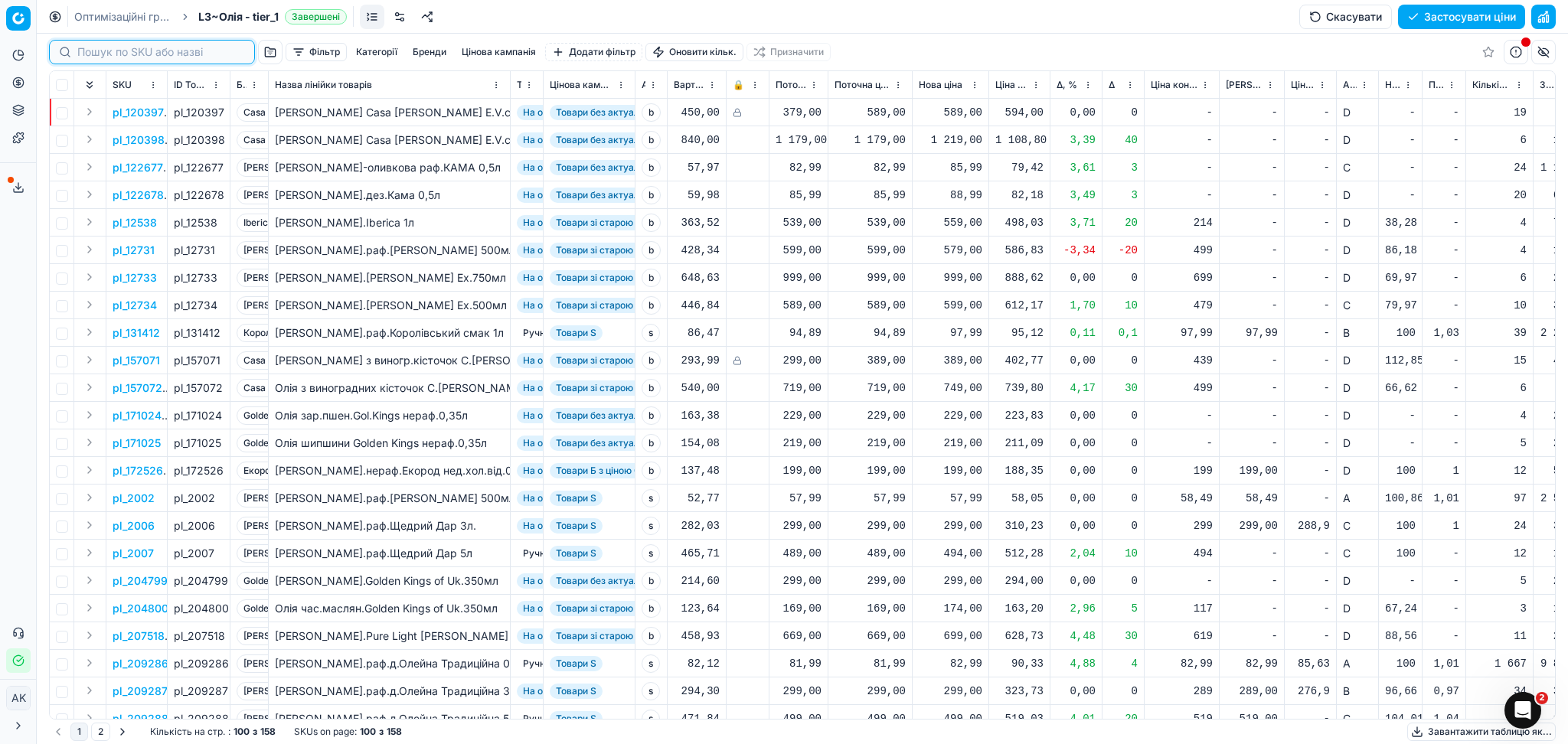
click at [96, 54] on input at bounding box center [161, 52] width 168 height 15
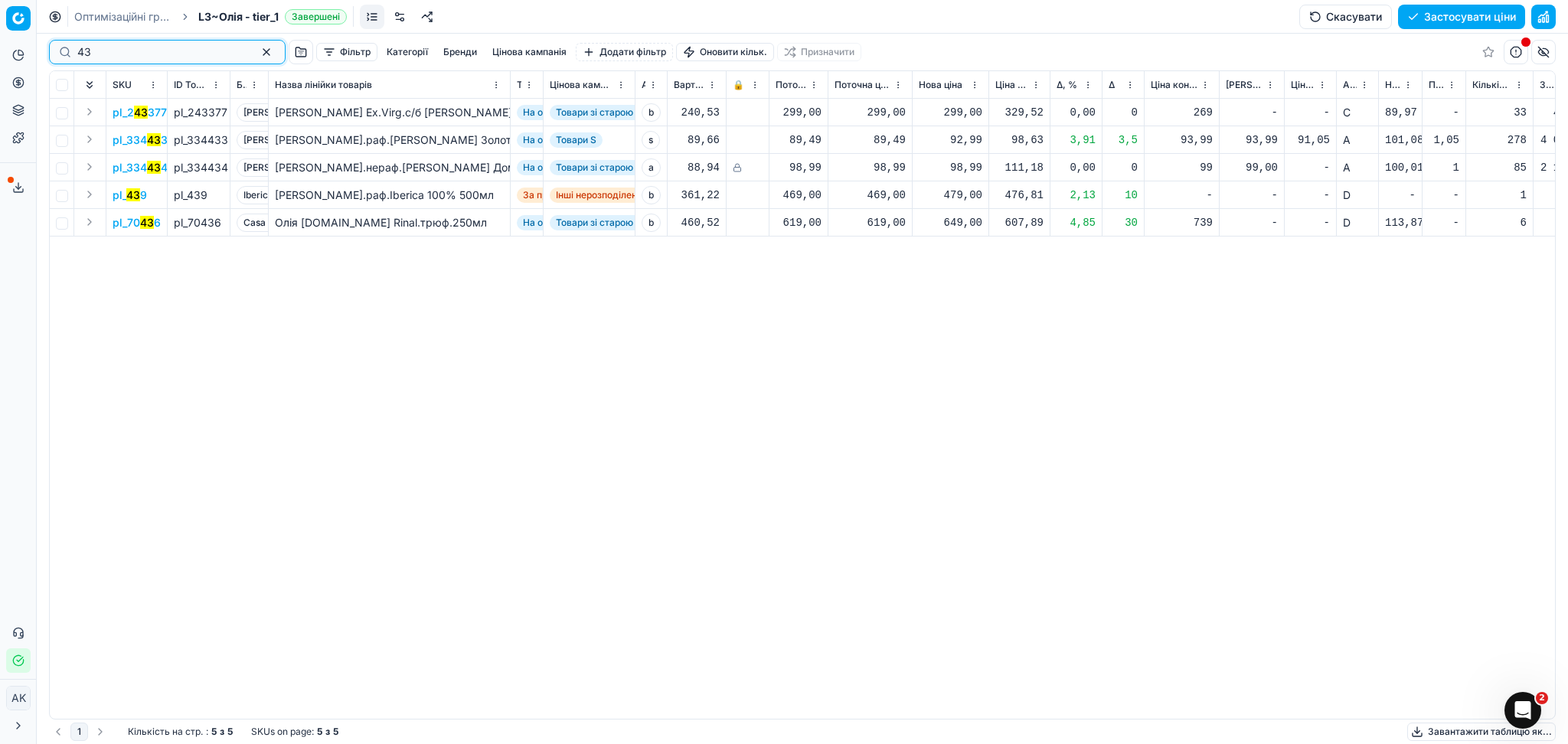
type input "43"
click at [959, 193] on div "479,00" at bounding box center [950, 196] width 63 height 15
drag, startPoint x: 990, startPoint y: 334, endPoint x: 875, endPoint y: 348, distance: 115.8
click at [902, 341] on dl "Поточна: 469,00 Оптимум: 479,00 Вручну: 479.00" at bounding box center [951, 299] width 220 height 100
type input "469.00"
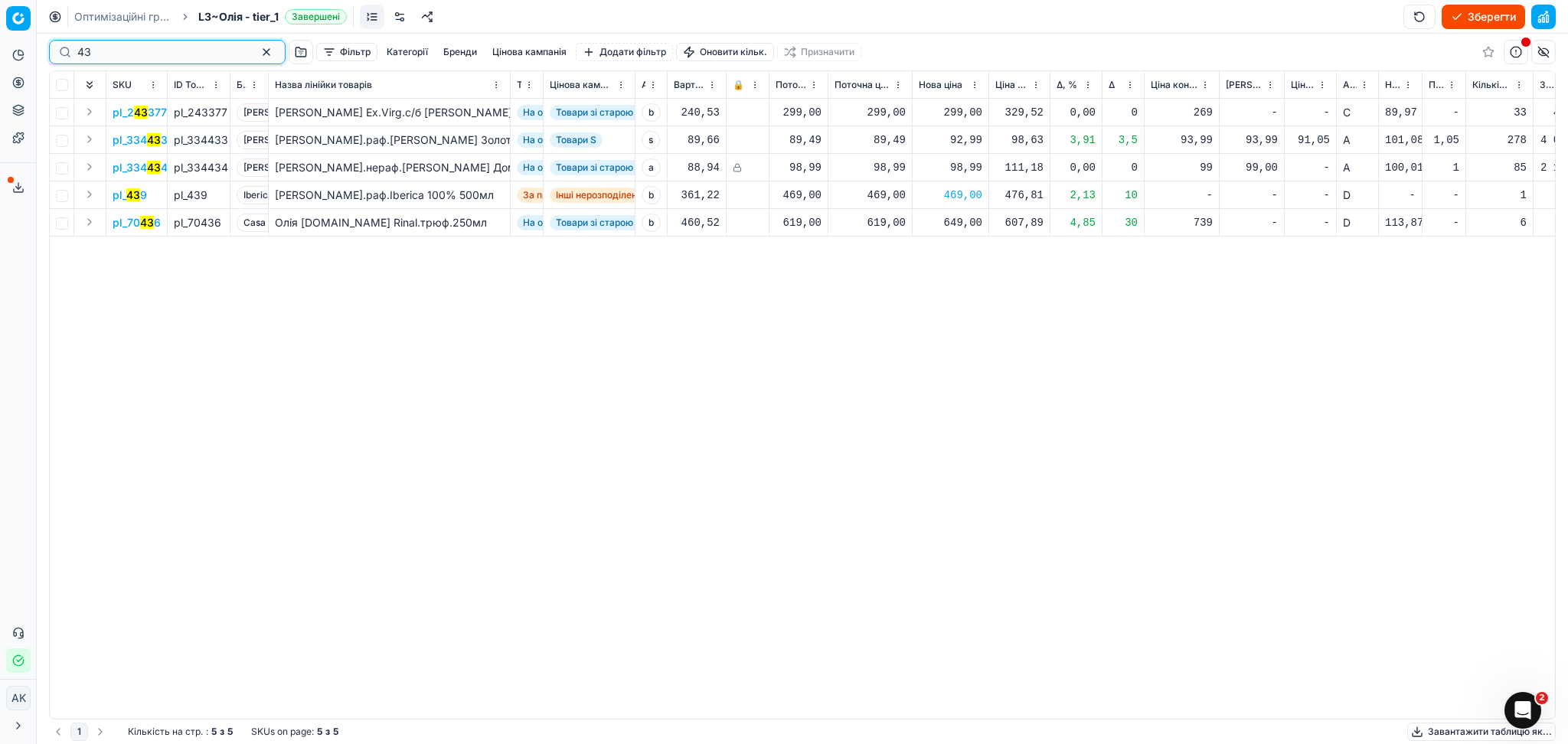
drag, startPoint x: 98, startPoint y: 53, endPoint x: 49, endPoint y: 56, distance: 49.1
click at [49, 56] on div "43" at bounding box center [167, 53] width 237 height 25
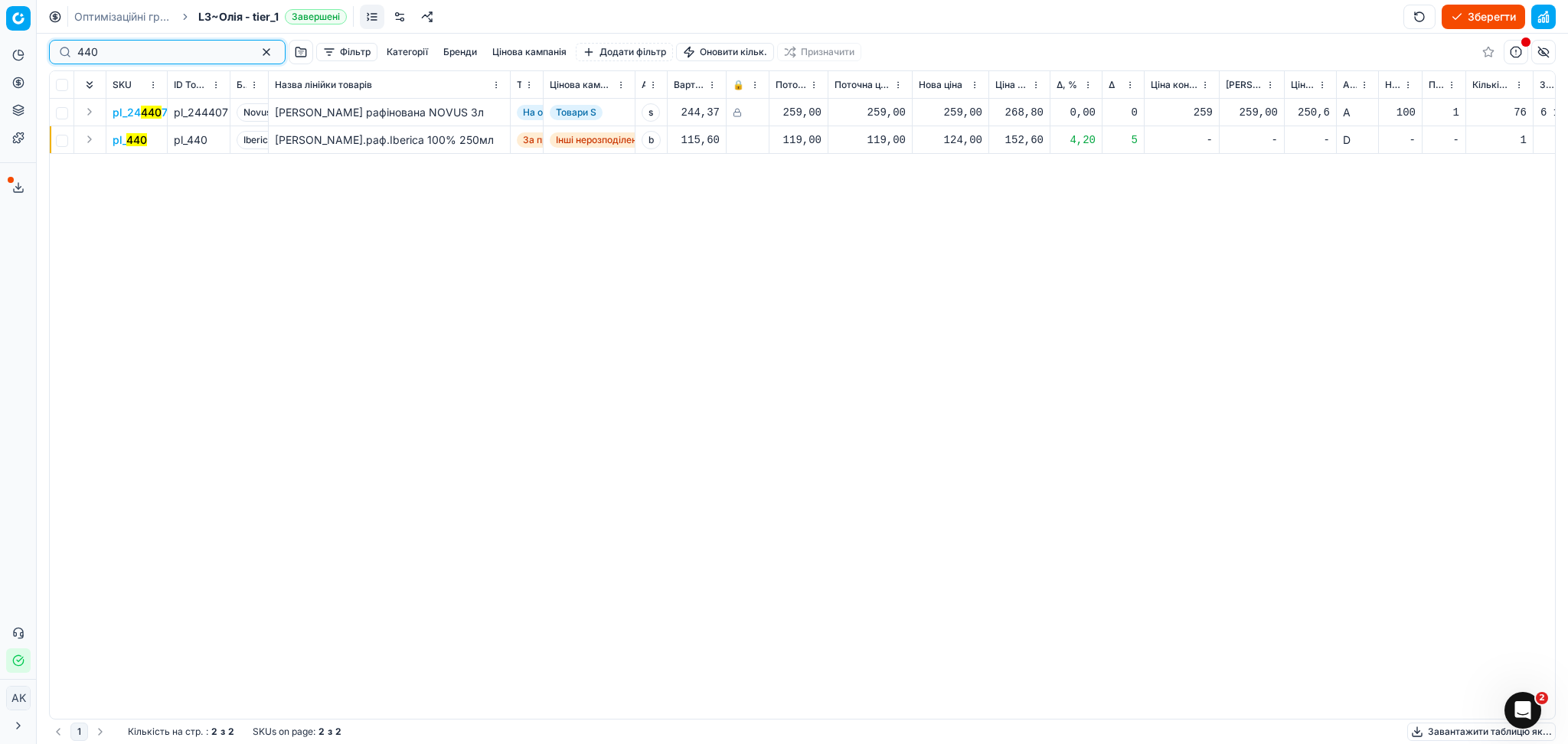
type input "440"
click at [956, 142] on div "124,00" at bounding box center [950, 140] width 63 height 15
drag, startPoint x: 914, startPoint y: 273, endPoint x: 883, endPoint y: 276, distance: 31.1
click at [905, 273] on dl "Поточна: 119,00 Оптимум: 124,00 Вручну: 124.00" at bounding box center [951, 244] width 220 height 100
type input "119.00"
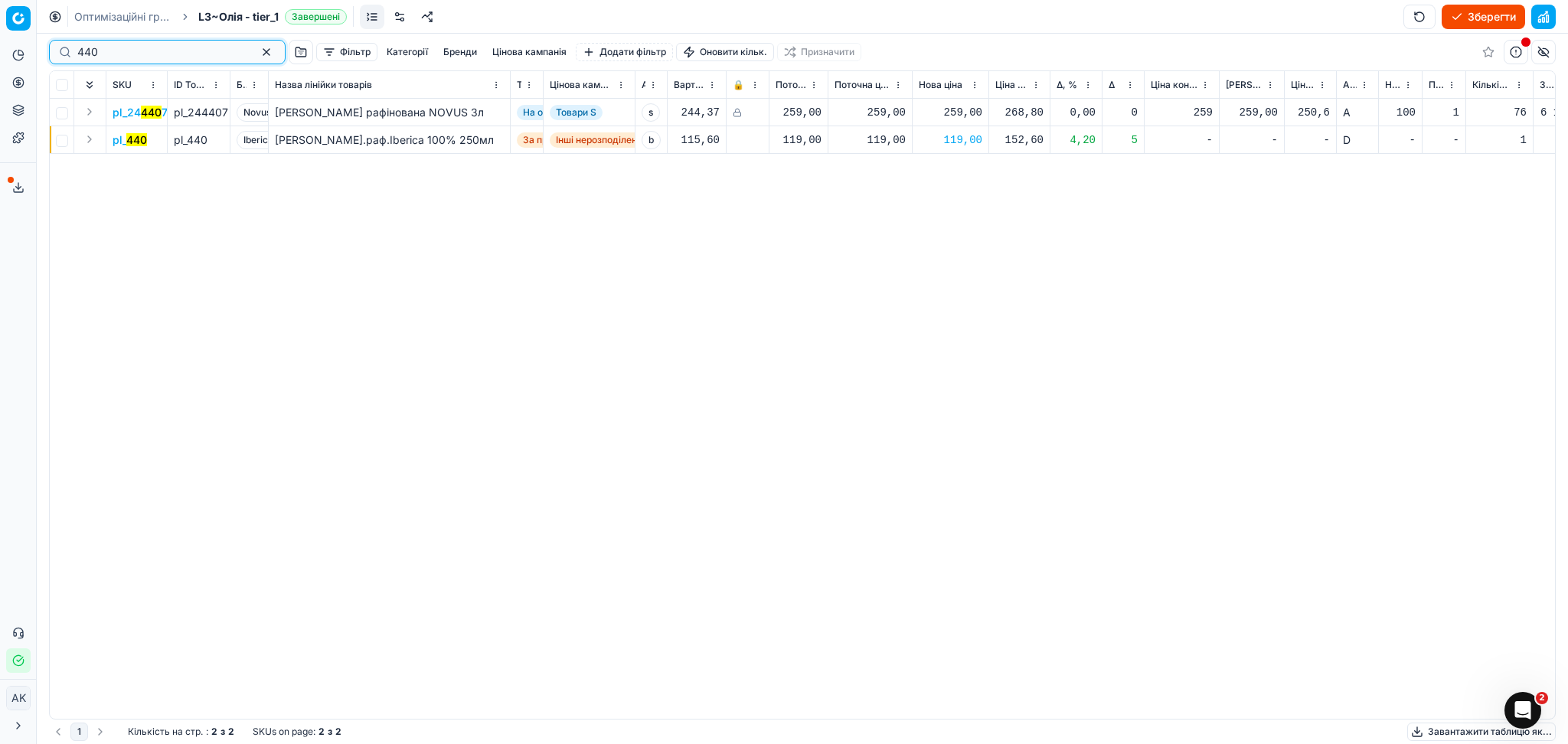
drag, startPoint x: 95, startPoint y: 44, endPoint x: 65, endPoint y: 37, distance: 30.8
click at [32, 47] on div "Pricing platform Аналітика Цінова оптимізація Асортимент продукції Шаблони Серв…" at bounding box center [784, 372] width 1568 height 744
paste input "383232"
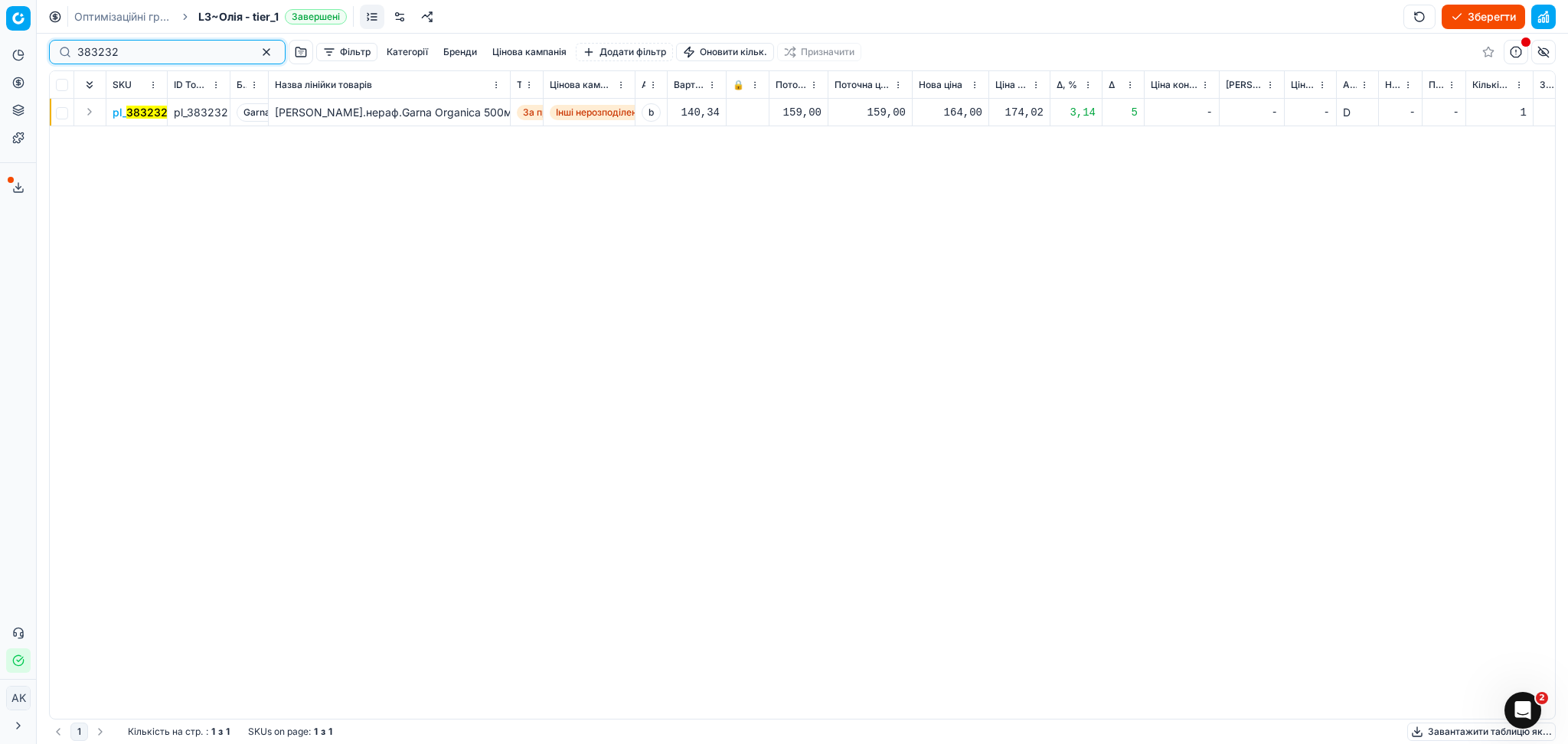
type input "383232"
drag, startPoint x: 949, startPoint y: 110, endPoint x: 963, endPoint y: 127, distance: 22.0
click at [950, 110] on div "164,00" at bounding box center [950, 112] width 63 height 15
drag, startPoint x: 993, startPoint y: 243, endPoint x: 911, endPoint y: 247, distance: 82.1
click at [909, 247] on dl "Поточна: 159,00 Оптимум: 164,00 Вручну: 164.00" at bounding box center [951, 217] width 220 height 100
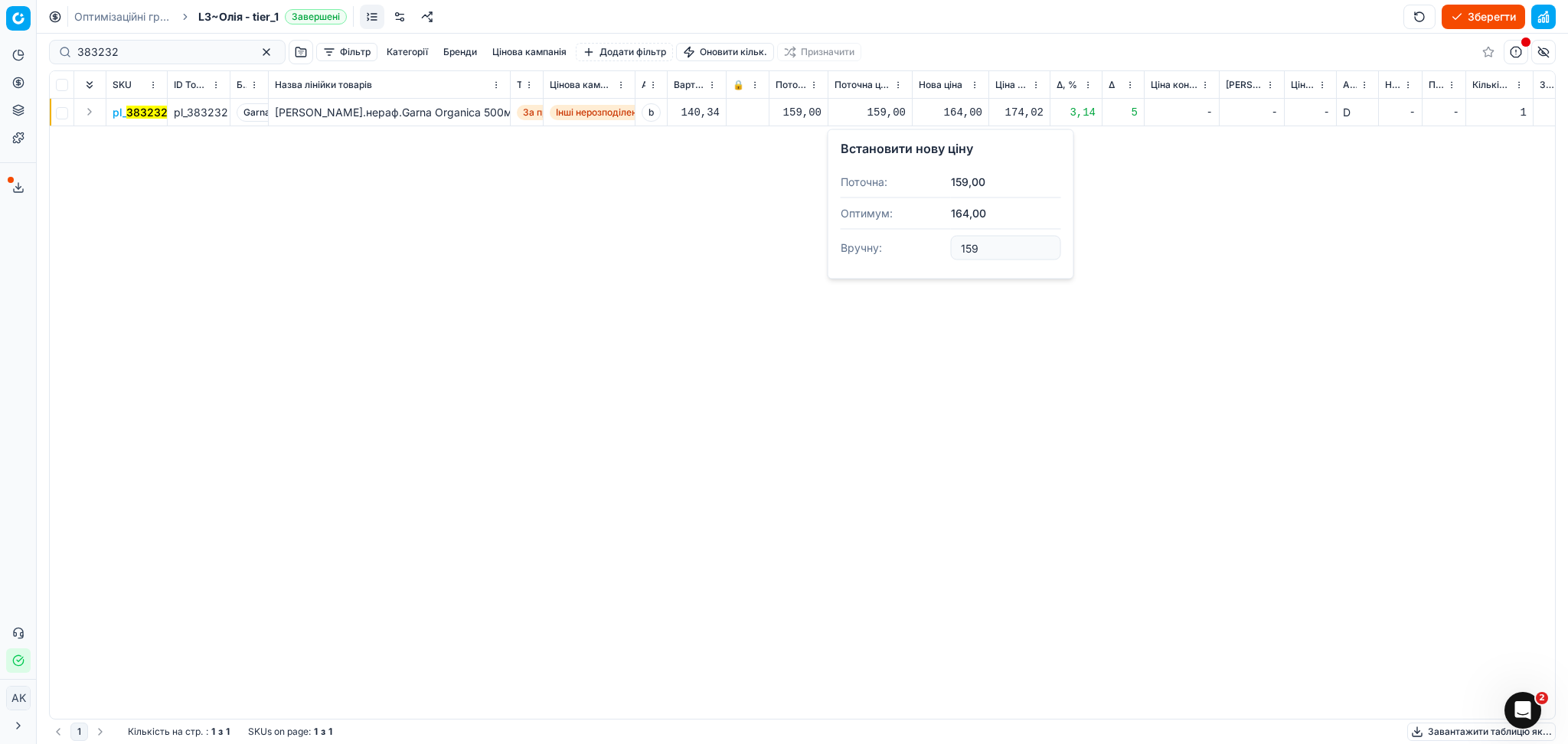
type input "159.00"
click at [257, 54] on button "button" at bounding box center [265, 52] width 18 height 18
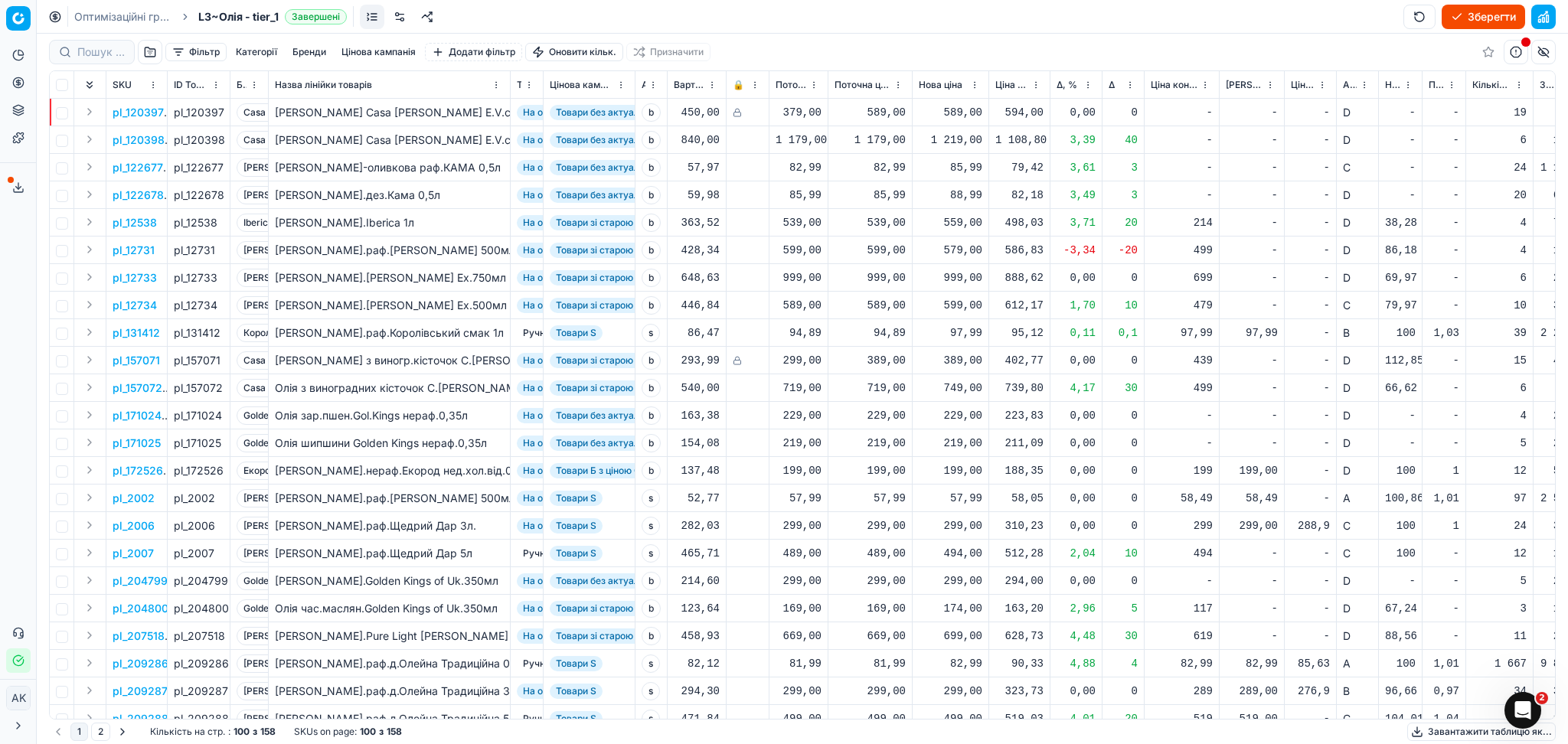
click at [1476, 11] on button "Зберегти" at bounding box center [1483, 17] width 83 height 25
click at [25, 184] on button "Сервіс експорту" at bounding box center [18, 188] width 25 height 25
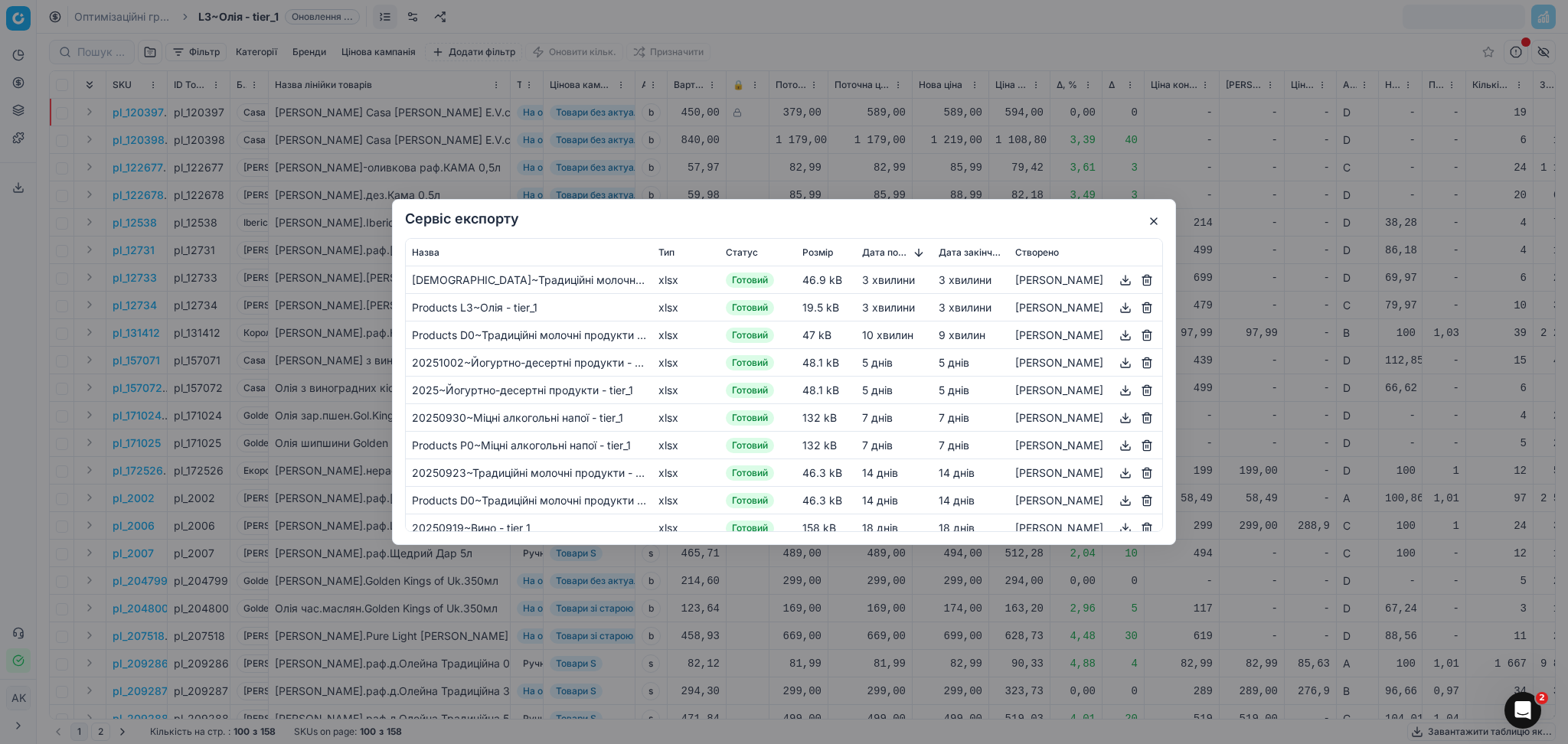
click at [1116, 279] on button "button" at bounding box center [1124, 280] width 18 height 18
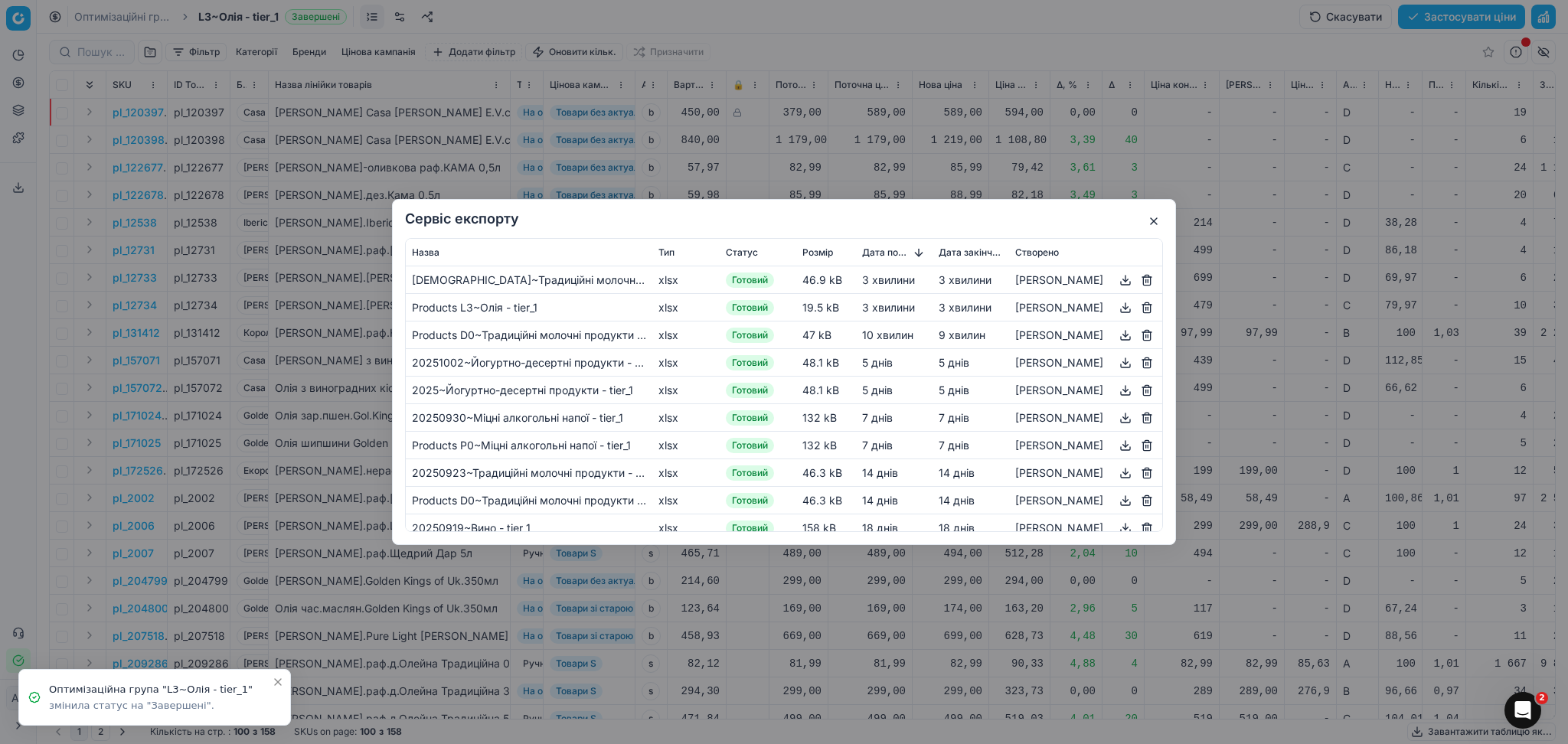
click at [1158, 222] on button "button" at bounding box center [1153, 221] width 18 height 18
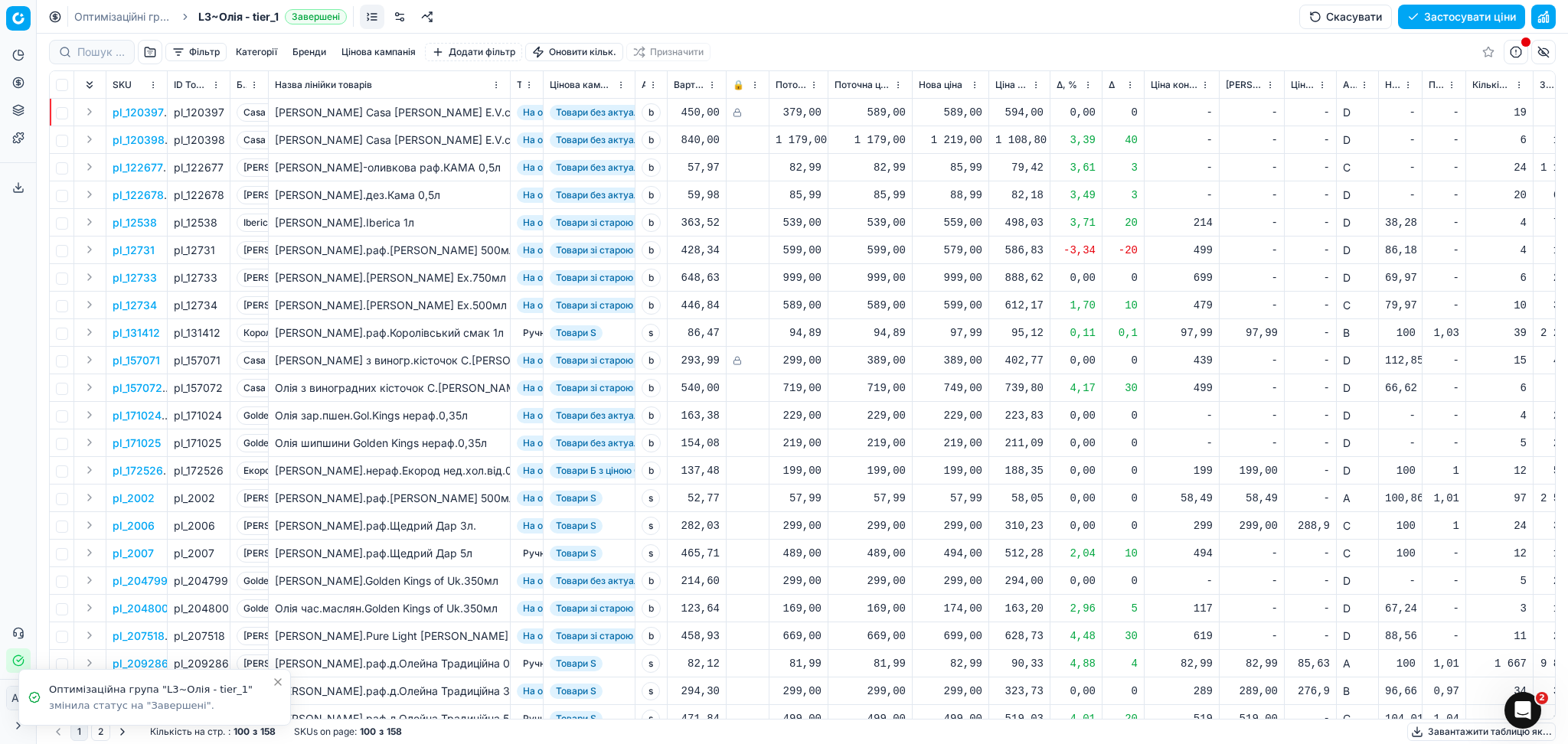
click at [1458, 13] on button "Застосувати ціни" at bounding box center [1461, 17] width 127 height 25
click at [1503, 17] on button "Завантажити звіт" at bounding box center [1460, 17] width 129 height 25
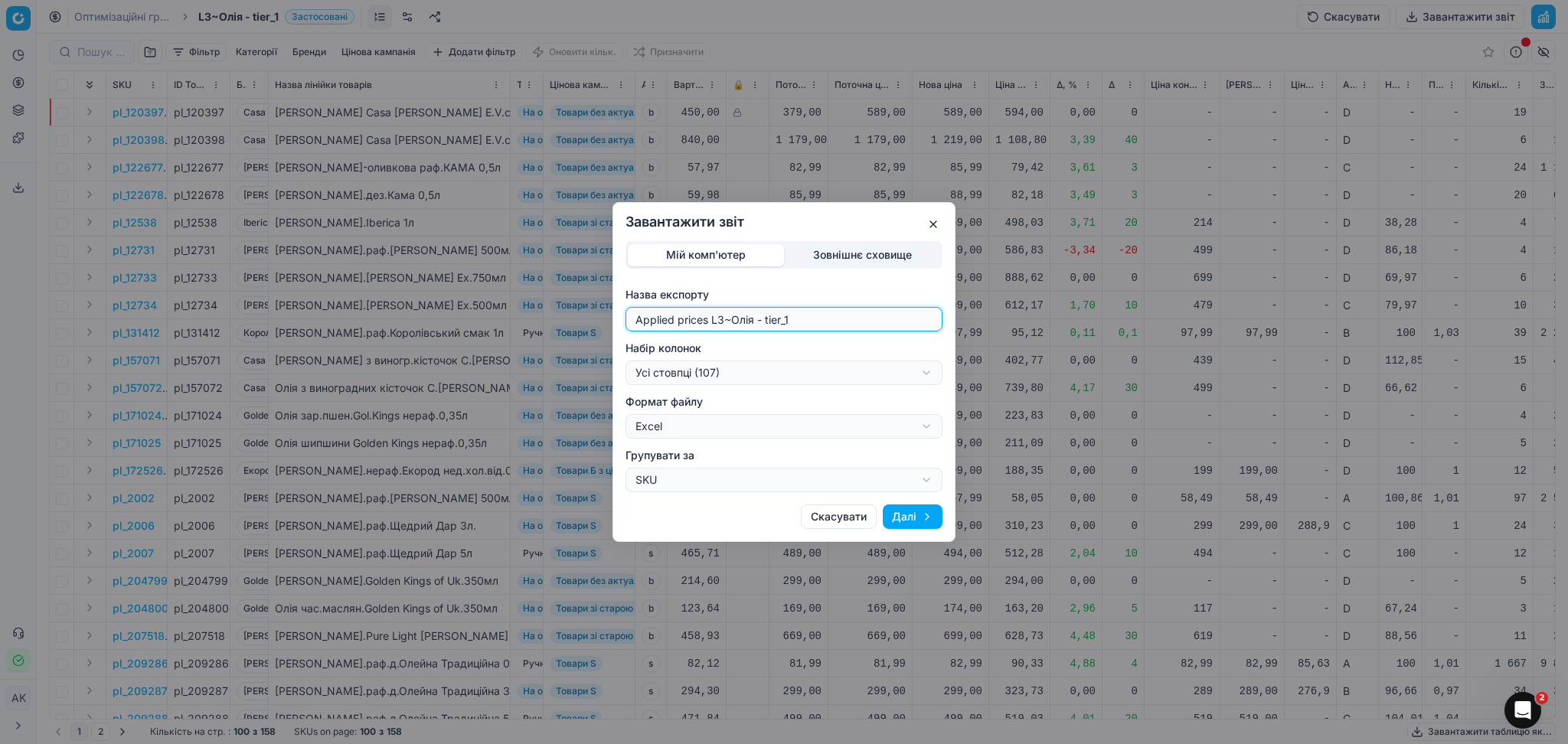
drag, startPoint x: 721, startPoint y: 318, endPoint x: 513, endPoint y: 322, distance: 208.0
click at [513, 322] on div "Завантажити звіт Мій комп'ютер Зовнішнє сховище Назва експорту Applied prices L…" at bounding box center [784, 372] width 1568 height 744
type input "20251007~Олія - tier_1"
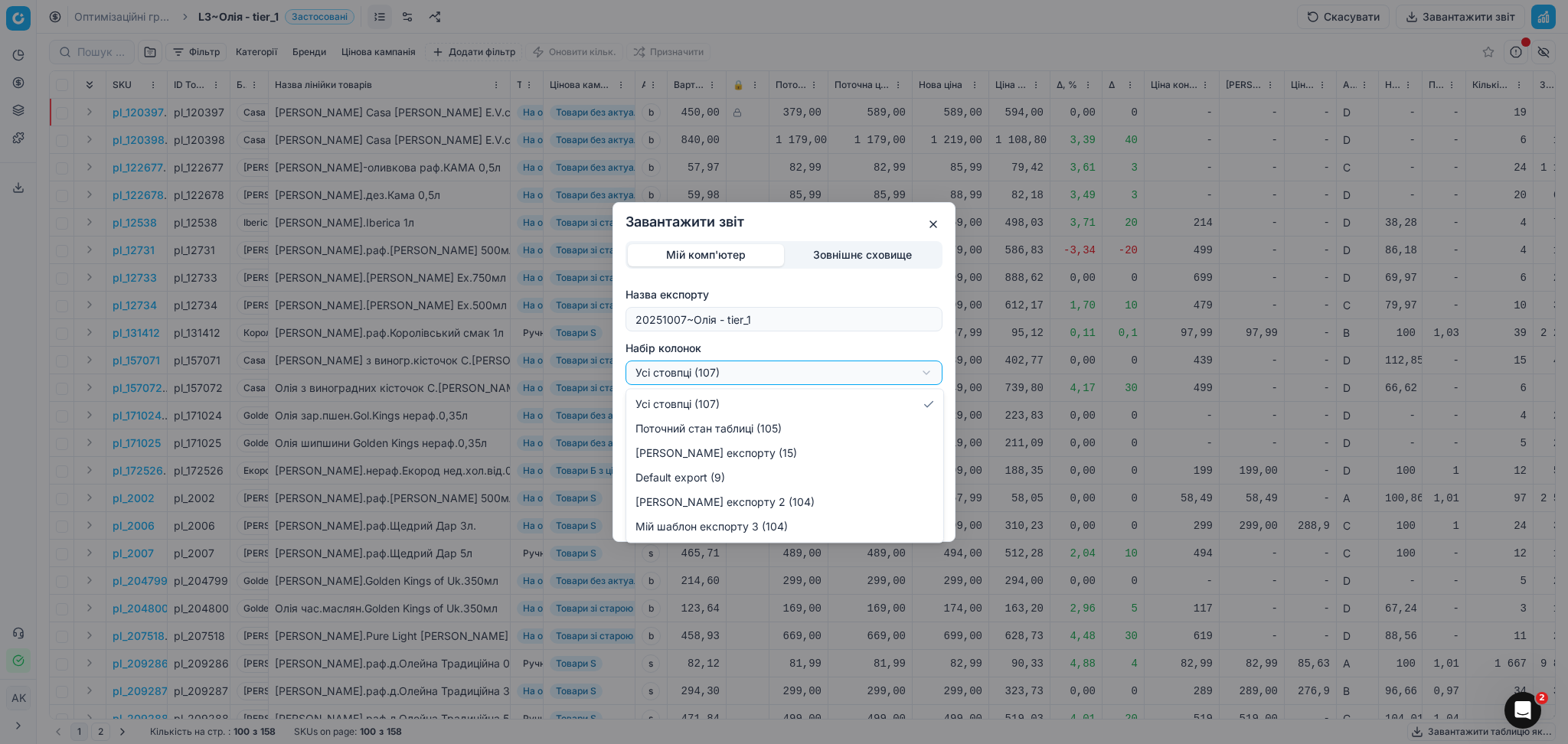
click at [737, 378] on div "Завантажити звіт Мій комп'ютер Зовнішнє сховище Назва експорту 20251007~[GEOGRA…" at bounding box center [784, 372] width 1568 height 744
select select "custom"
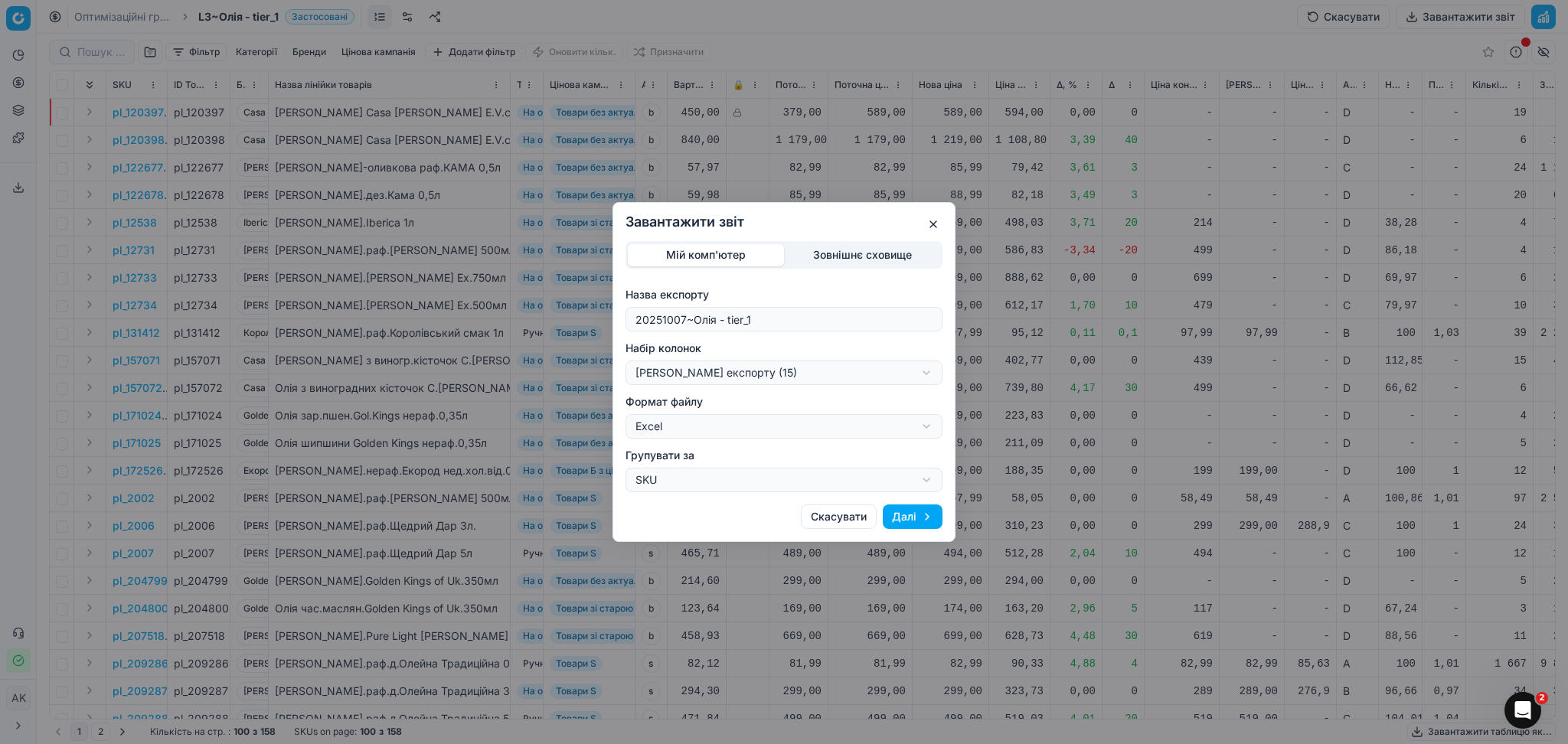
click at [909, 519] on button "Далі" at bounding box center [912, 517] width 59 height 25
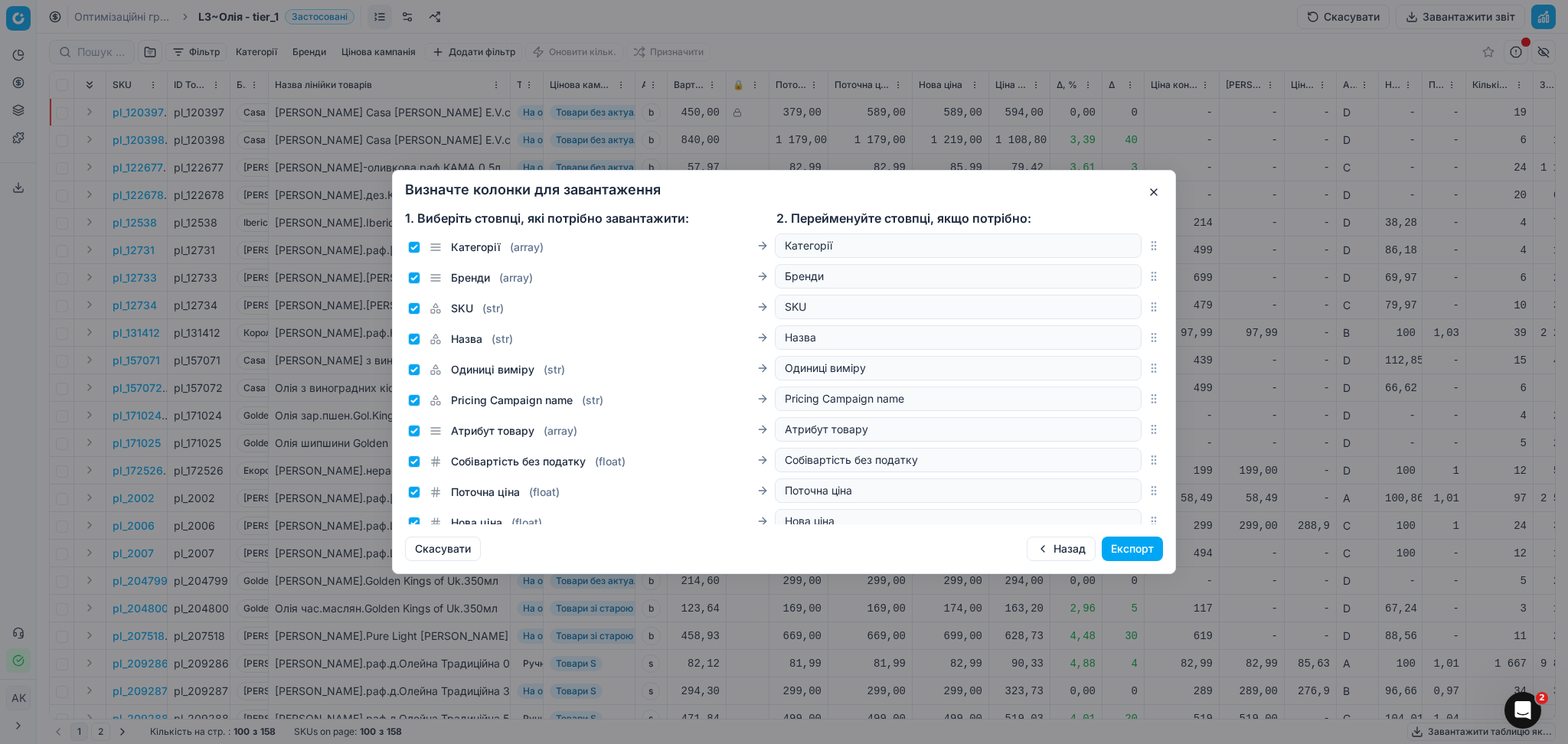
click at [1134, 546] on button "Експорт" at bounding box center [1132, 549] width 61 height 25
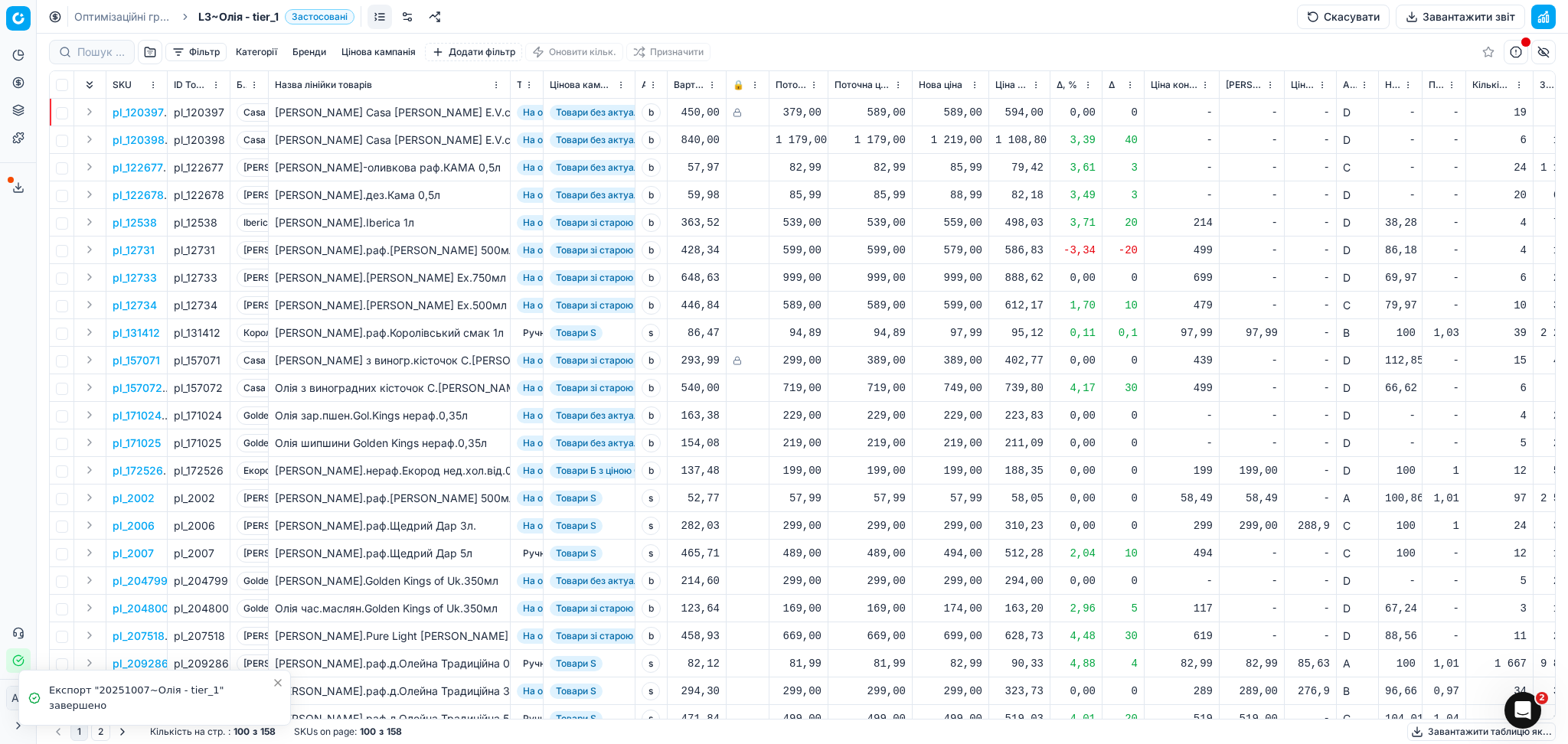
click at [131, 19] on link "Оптимізаційні групи" at bounding box center [123, 17] width 98 height 15
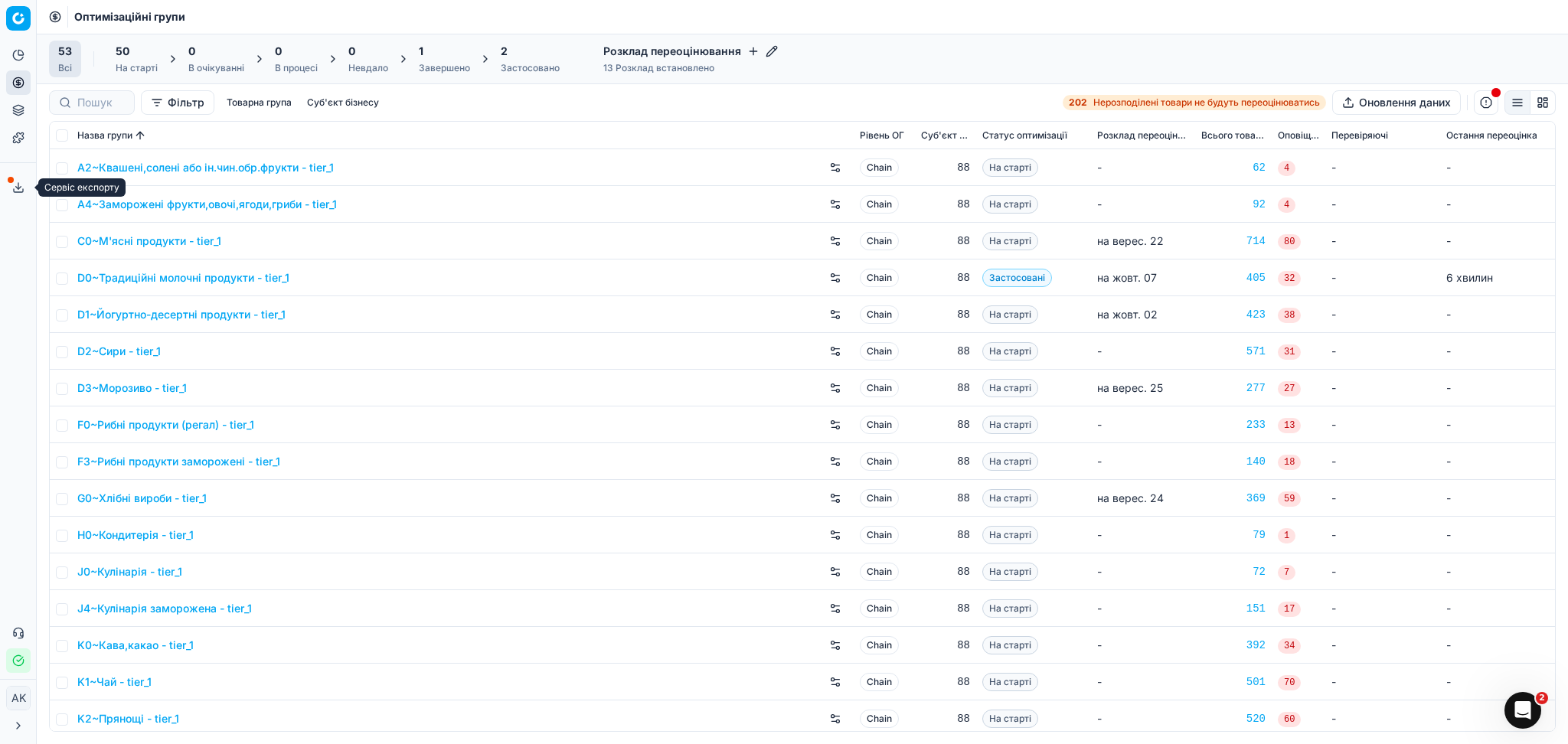
click at [21, 187] on polyline at bounding box center [19, 188] width 6 height 2
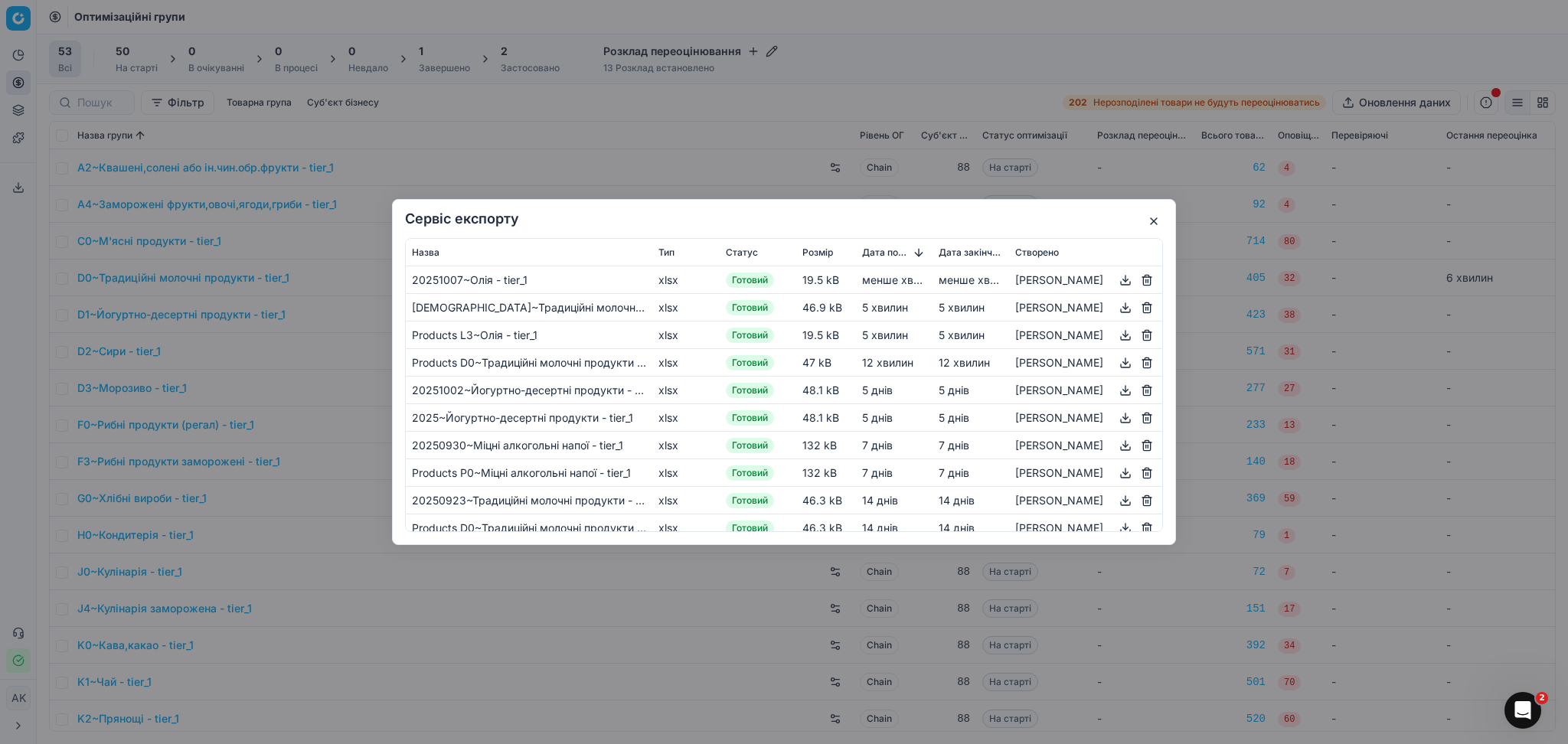
click at [1116, 276] on button "button" at bounding box center [1124, 280] width 18 height 18
click at [1154, 219] on button "button" at bounding box center [1153, 221] width 18 height 18
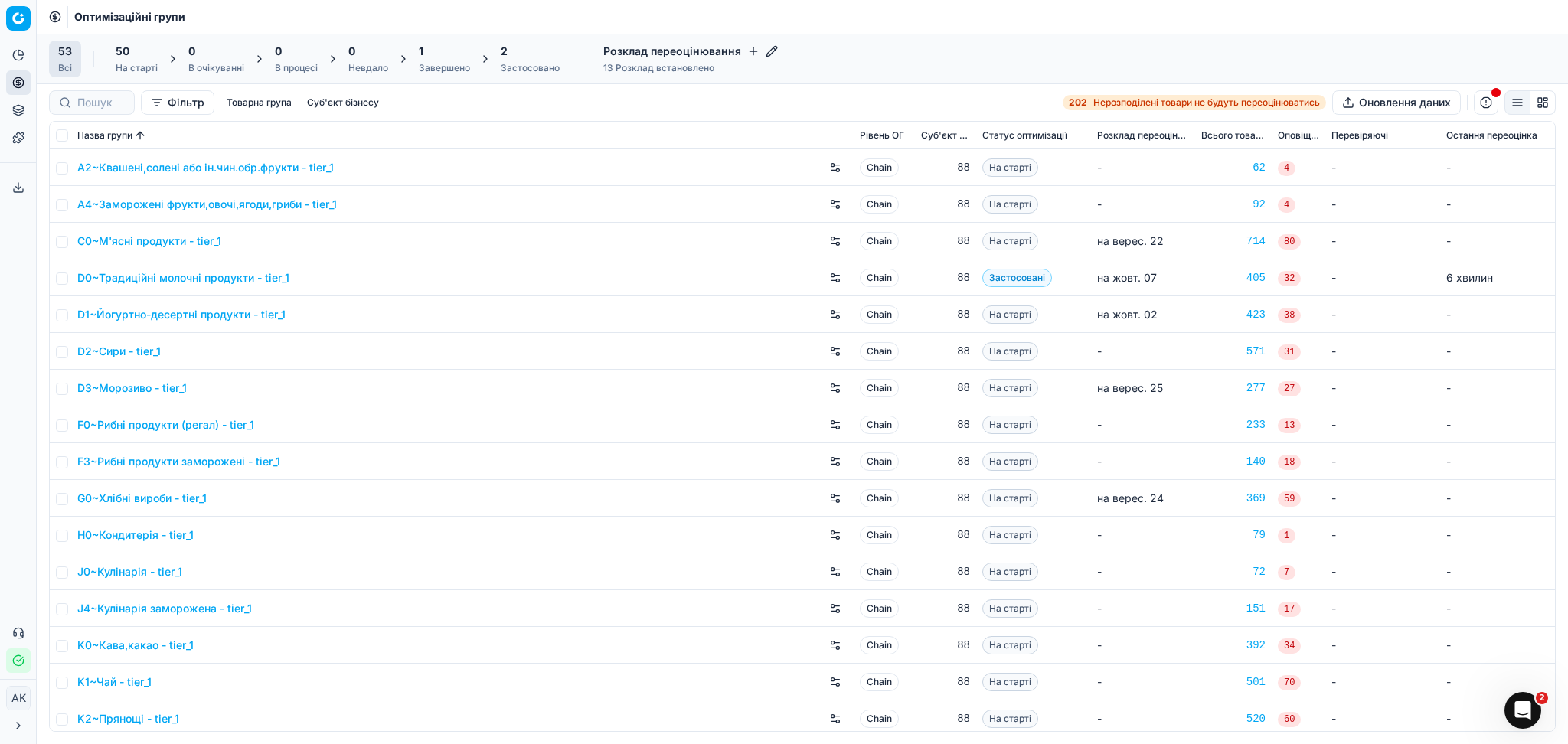
click at [517, 58] on div "2 Застосовано" at bounding box center [529, 59] width 58 height 31
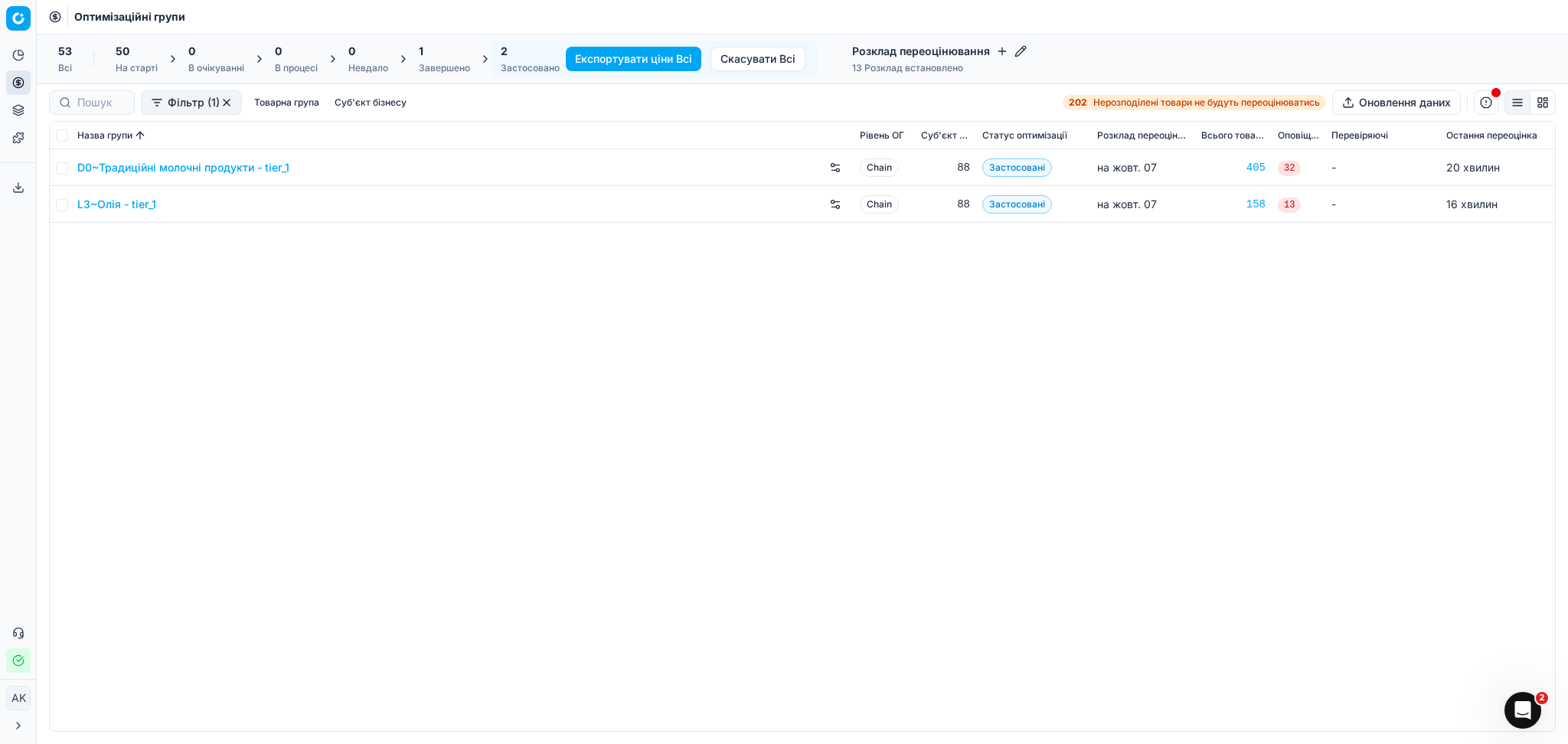
click at [462, 57] on div "1" at bounding box center [445, 52] width 52 height 15
